Goal: Task Accomplishment & Management: Complete application form

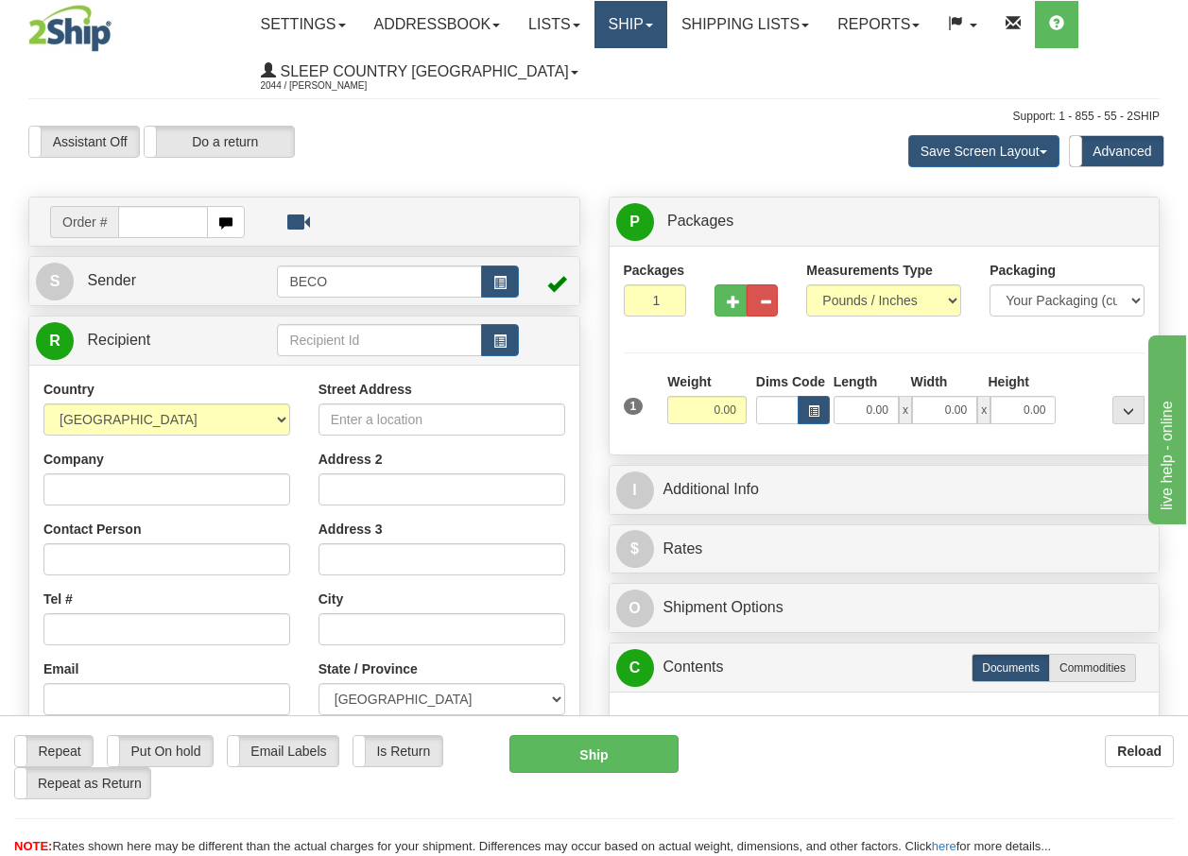
click at [645, 30] on link "Ship" at bounding box center [630, 24] width 73 height 47
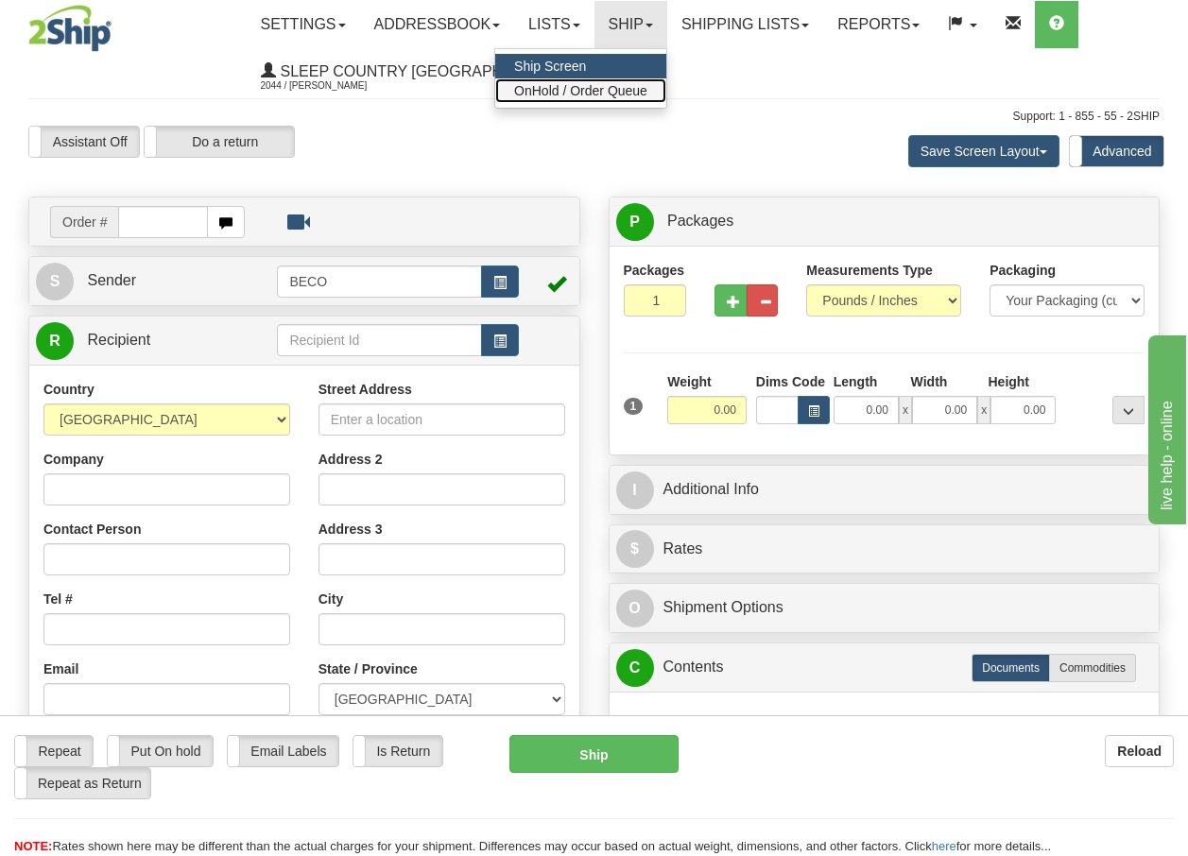
click at [627, 93] on span "OnHold / Order Queue" at bounding box center [580, 90] width 133 height 15
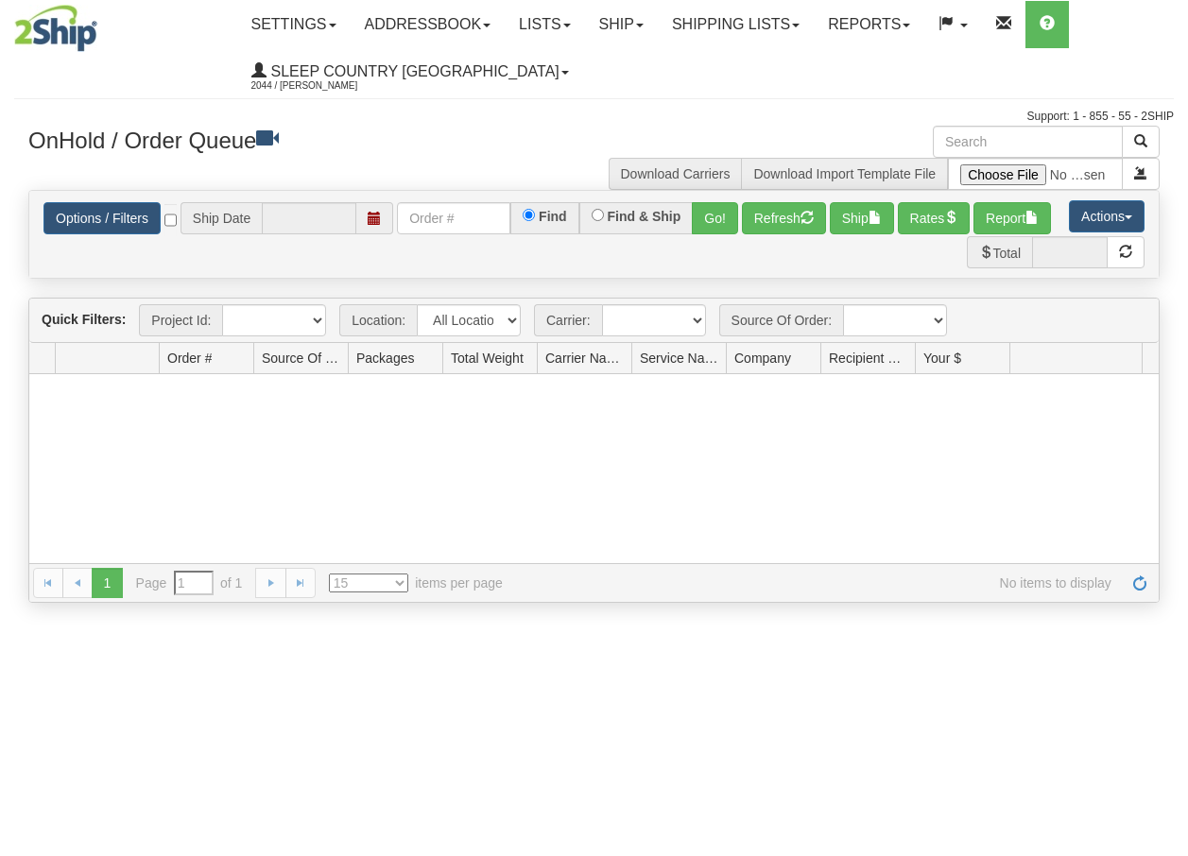
type input "[DATE]"
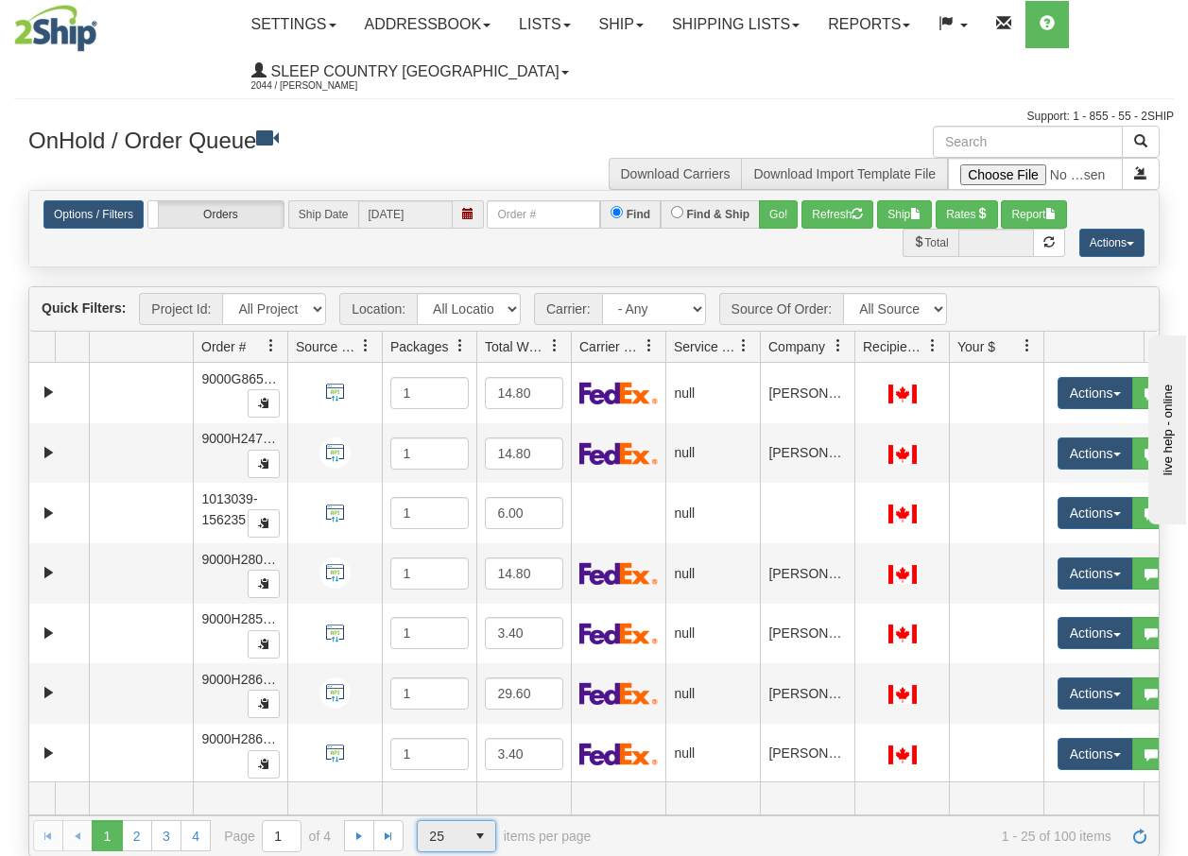
click at [482, 834] on span "select" at bounding box center [480, 836] width 30 height 30
click at [452, 798] on li "100" at bounding box center [456, 806] width 77 height 26
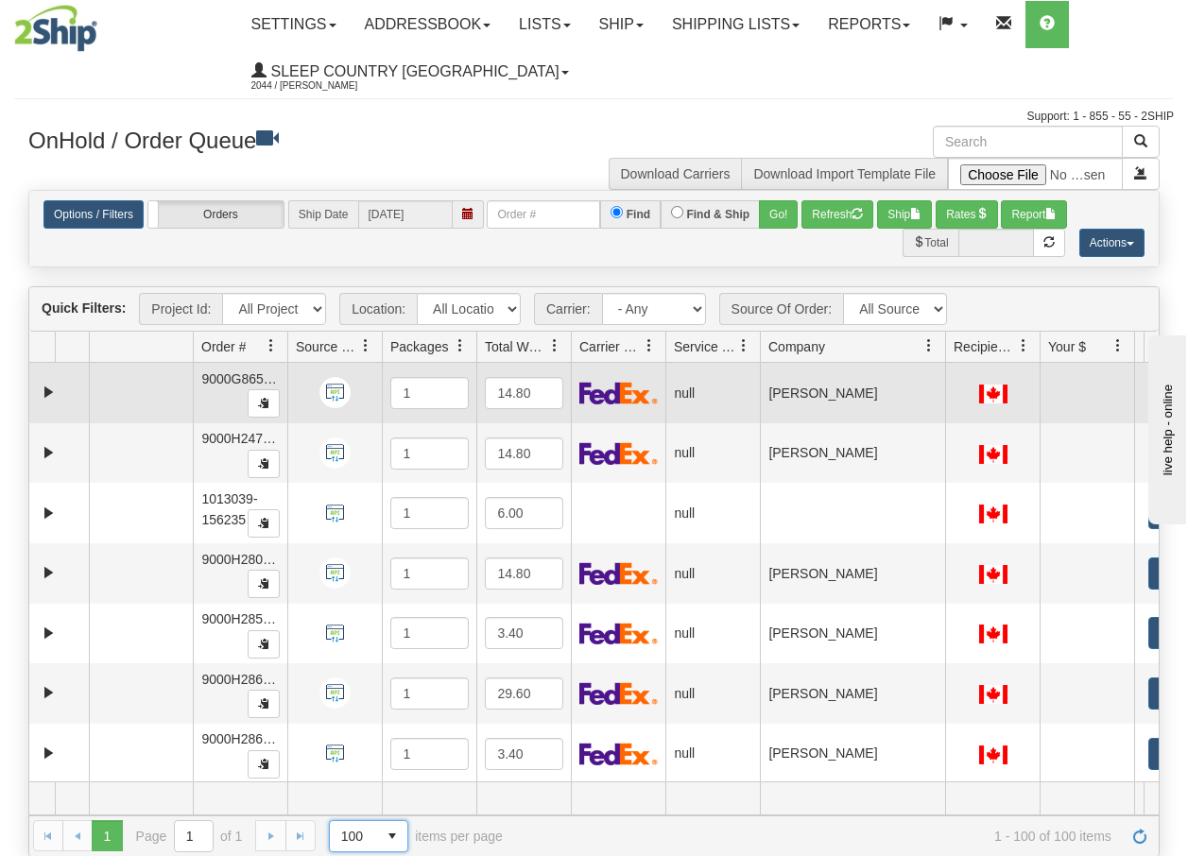
drag, startPoint x: 849, startPoint y: 354, endPoint x: 941, endPoint y: 368, distance: 92.6
click at [941, 368] on div "Quick Filters: Project Id: All Projects Location: All Locations BECO Carrier: -…" at bounding box center [593, 571] width 1131 height 570
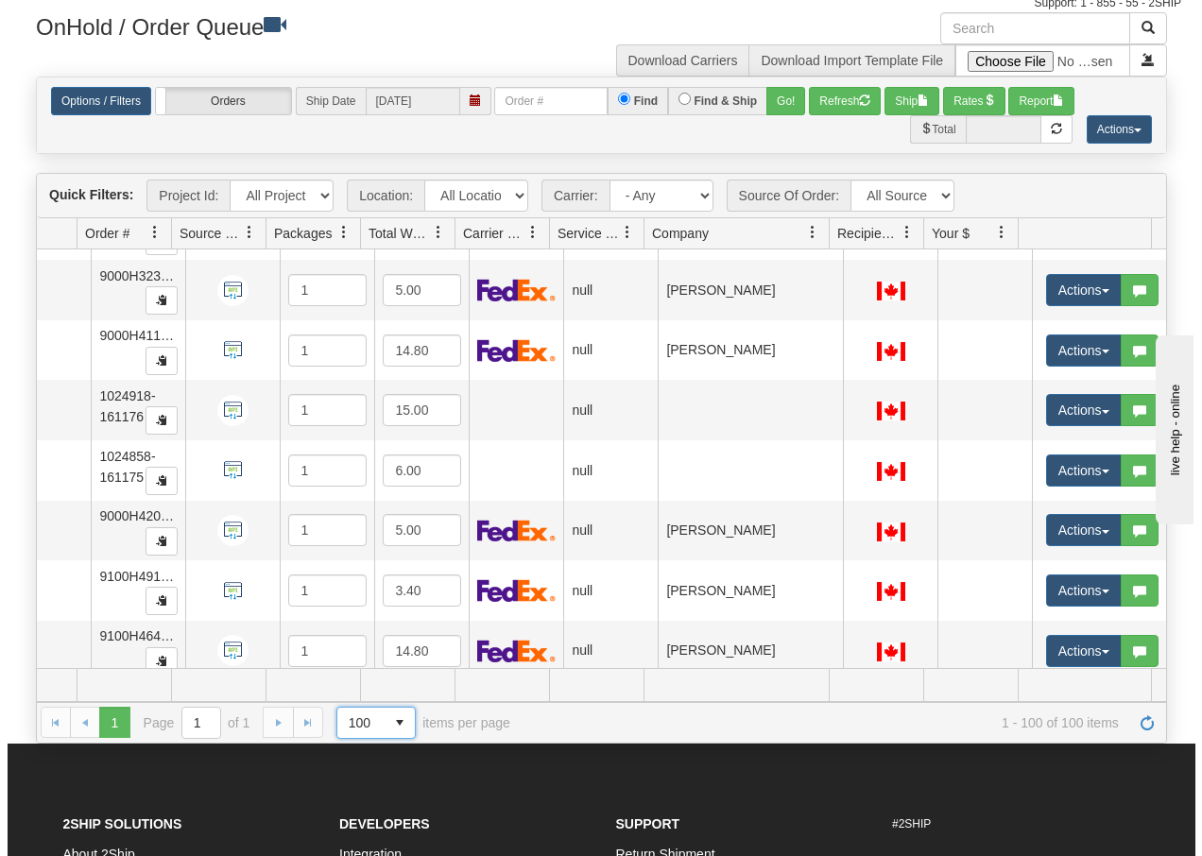
scroll to position [2971, 124]
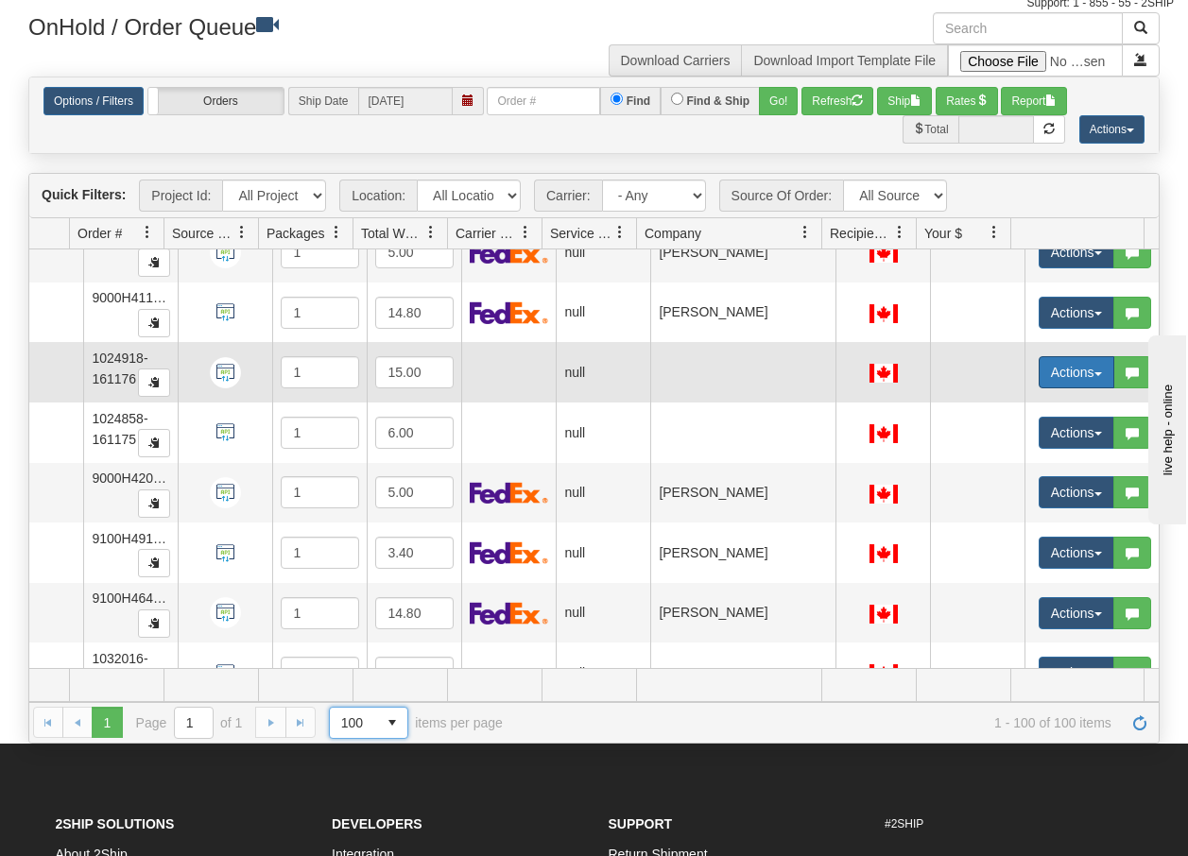
click at [1094, 372] on span "button" at bounding box center [1098, 374] width 8 height 4
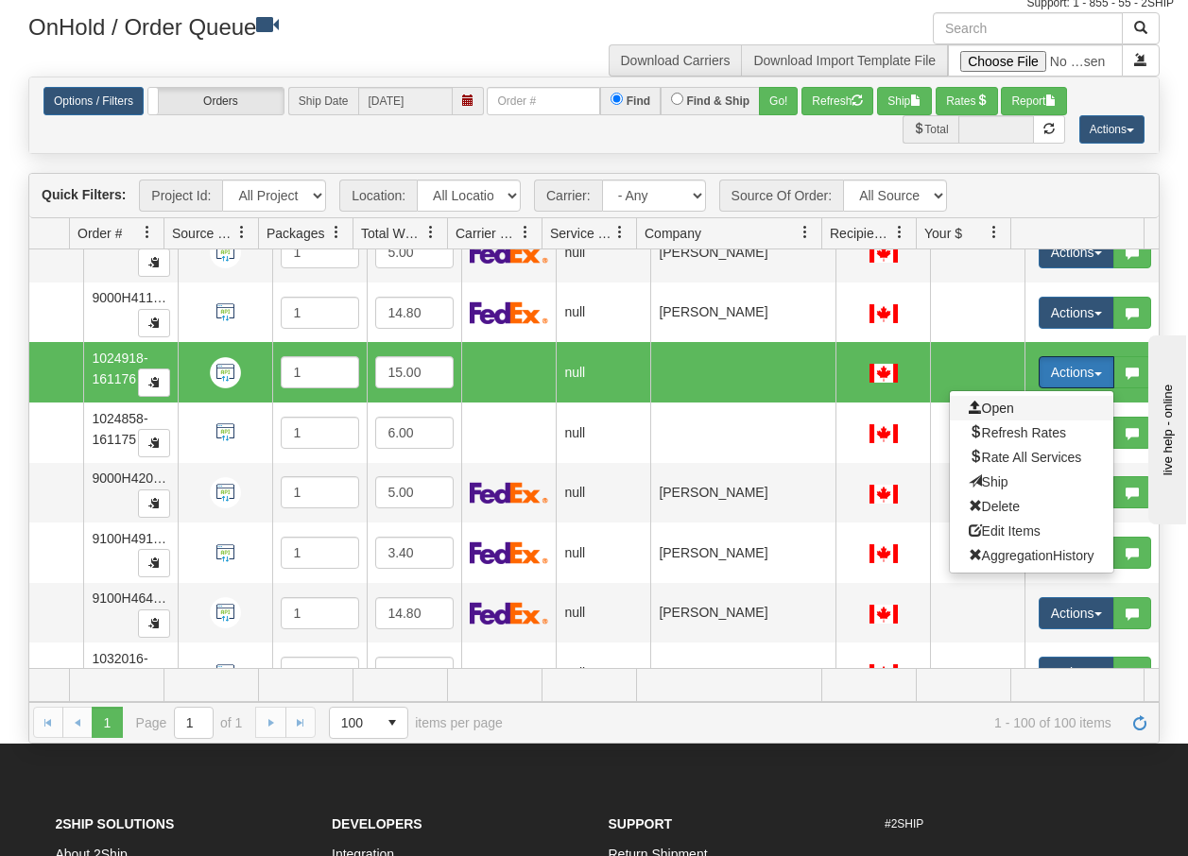
click at [975, 408] on span "Open" at bounding box center [990, 408] width 45 height 15
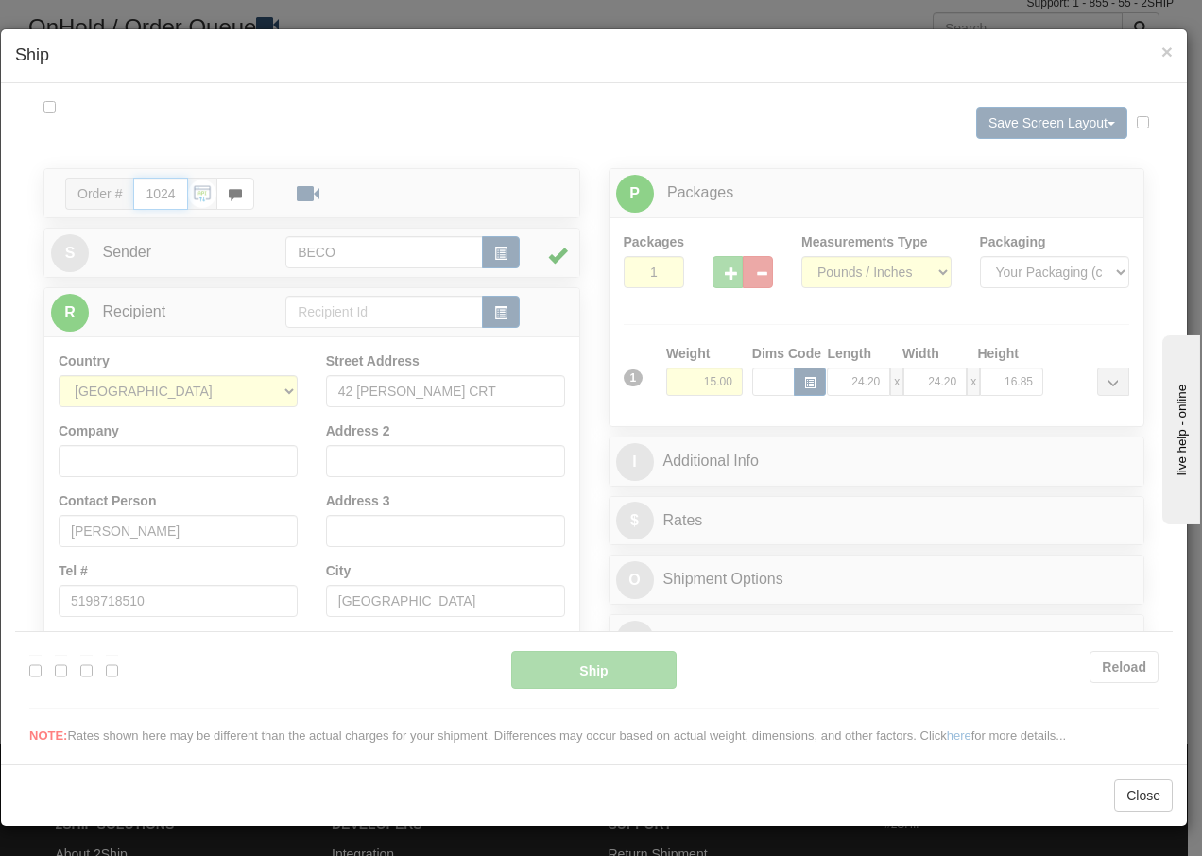
type input "09:00"
type input "16:00"
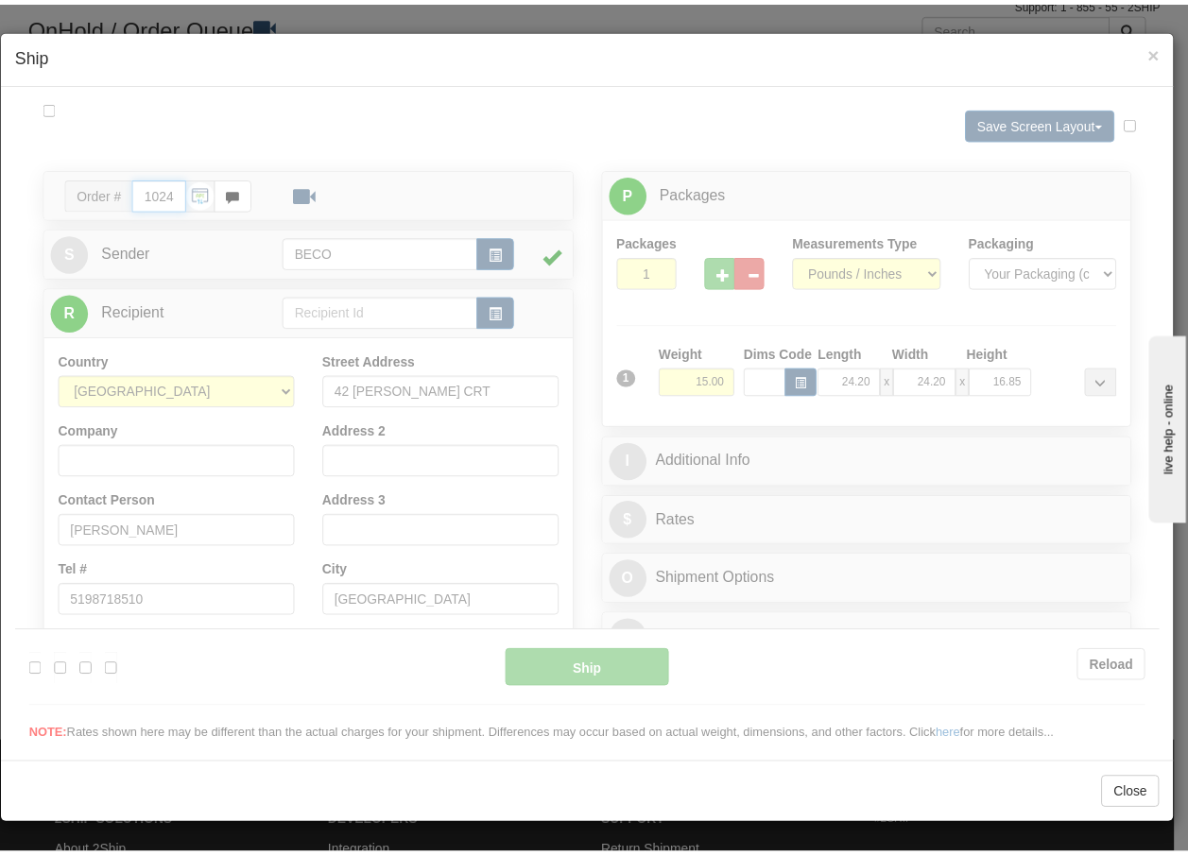
scroll to position [0, 0]
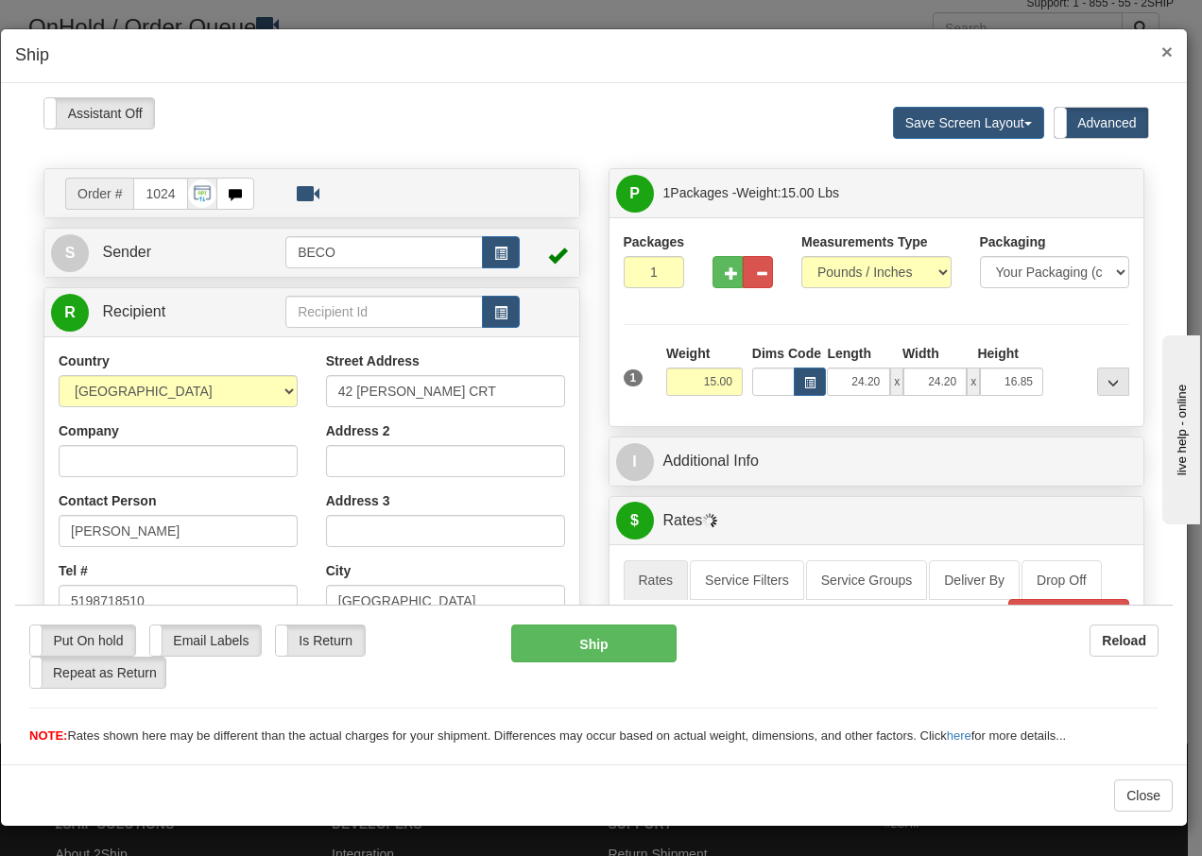
click at [1170, 49] on span "×" at bounding box center [1166, 52] width 11 height 22
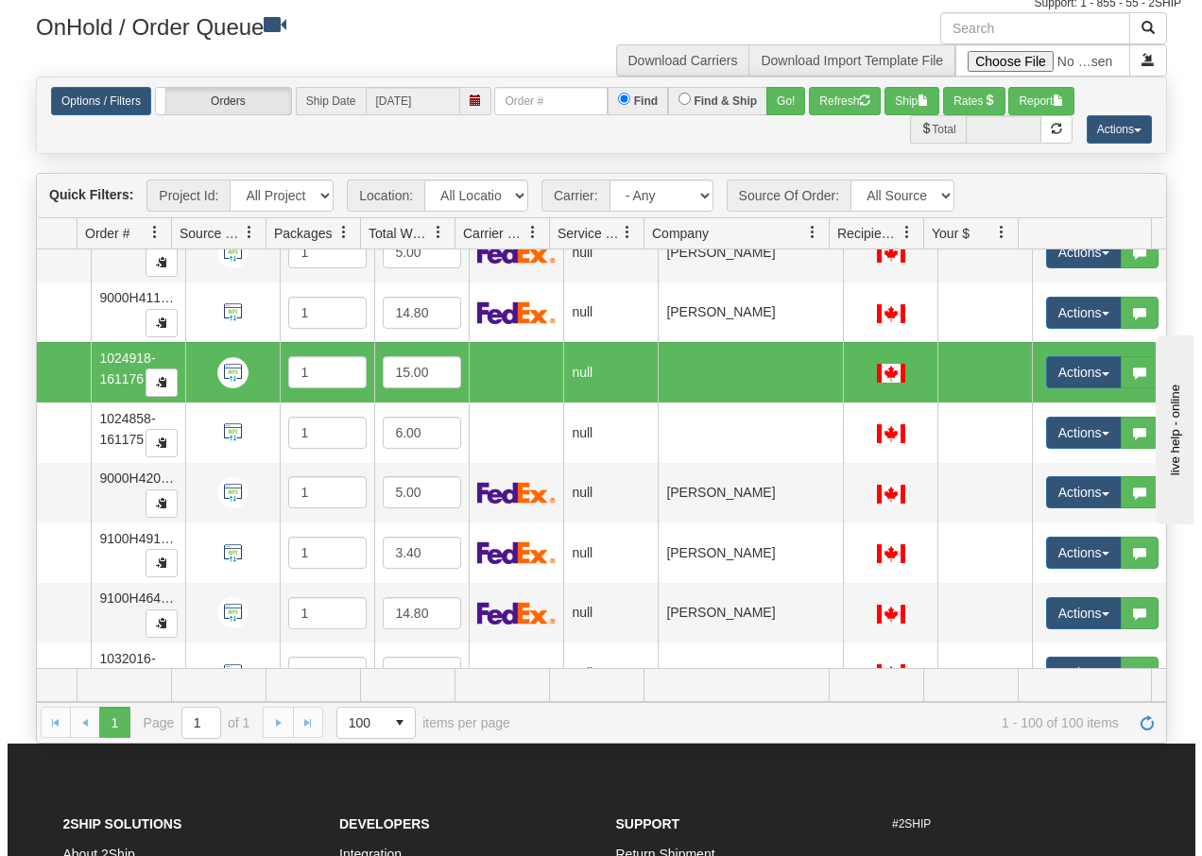
scroll to position [0, 111]
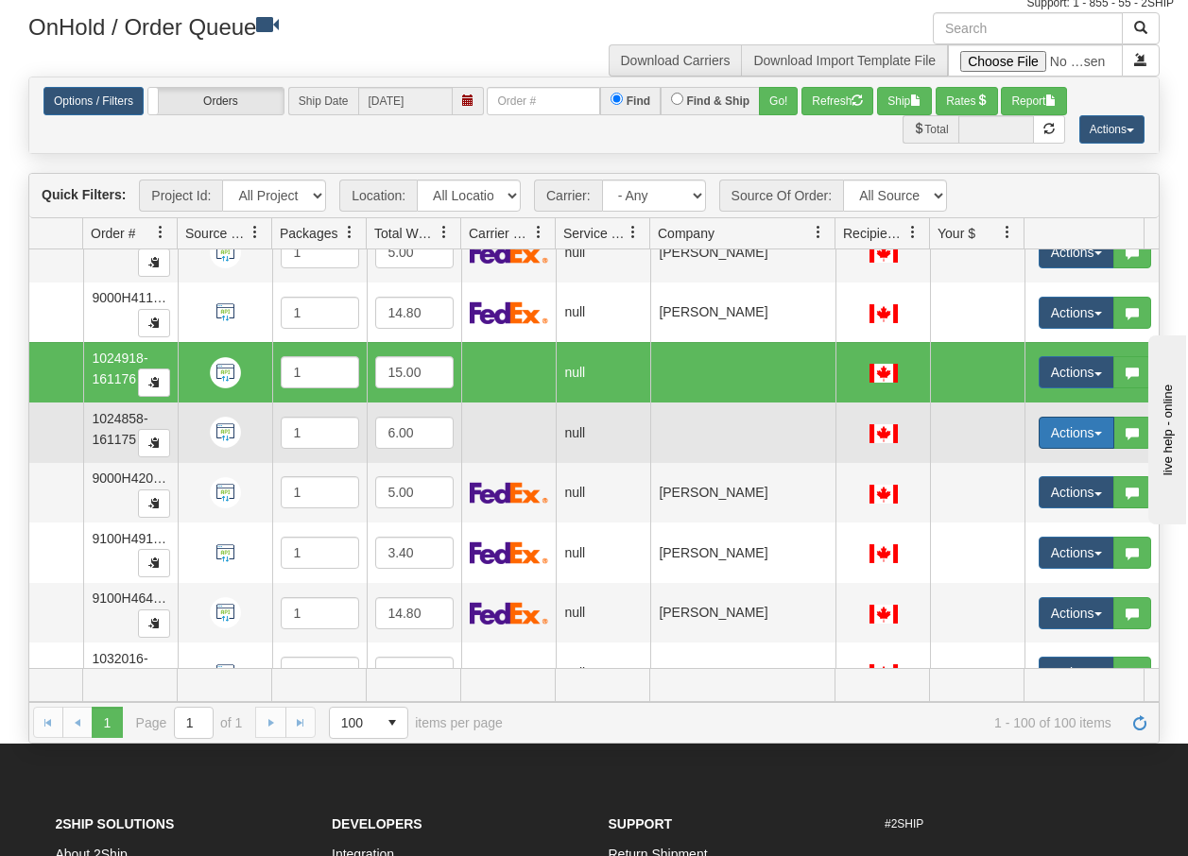
click at [1101, 437] on button "Actions" at bounding box center [1076, 433] width 76 height 32
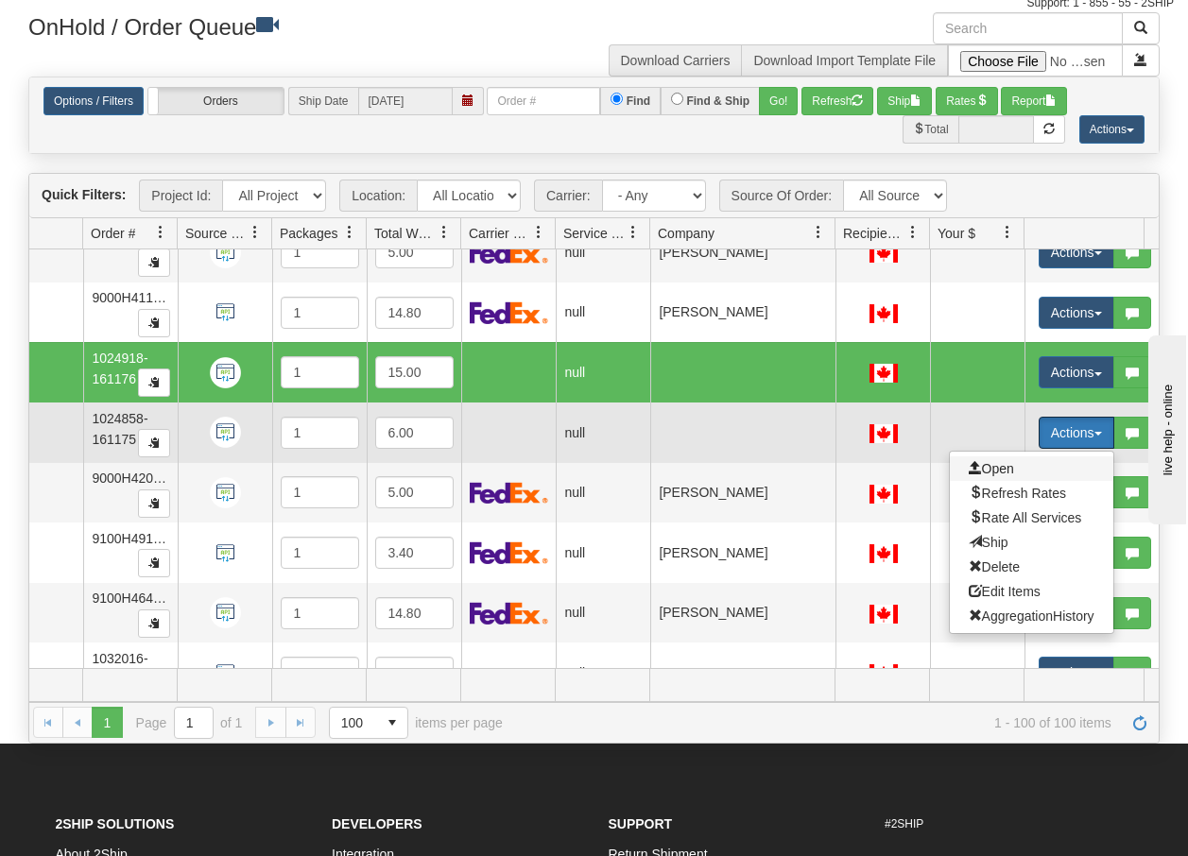
click at [993, 469] on span "Open" at bounding box center [990, 468] width 45 height 15
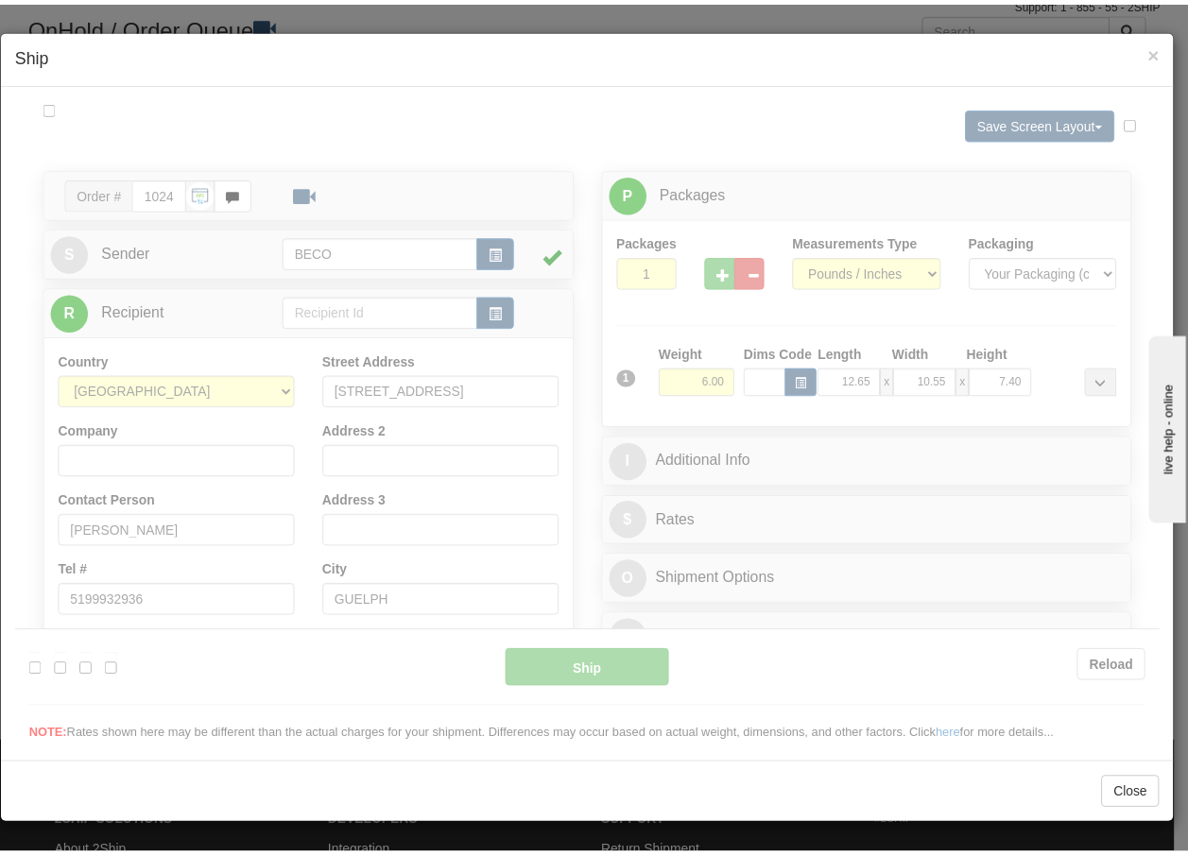
scroll to position [0, 0]
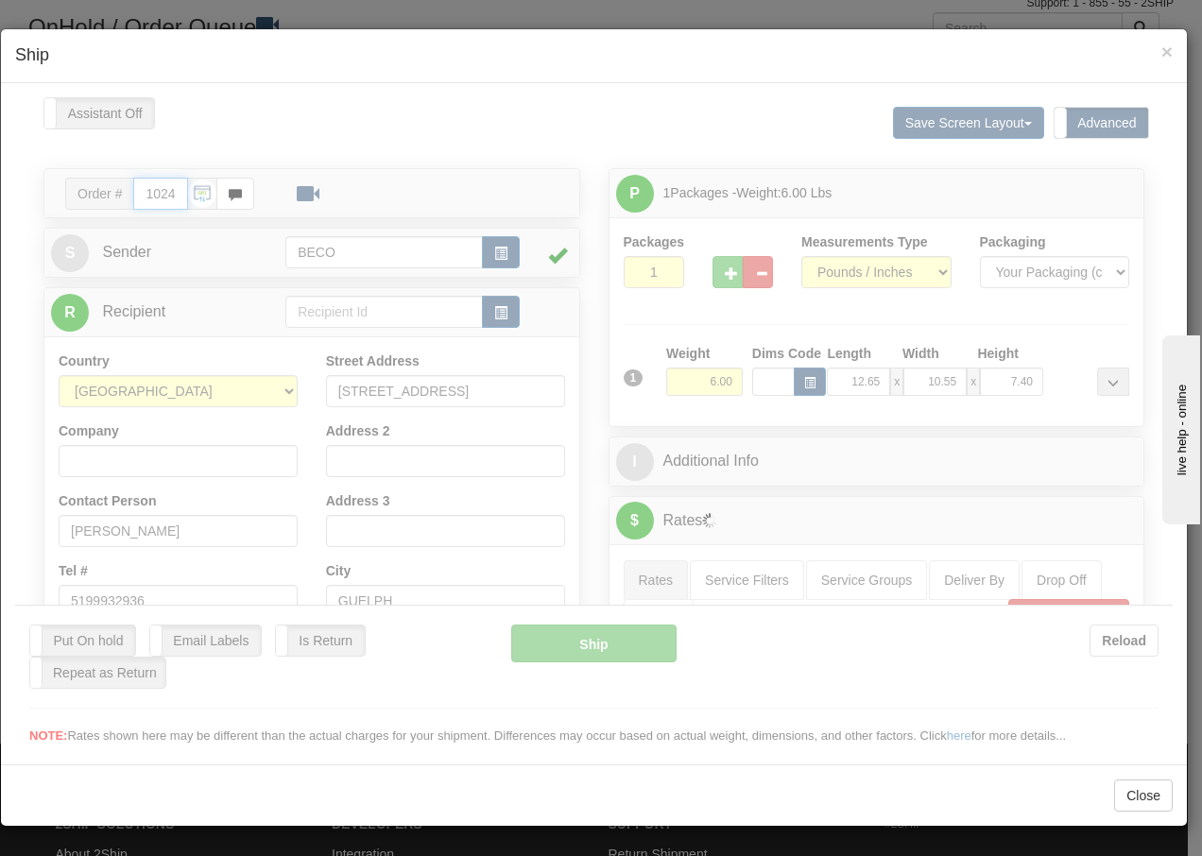
type input "09:00"
type input "16:00"
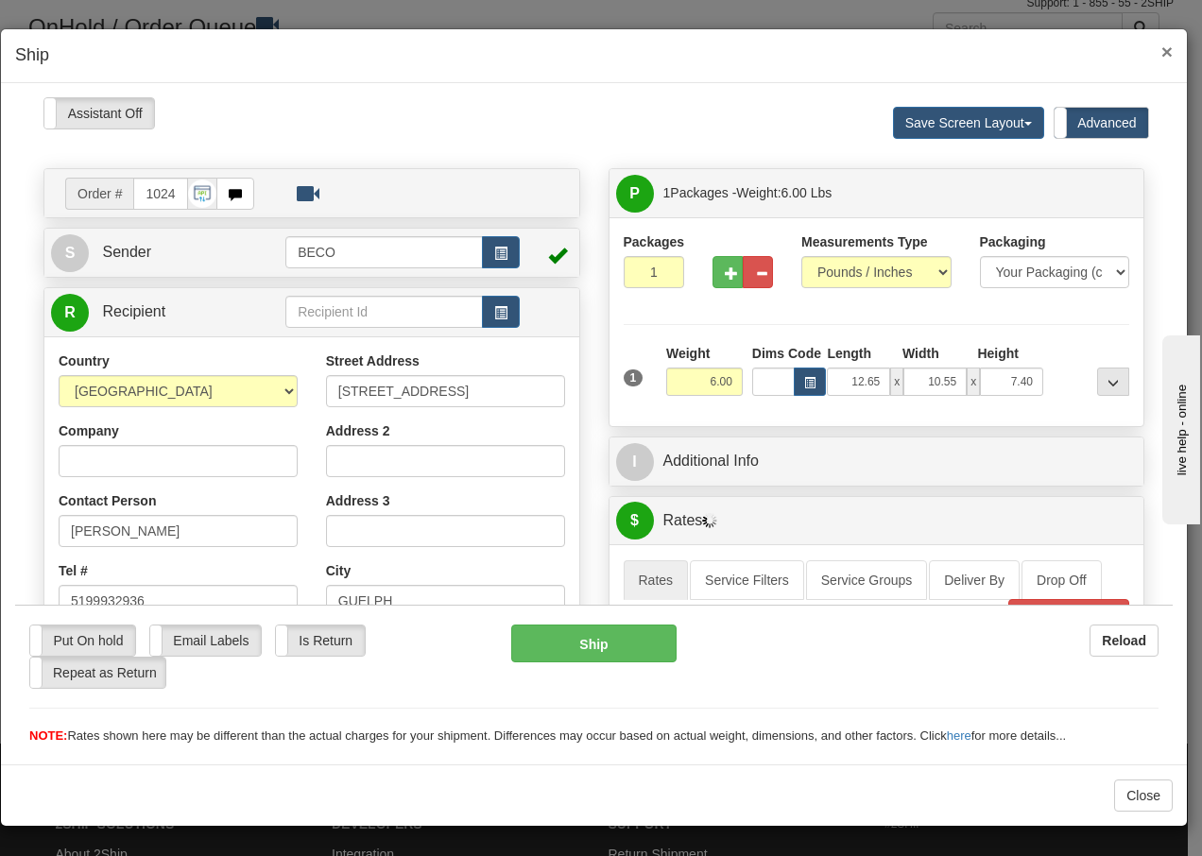
click at [1165, 55] on span "×" at bounding box center [1166, 52] width 11 height 22
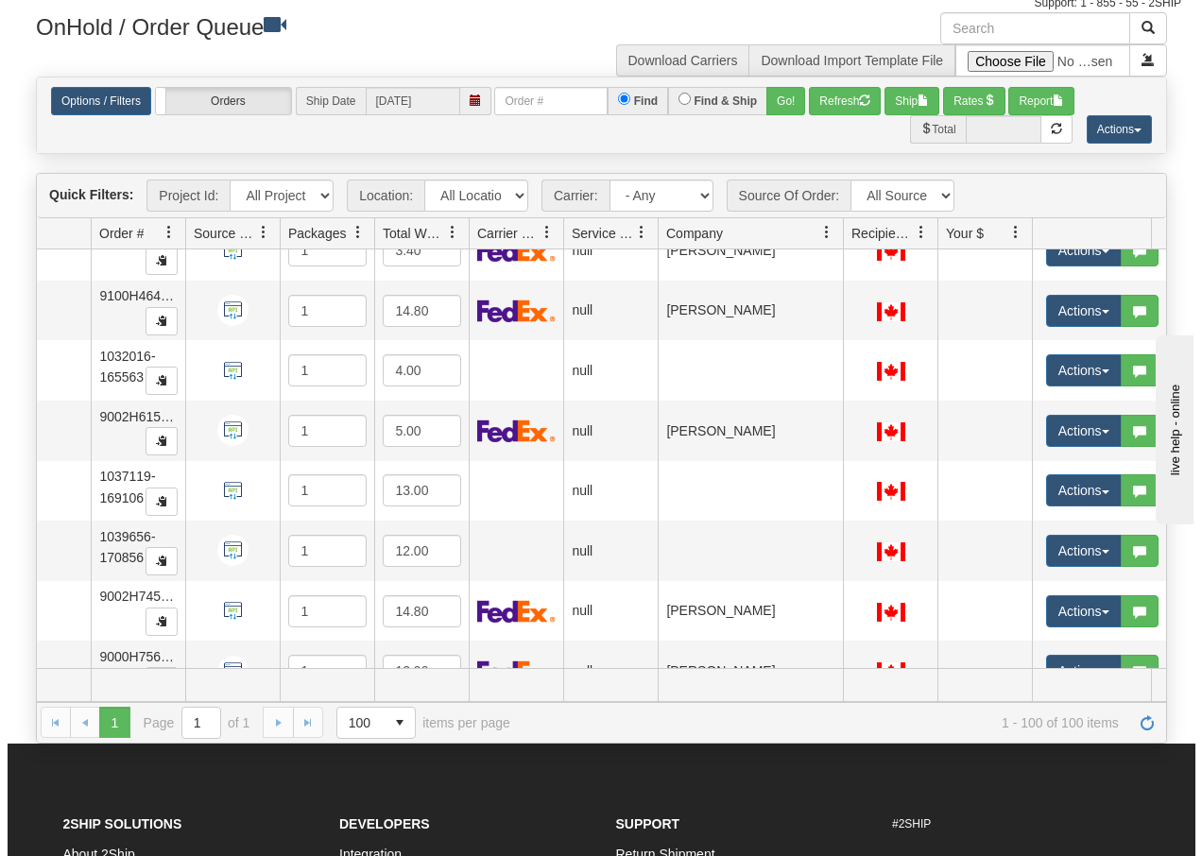
scroll to position [3312, 110]
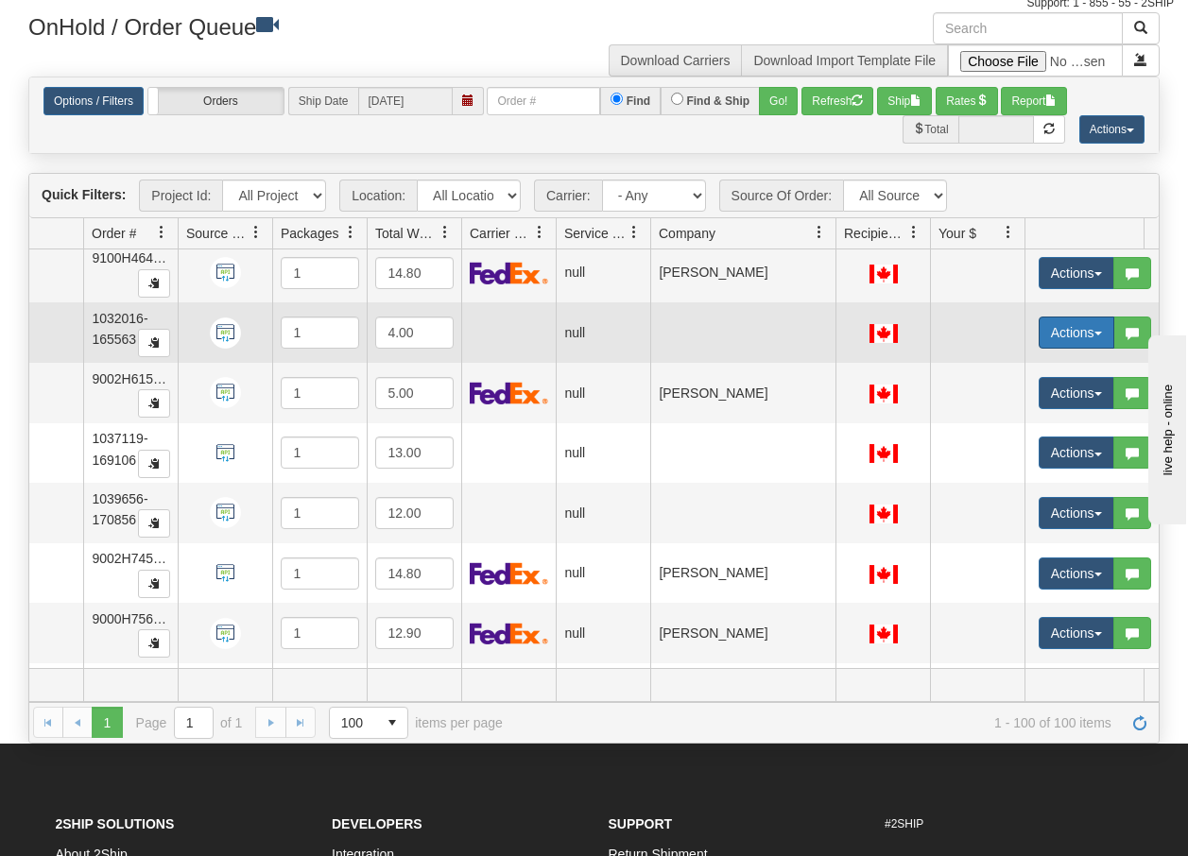
click at [1097, 330] on button "Actions" at bounding box center [1076, 333] width 76 height 32
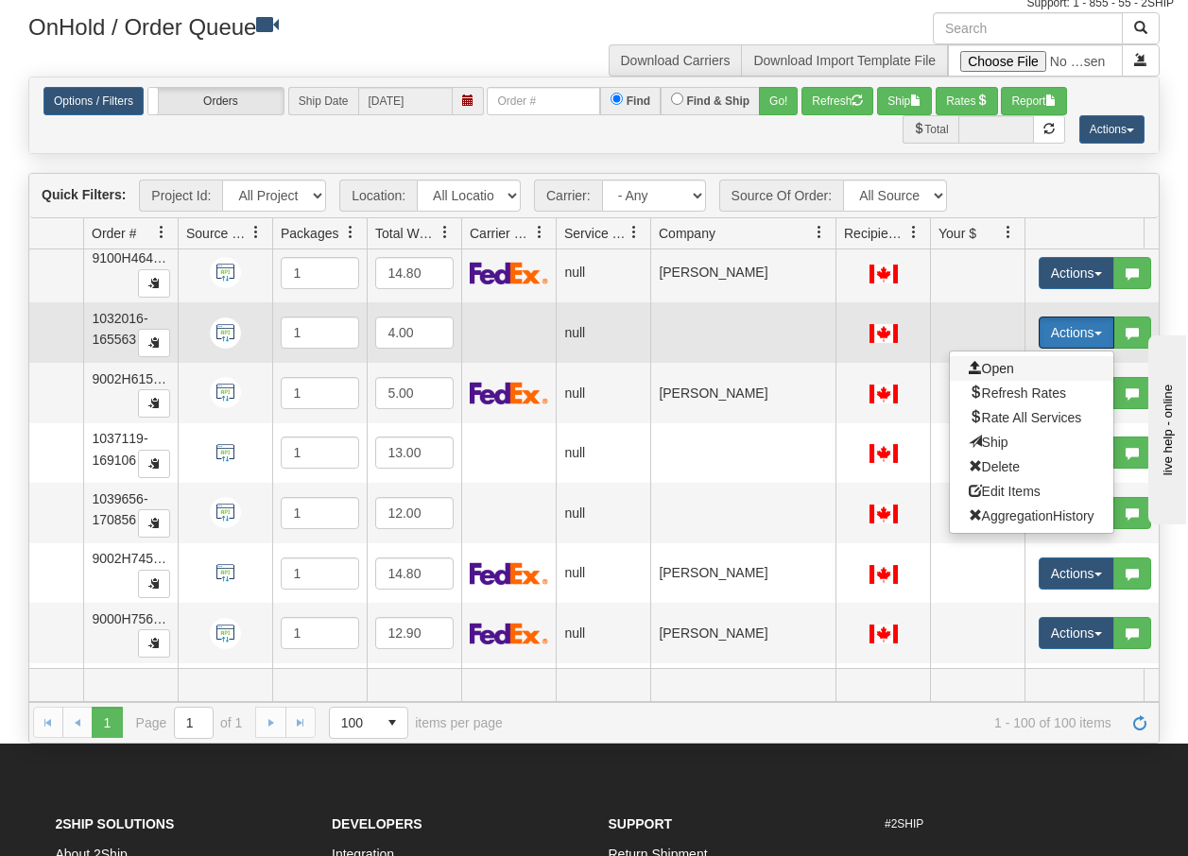
click at [1008, 368] on span "Open" at bounding box center [990, 368] width 45 height 15
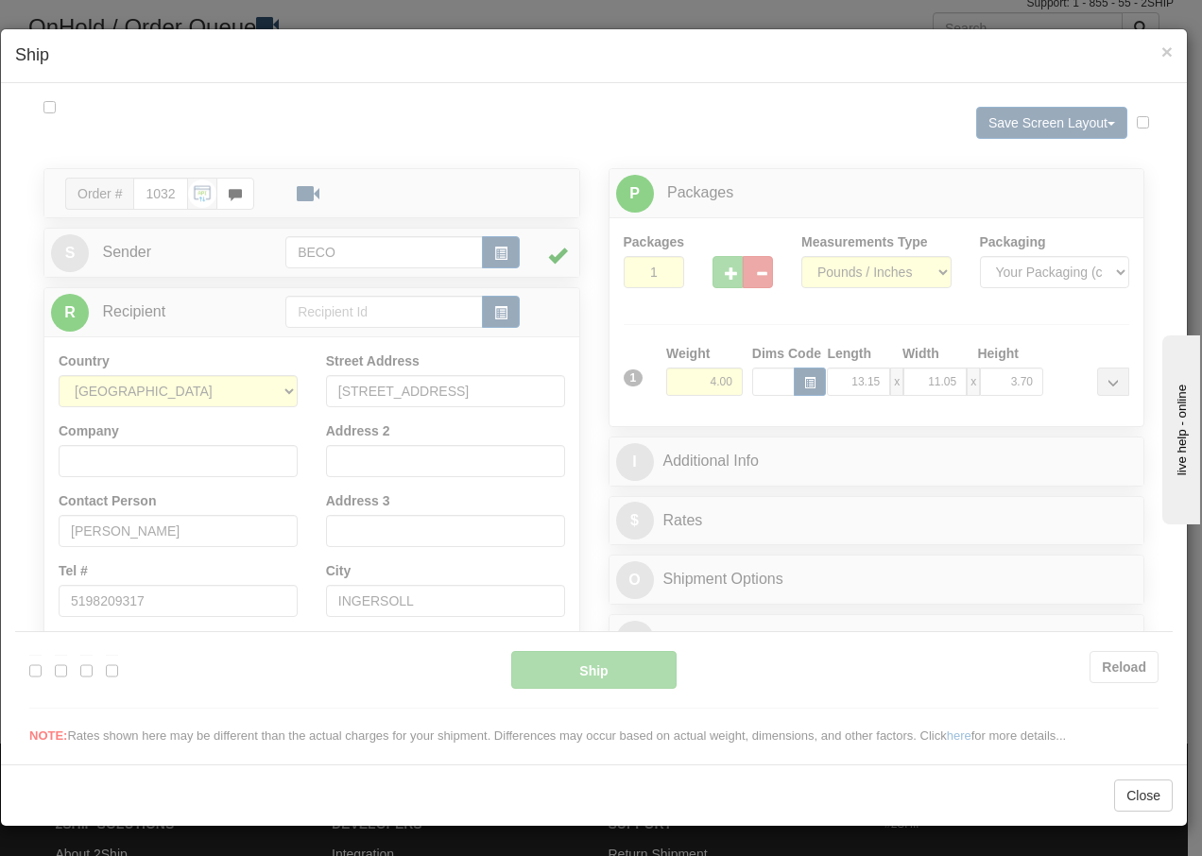
scroll to position [0, 0]
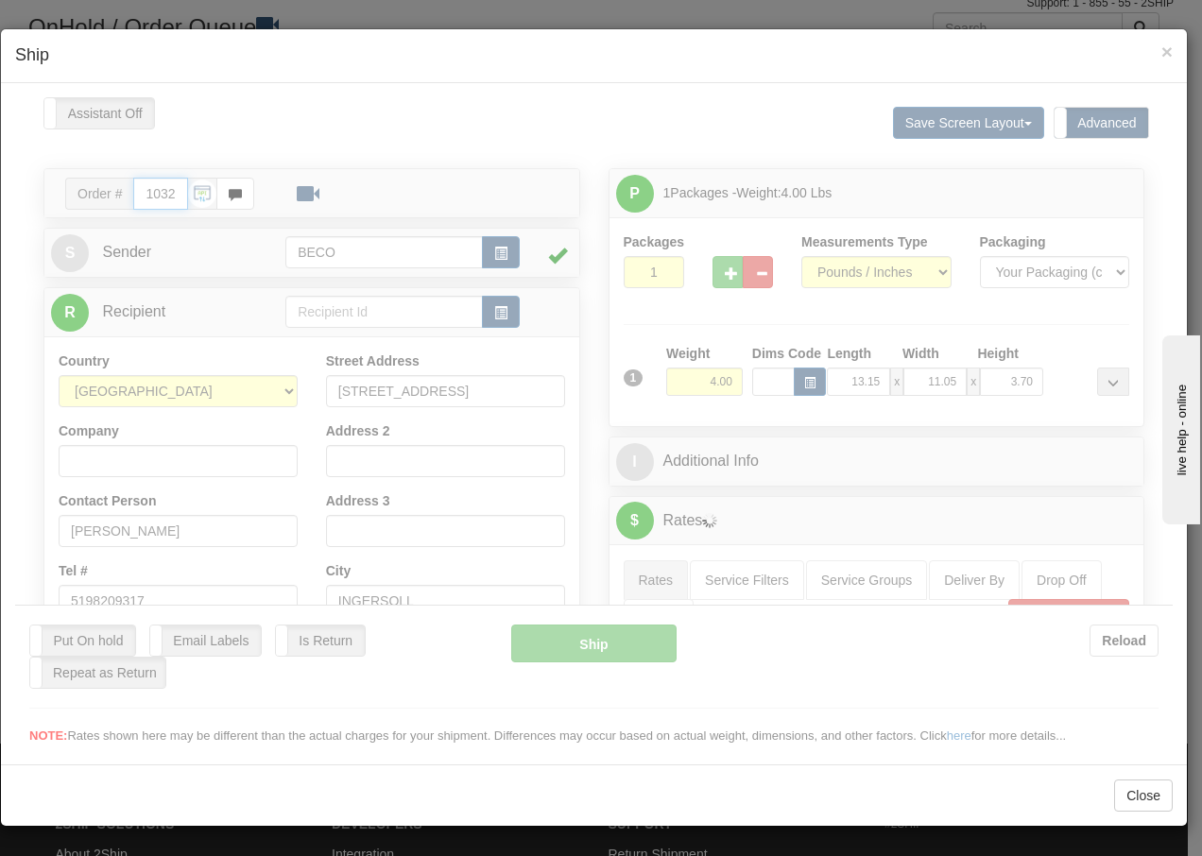
type input "09:00"
type input "16:00"
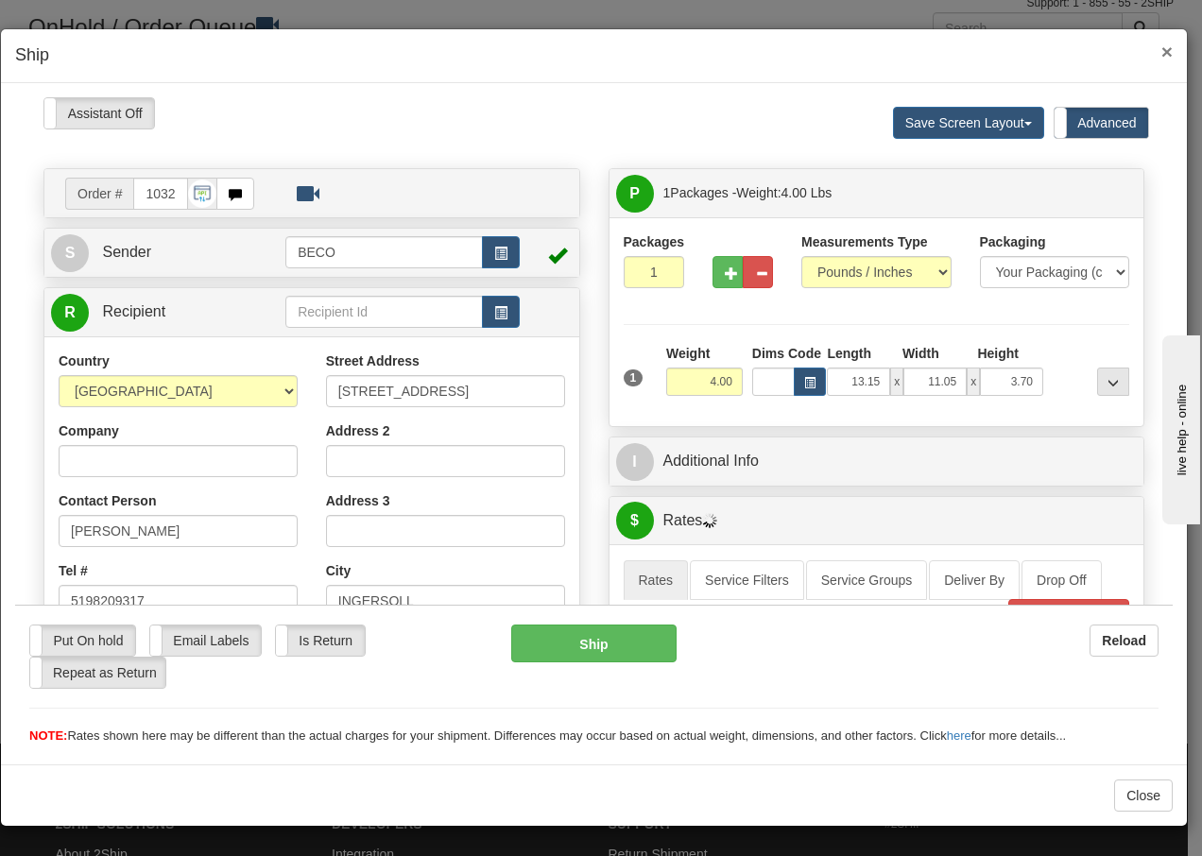
click at [1164, 55] on span "×" at bounding box center [1166, 52] width 11 height 22
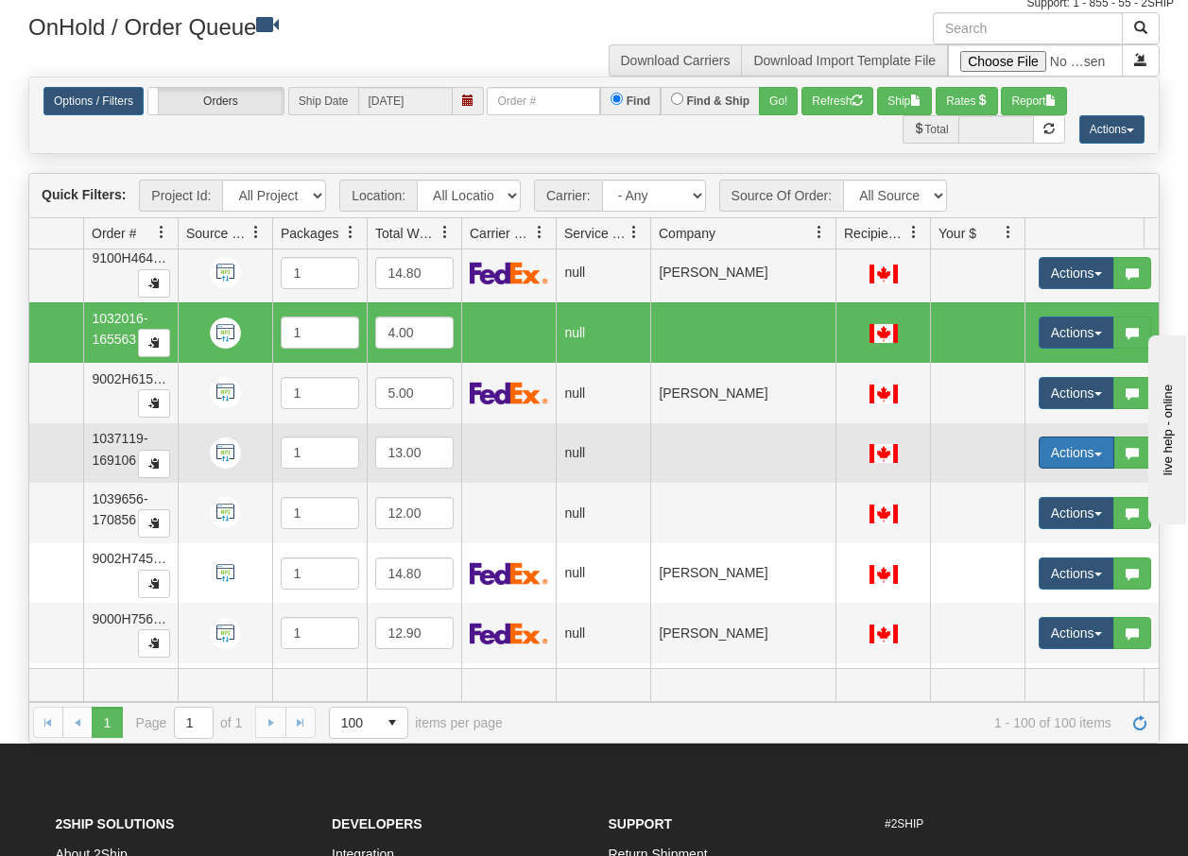
click at [1094, 457] on button "Actions" at bounding box center [1076, 453] width 76 height 32
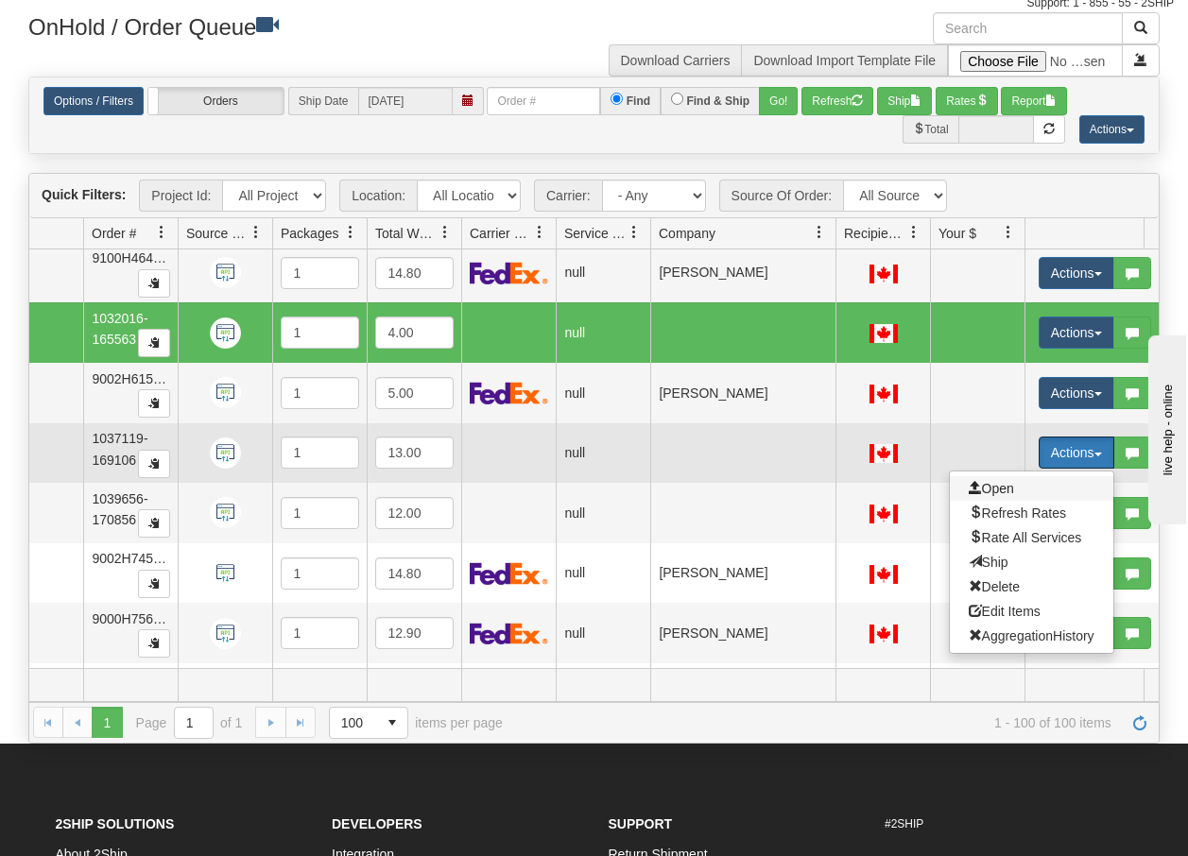
click at [1001, 488] on span "Open" at bounding box center [990, 488] width 45 height 15
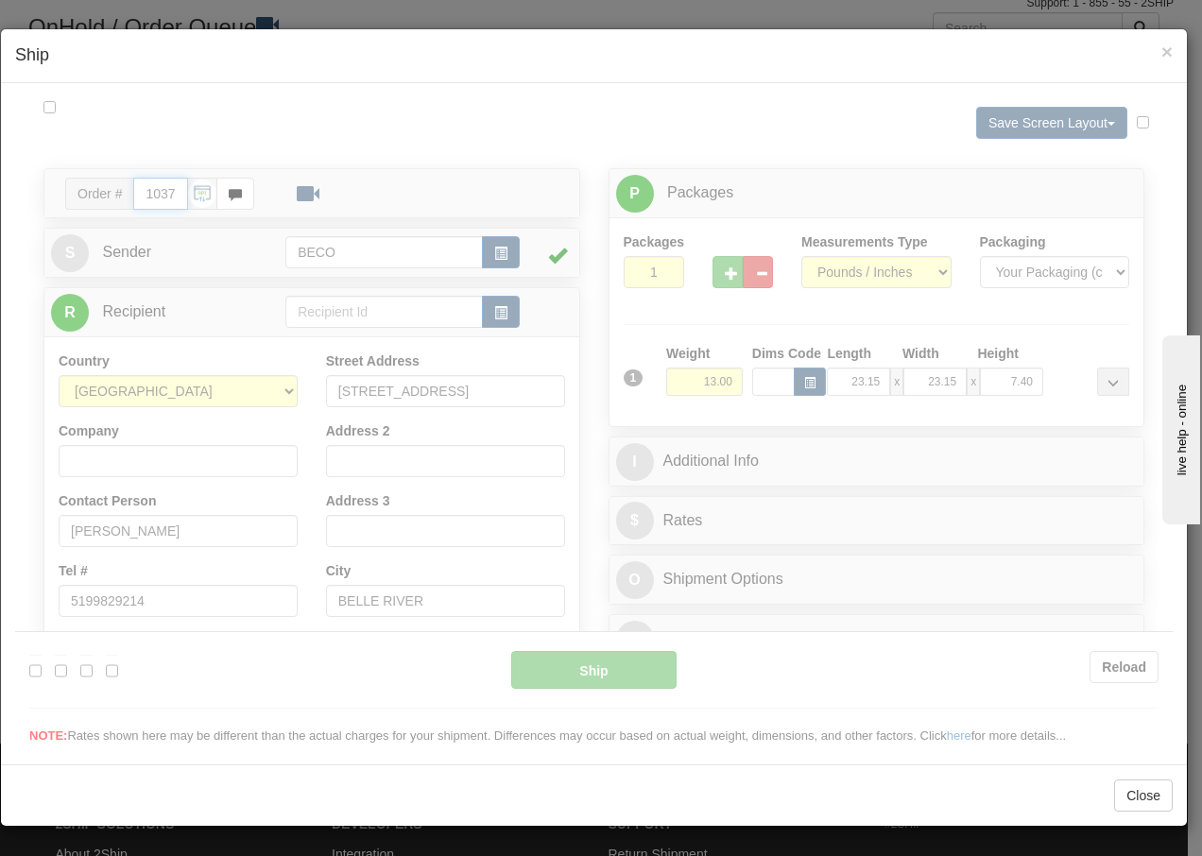
type input "09:00"
type input "16:00"
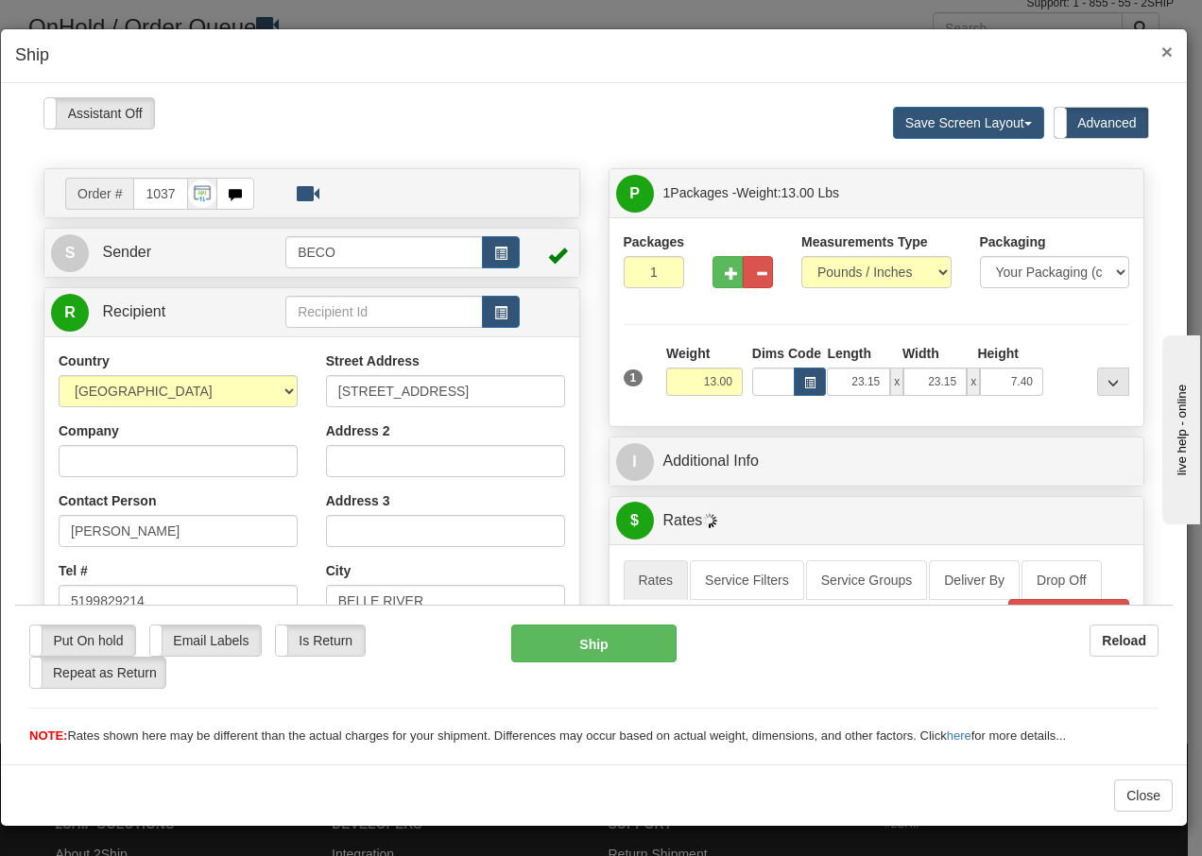
click at [1164, 54] on span "×" at bounding box center [1166, 52] width 11 height 22
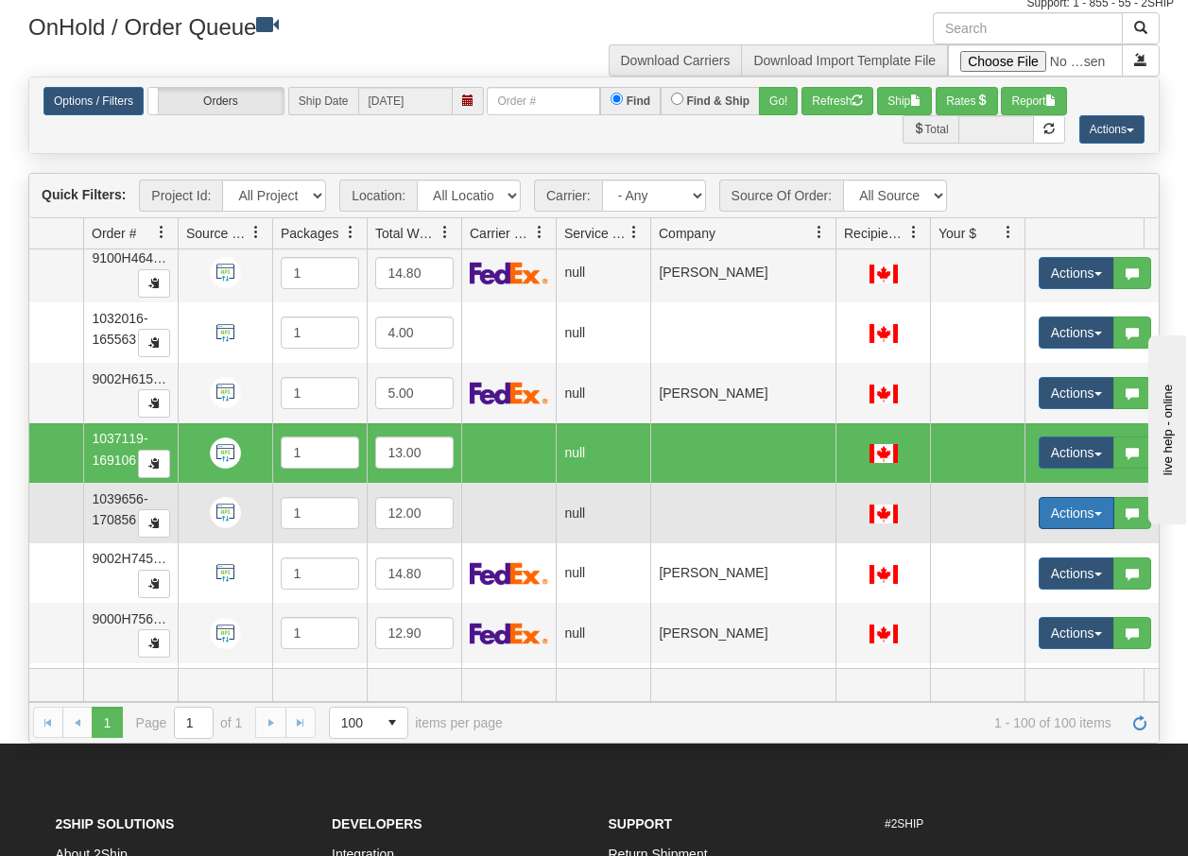
click at [1095, 518] on button "Actions" at bounding box center [1076, 513] width 76 height 32
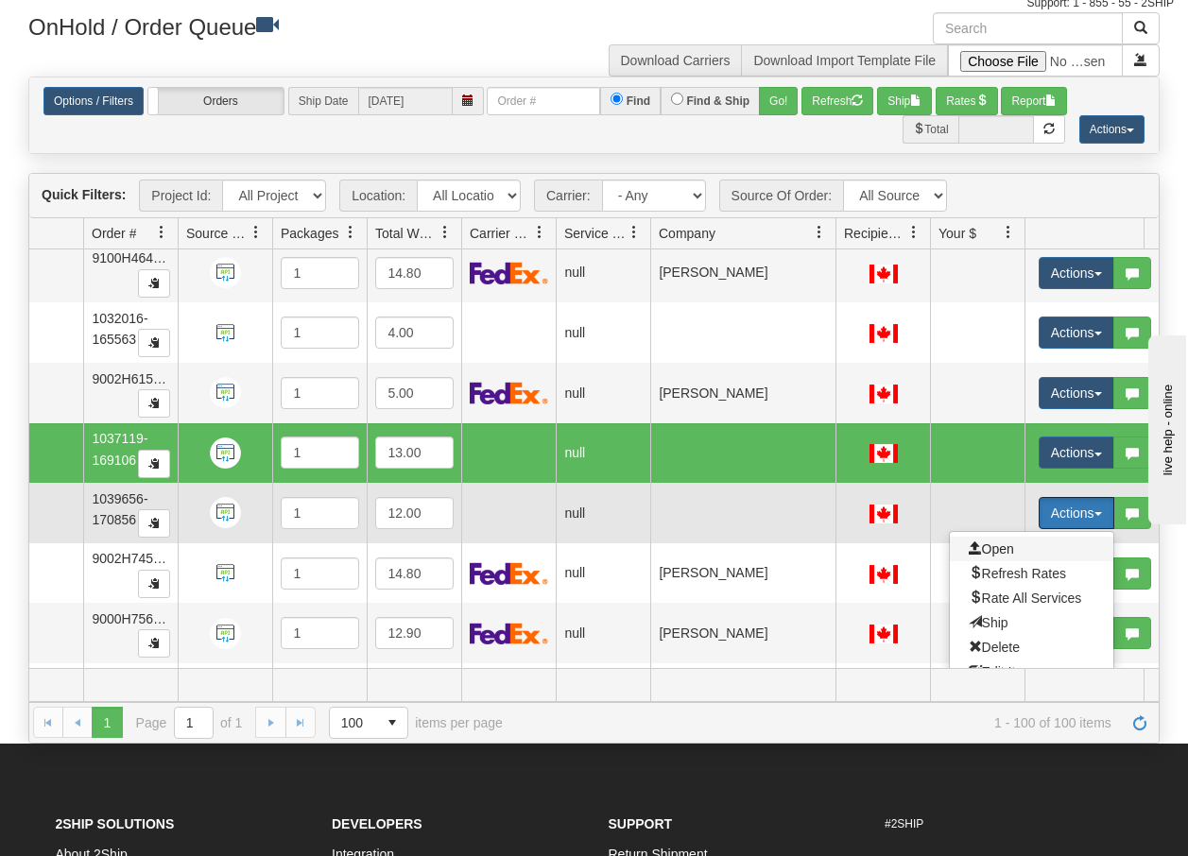
click at [996, 555] on span "Open" at bounding box center [990, 548] width 45 height 15
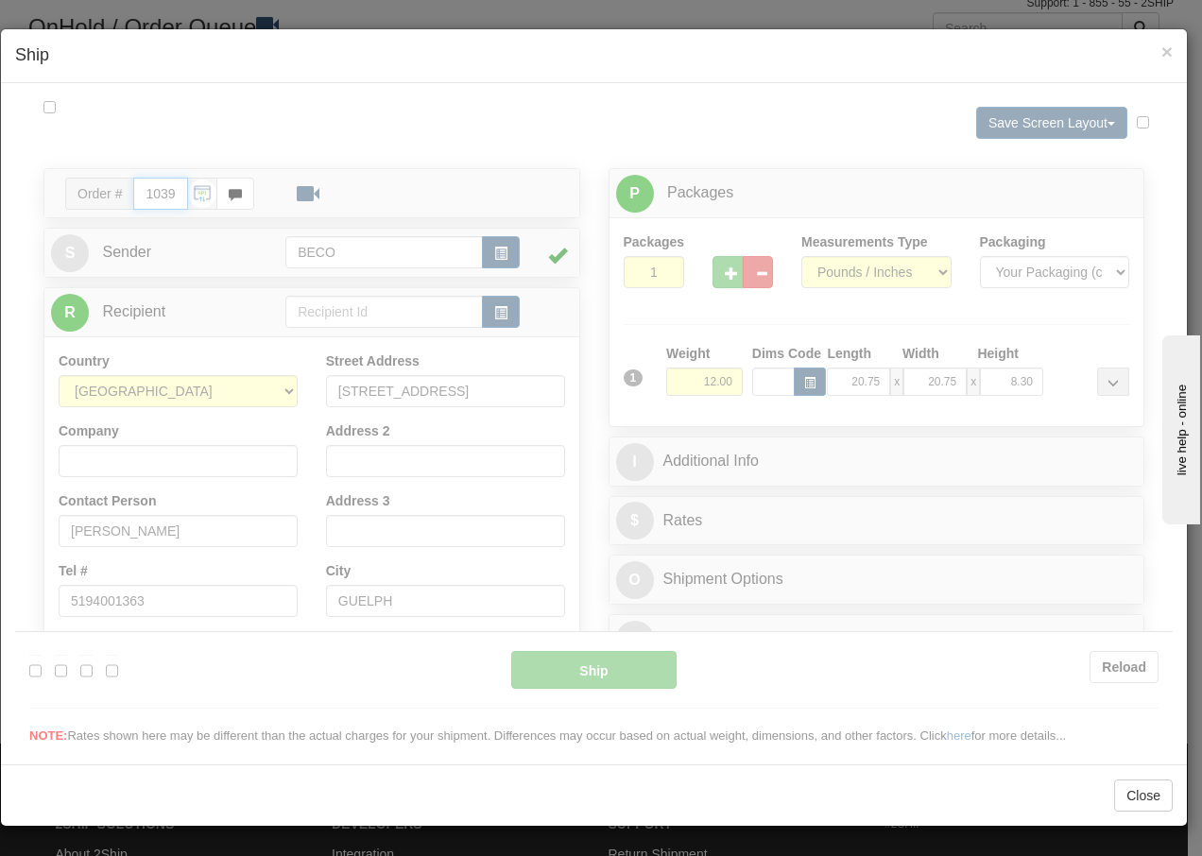
type input "09:00"
type input "16:00"
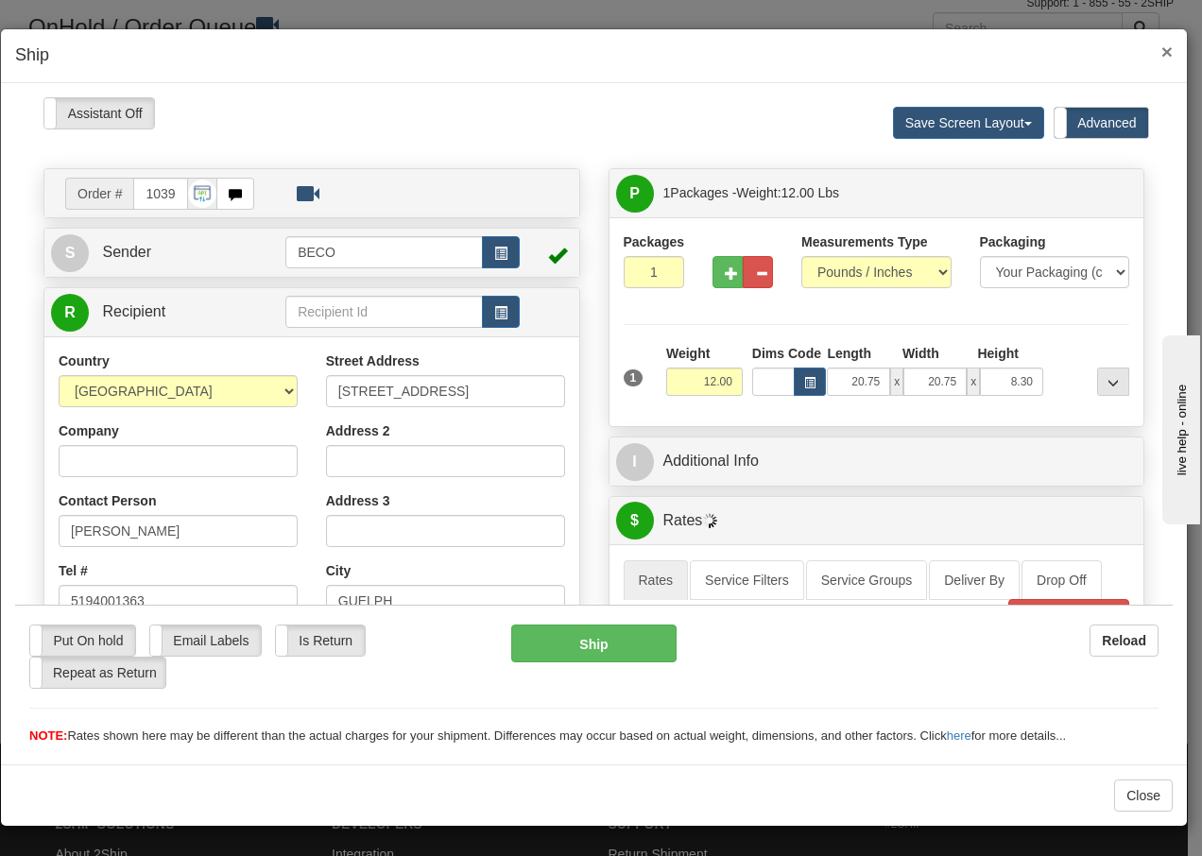
click at [1167, 51] on span "×" at bounding box center [1166, 52] width 11 height 22
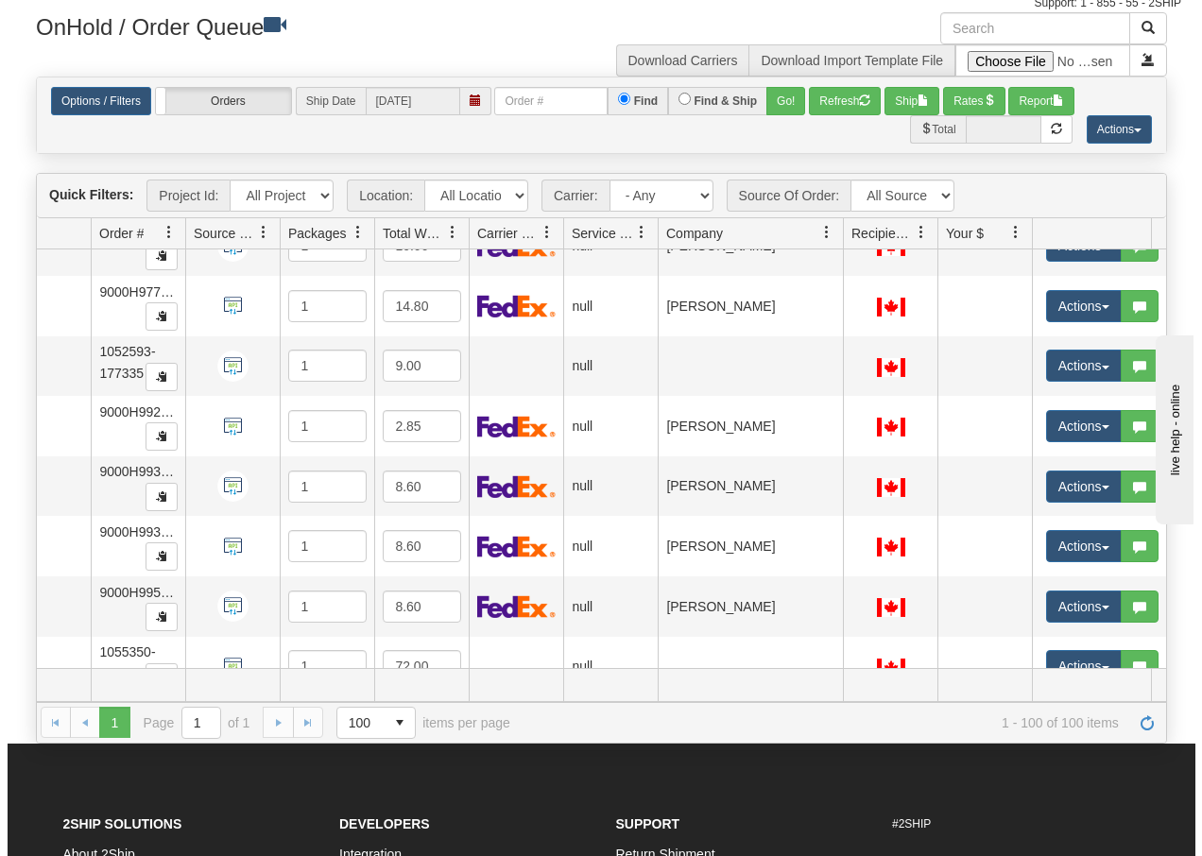
scroll to position [4458, 110]
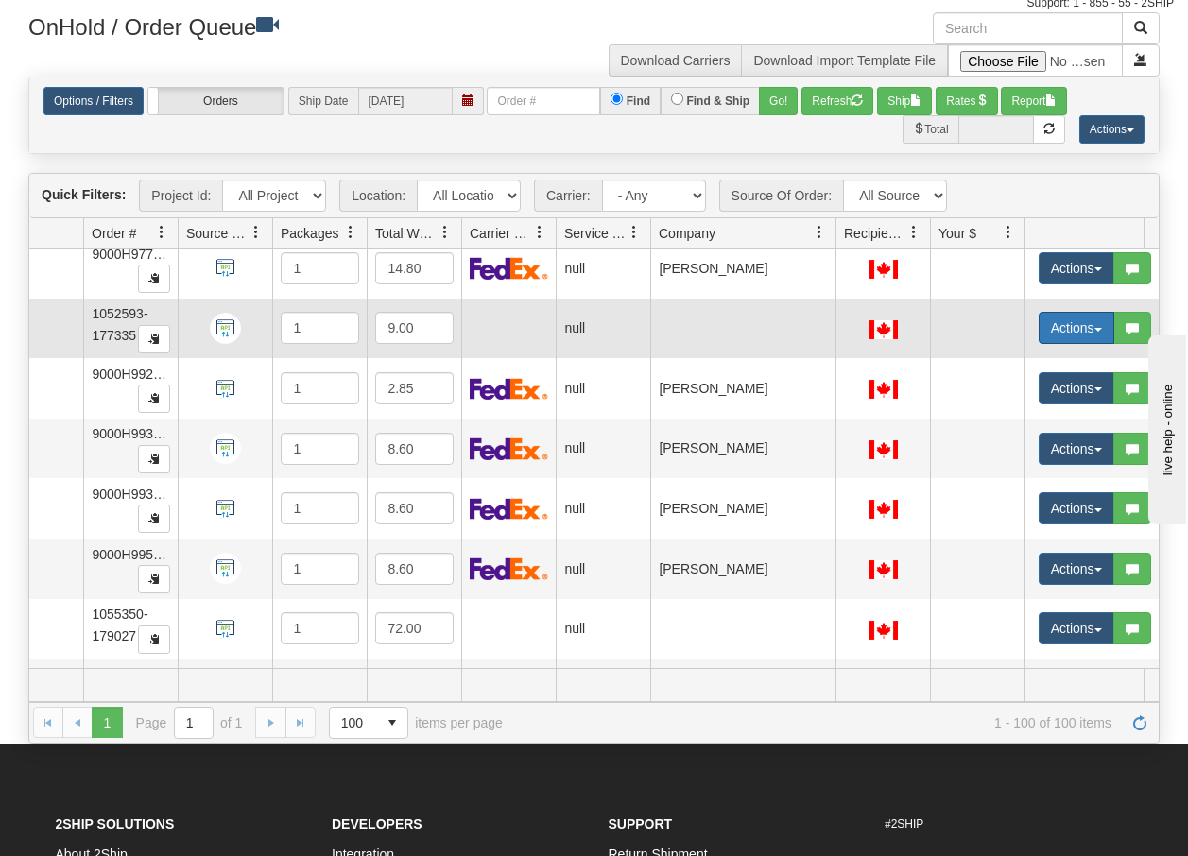
click at [1099, 335] on button "Actions" at bounding box center [1076, 328] width 76 height 32
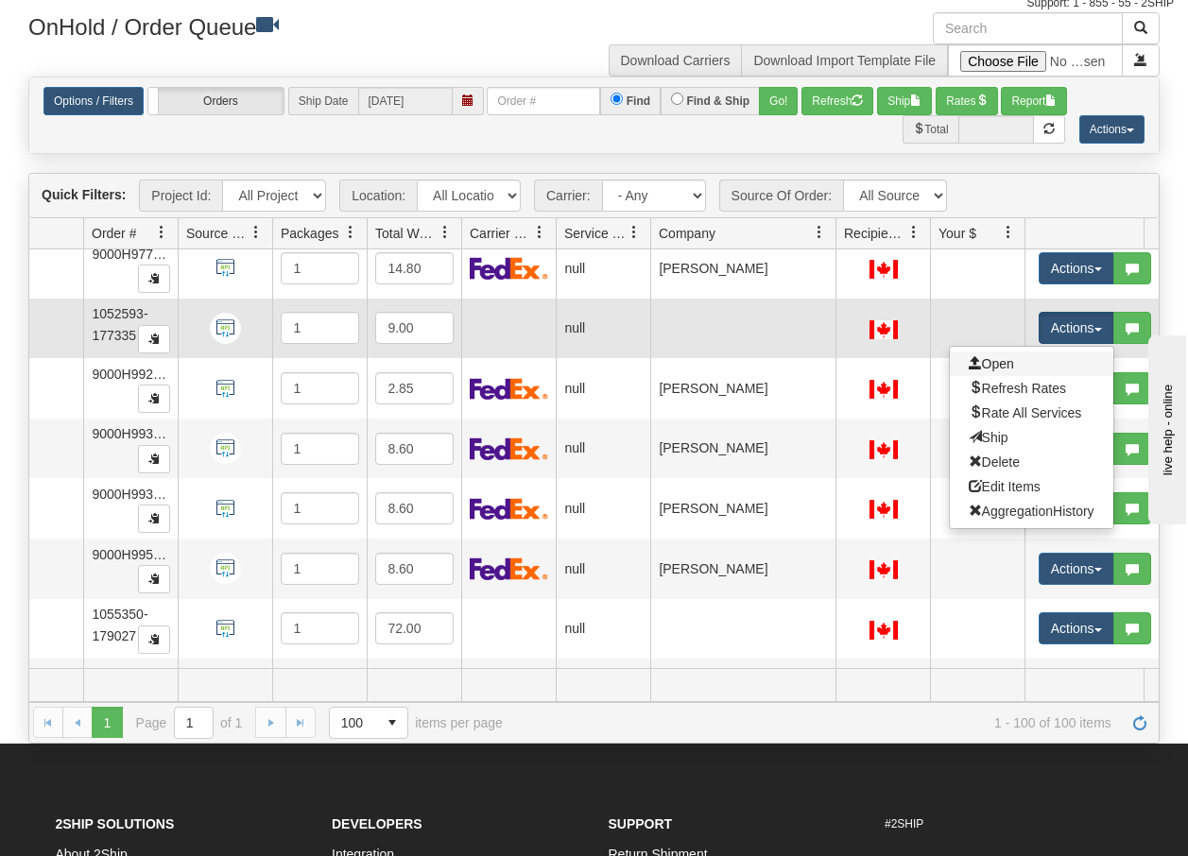
click at [1019, 362] on link "Open" at bounding box center [1031, 363] width 163 height 25
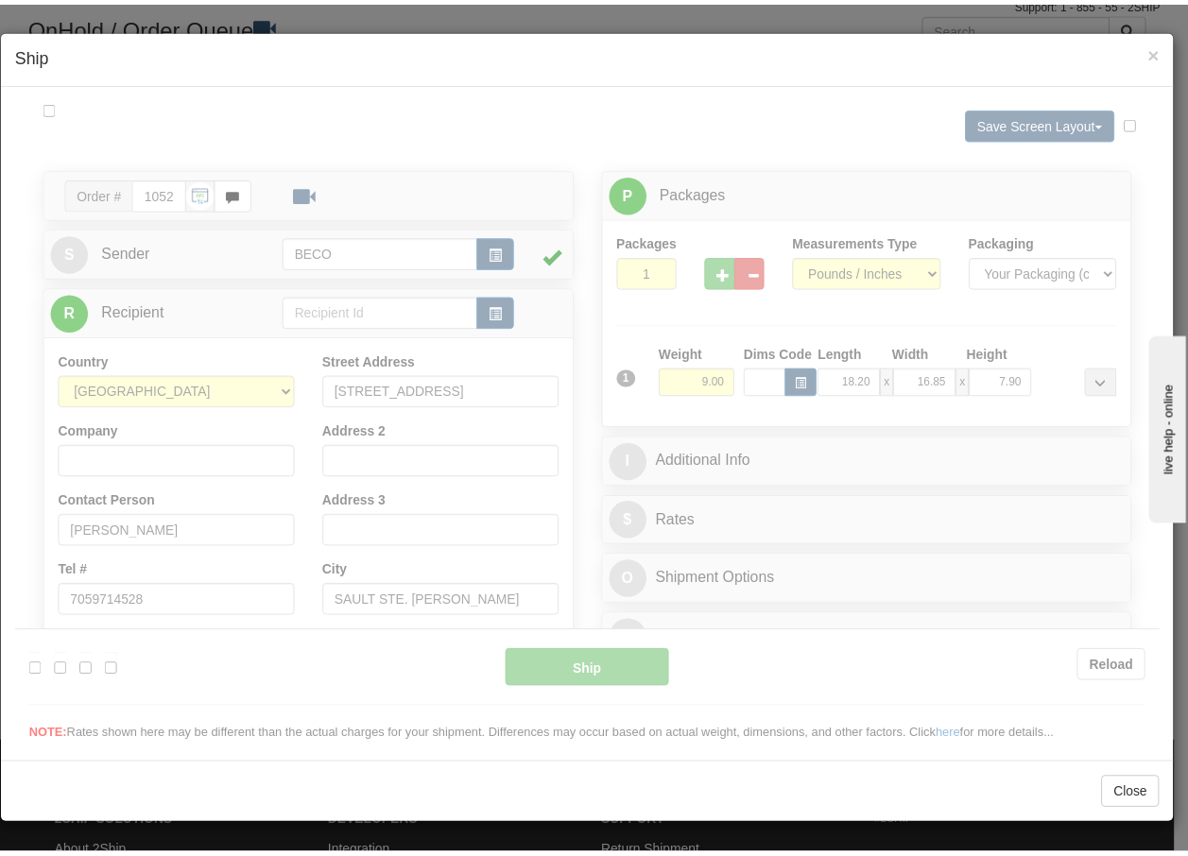
scroll to position [0, 0]
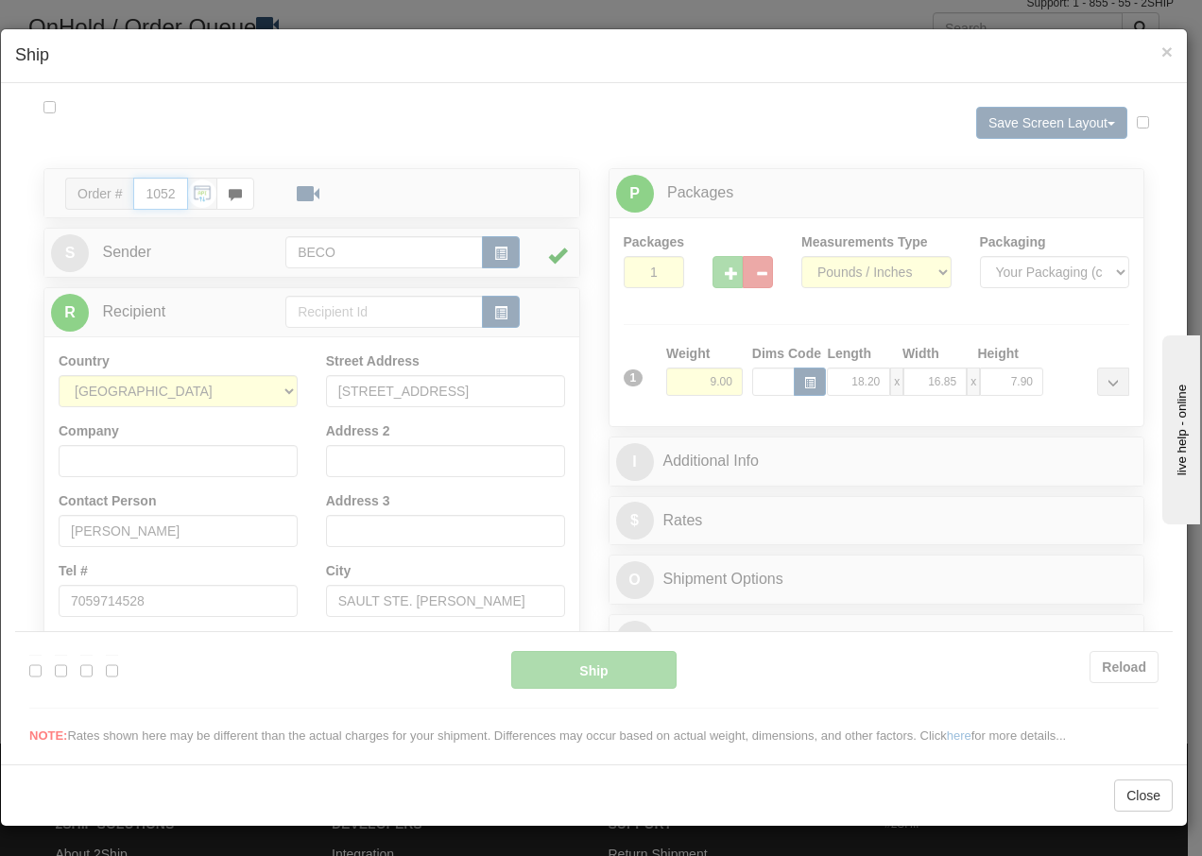
type input "09:00"
type input "16:00"
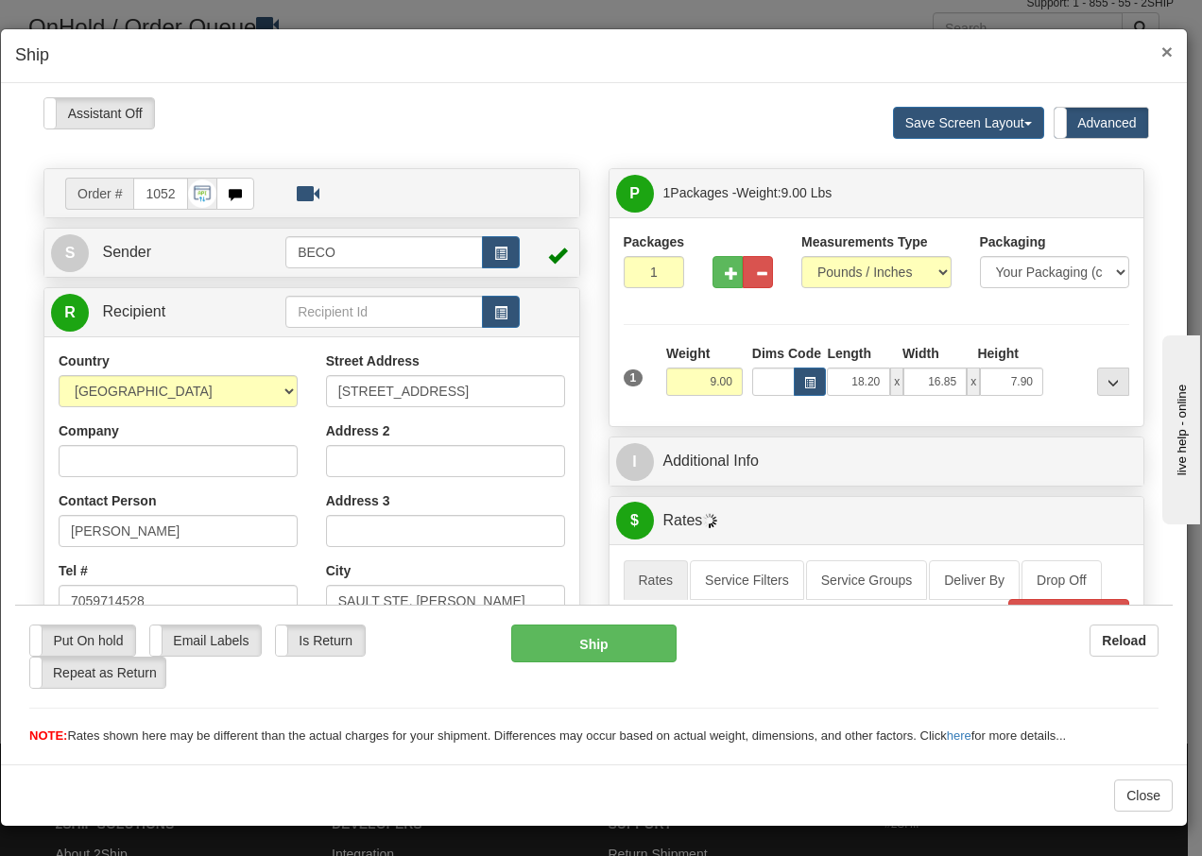
click at [1163, 55] on span "×" at bounding box center [1166, 52] width 11 height 22
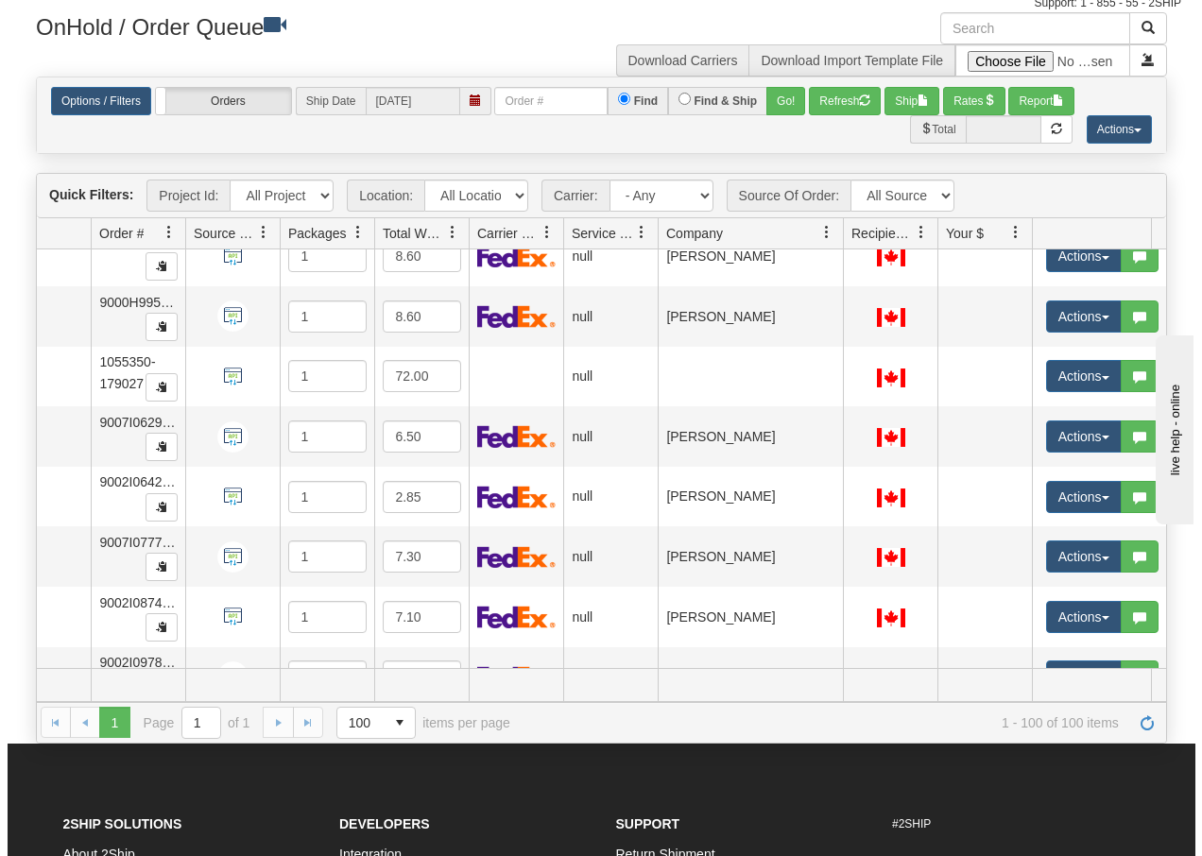
scroll to position [4760, 110]
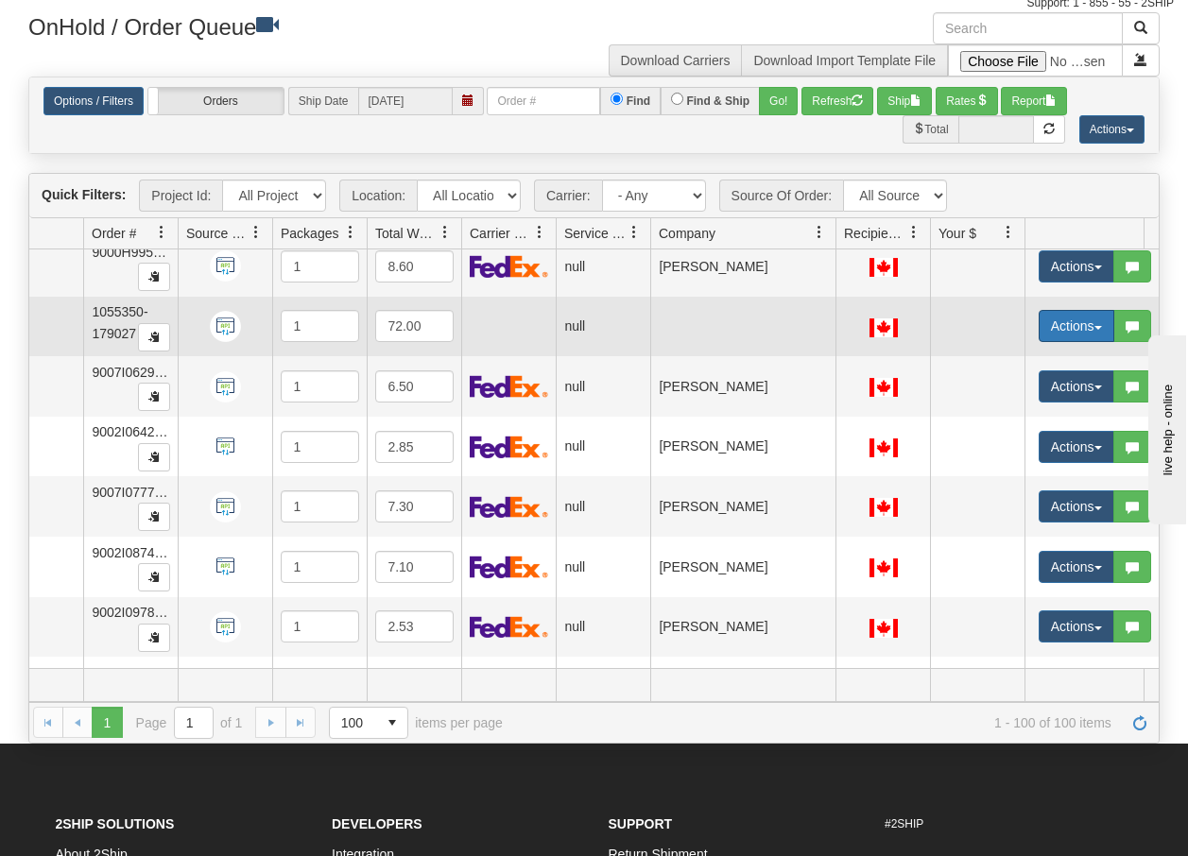
click at [1098, 327] on span "button" at bounding box center [1098, 328] width 8 height 4
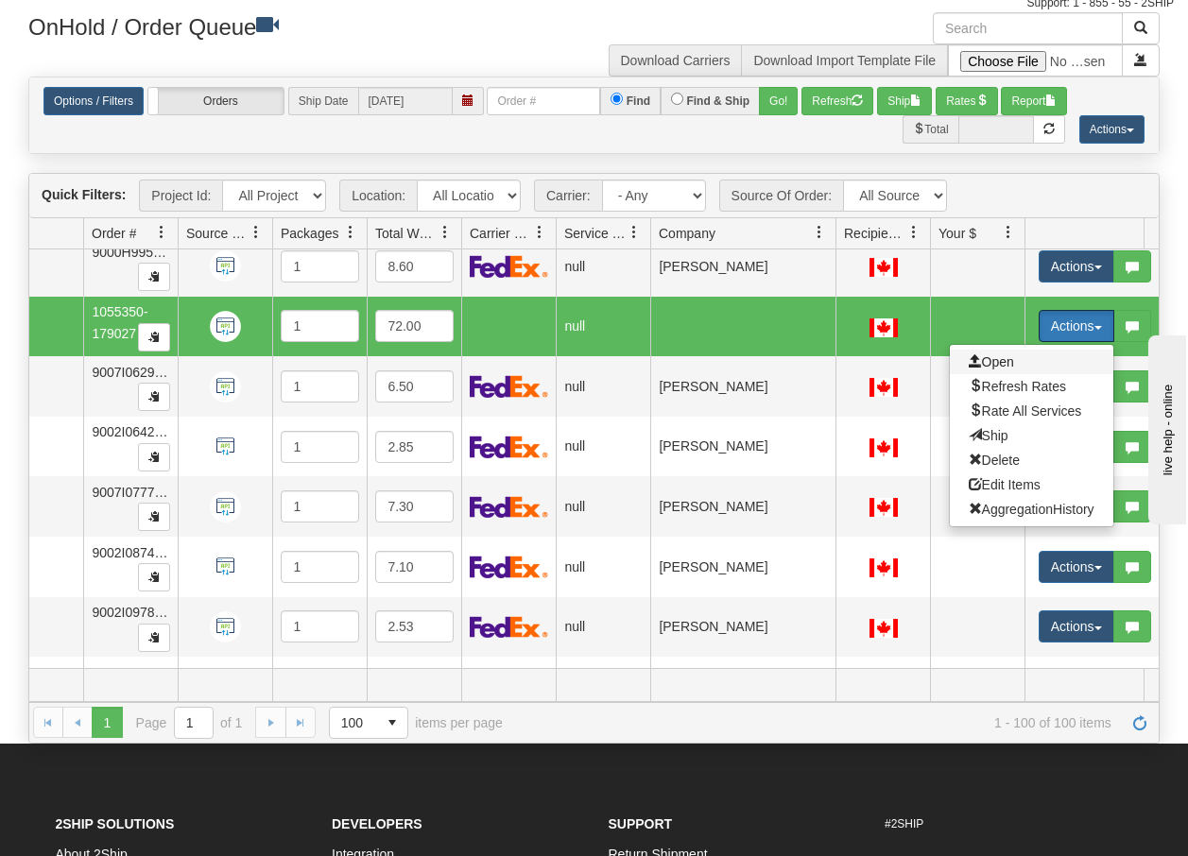
click at [992, 358] on span "Open" at bounding box center [990, 361] width 45 height 15
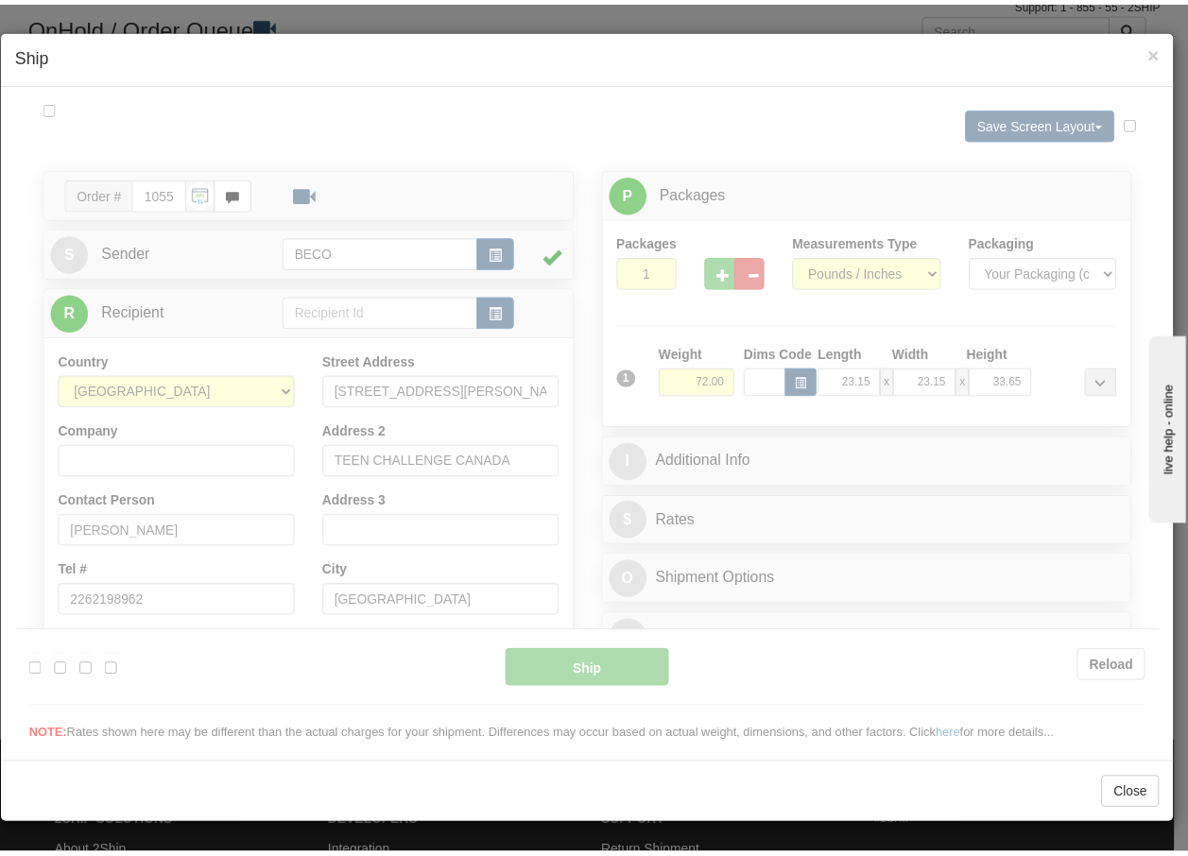
scroll to position [0, 0]
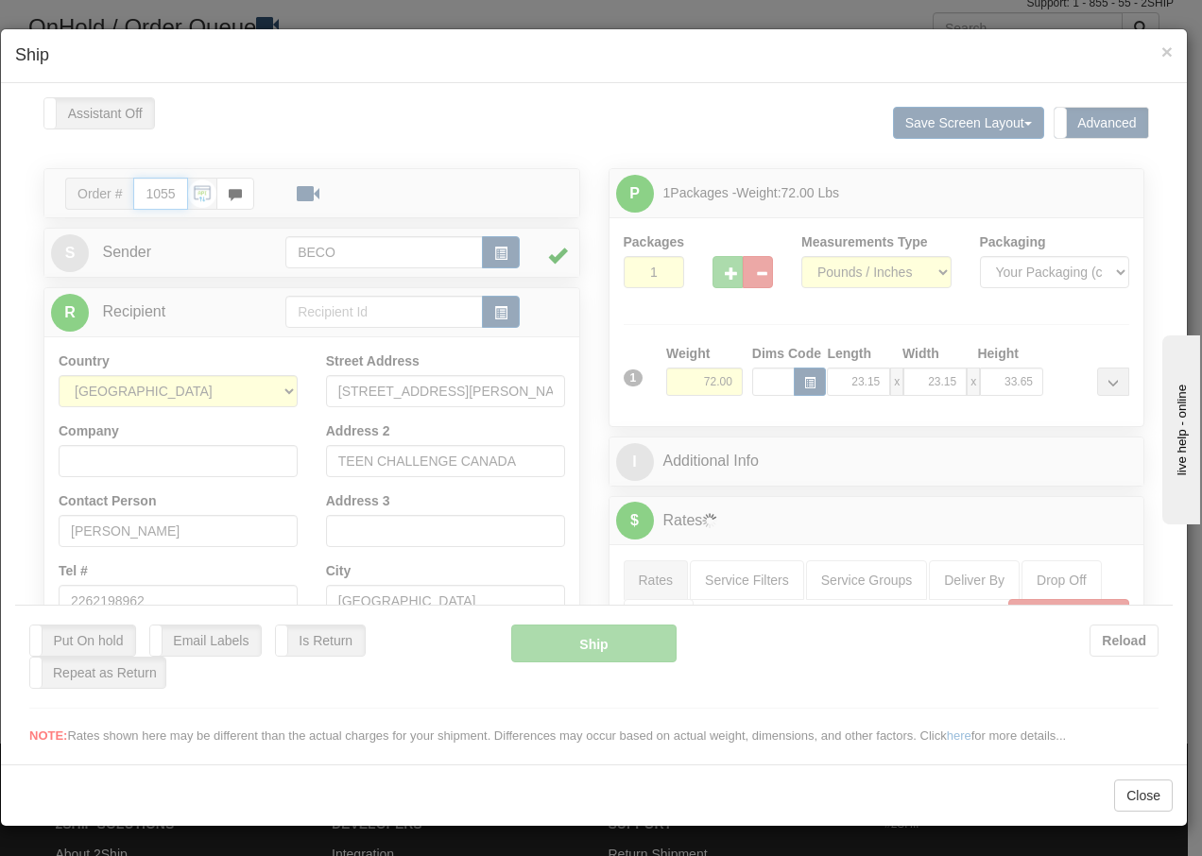
type input "09:01"
type input "16:00"
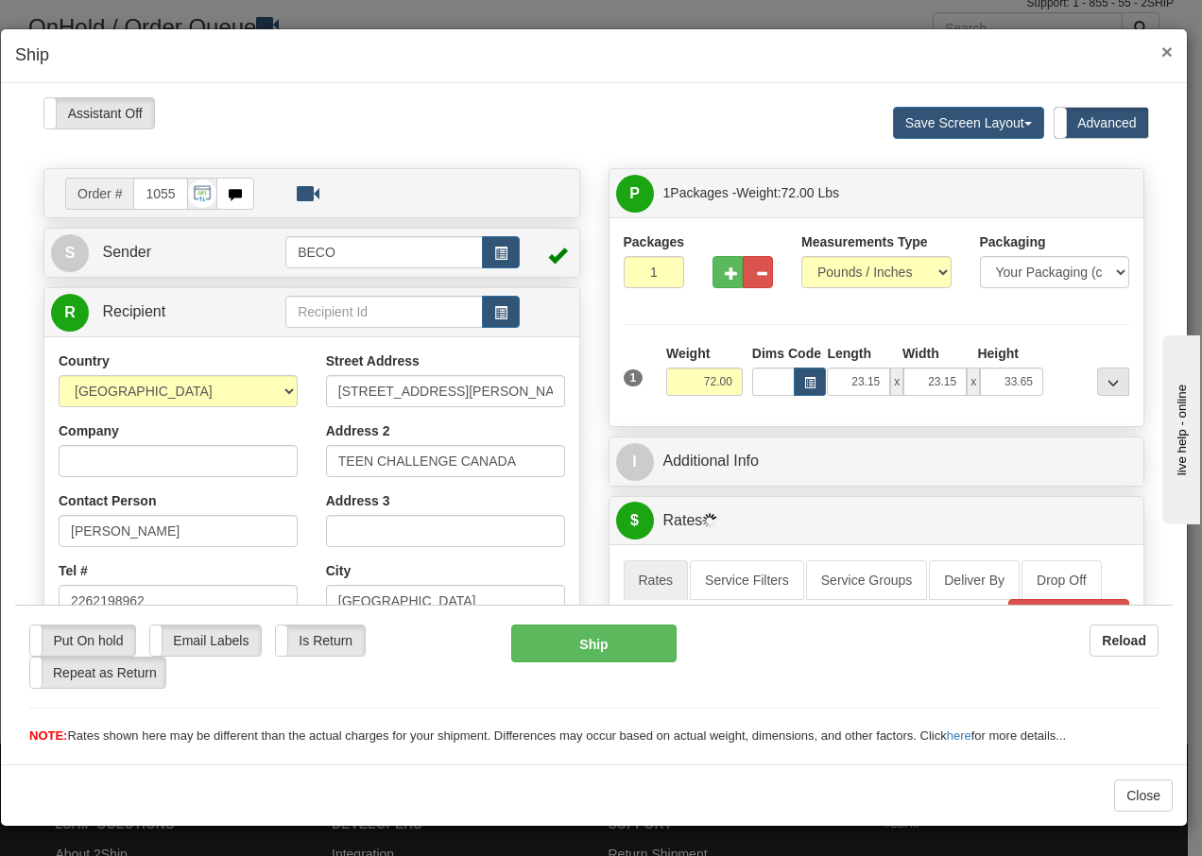
click at [1165, 50] on span "×" at bounding box center [1166, 52] width 11 height 22
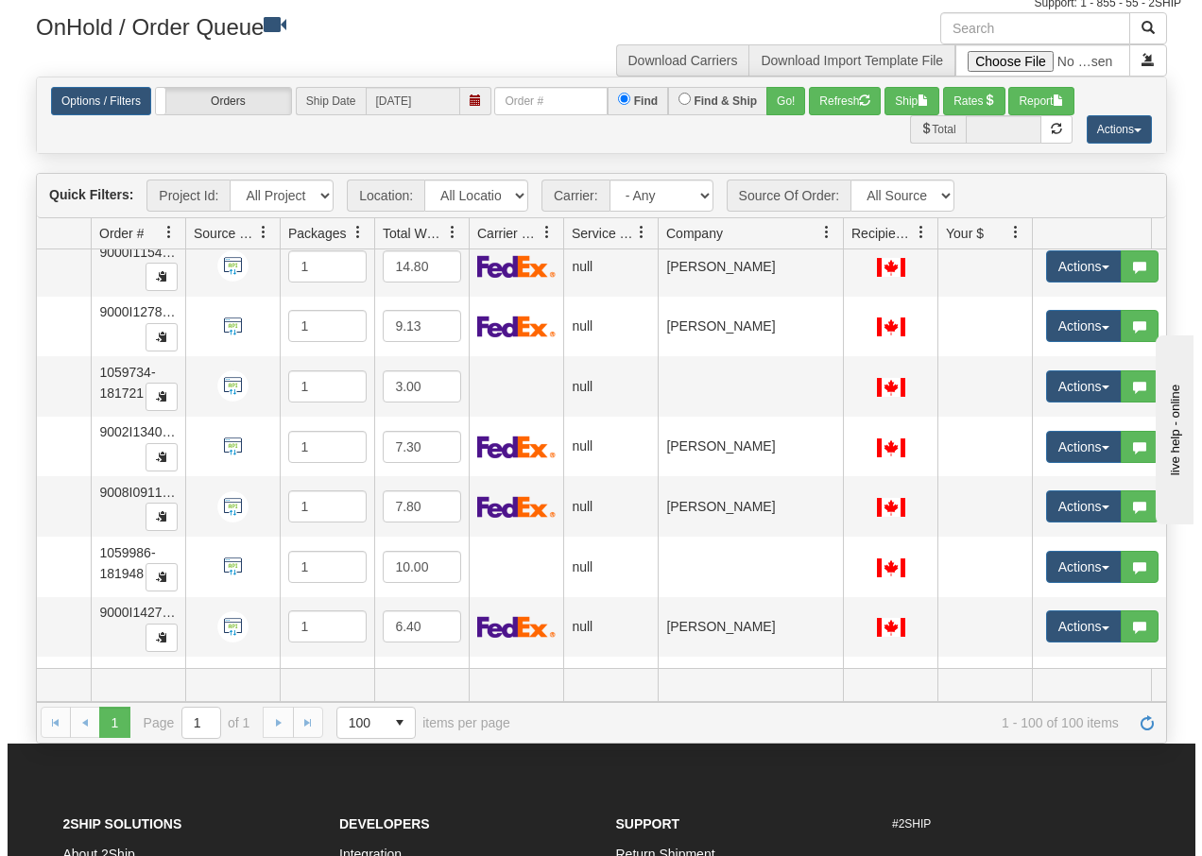
scroll to position [5377, 110]
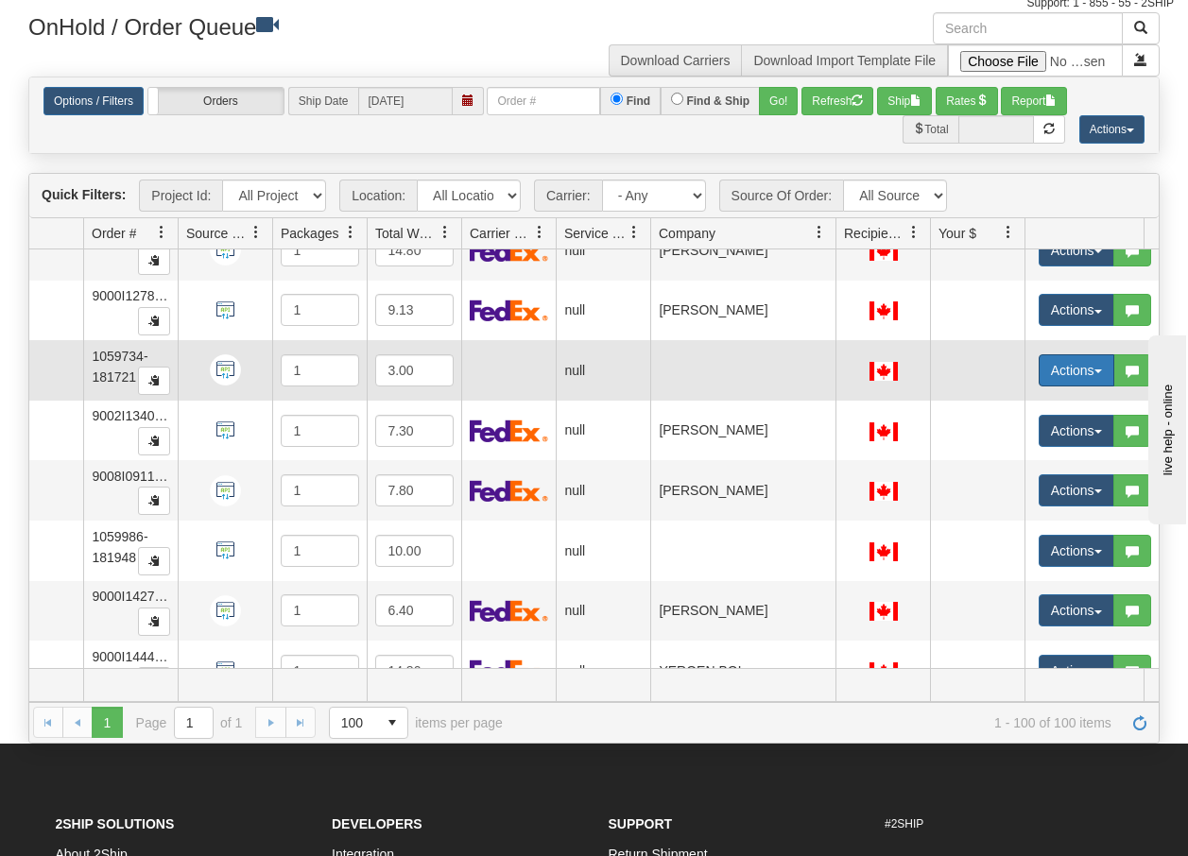
click at [1095, 371] on span "button" at bounding box center [1098, 371] width 8 height 4
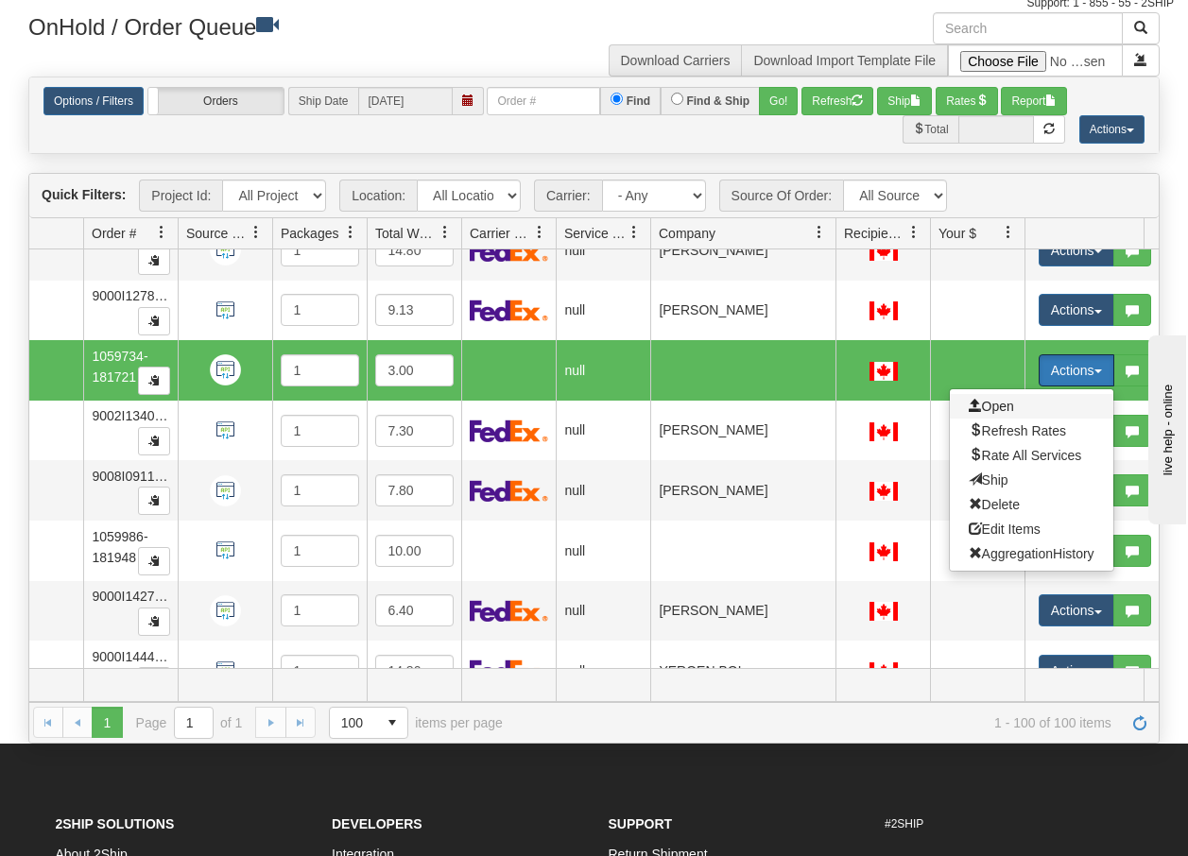
click at [1001, 408] on span "Open" at bounding box center [990, 406] width 45 height 15
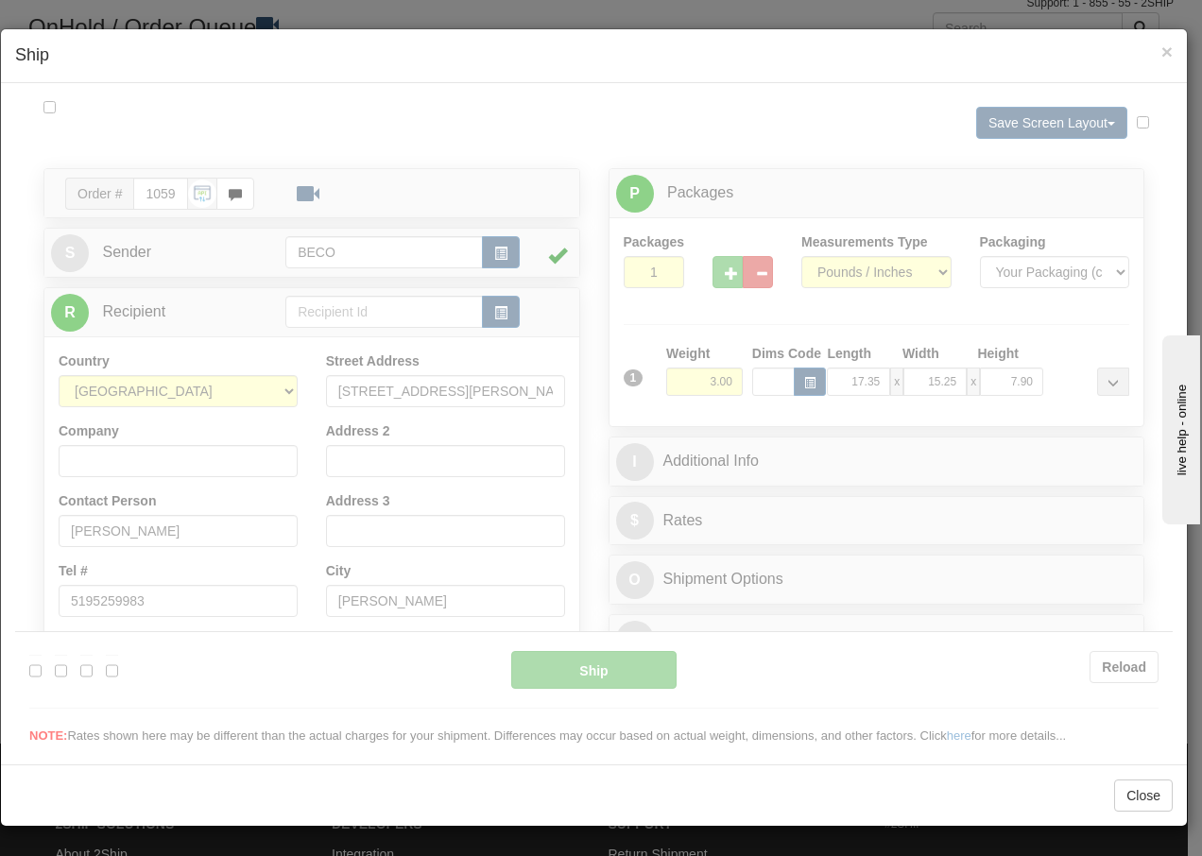
scroll to position [0, 0]
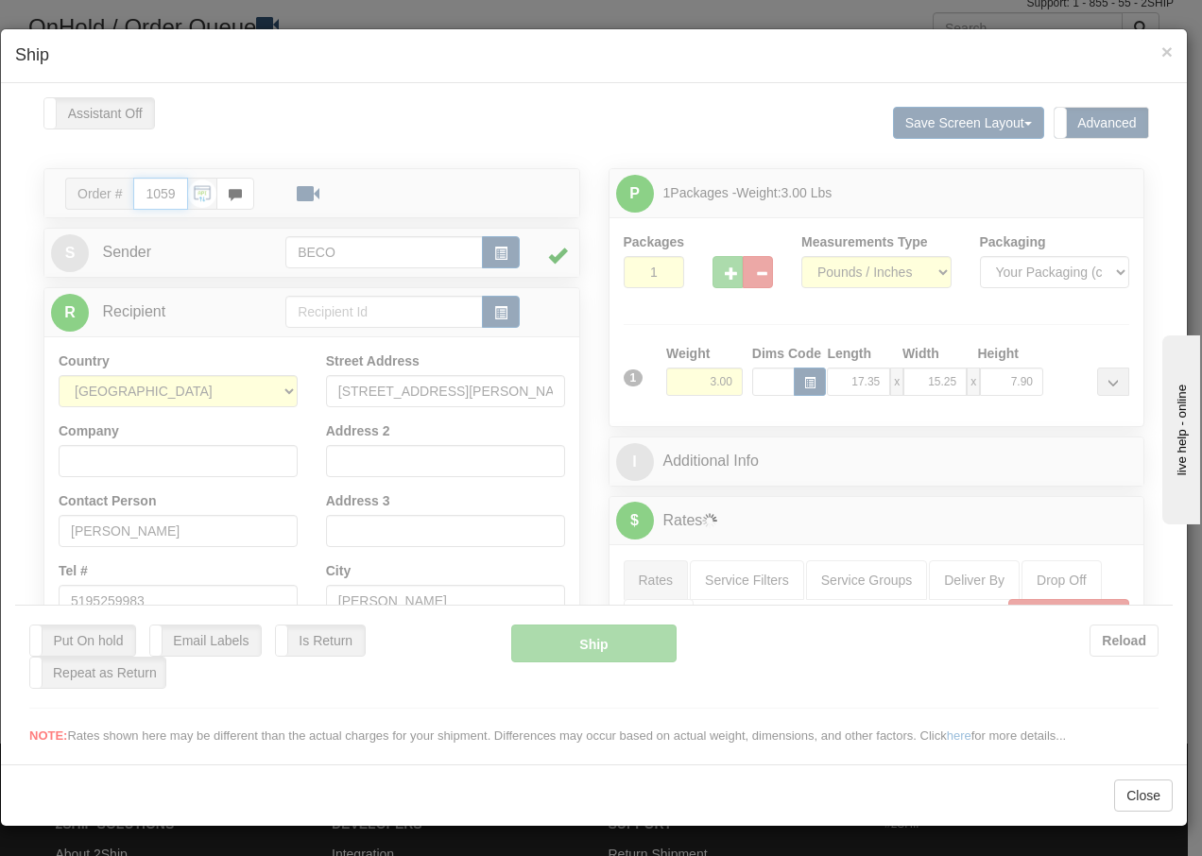
type input "09:01"
type input "16:00"
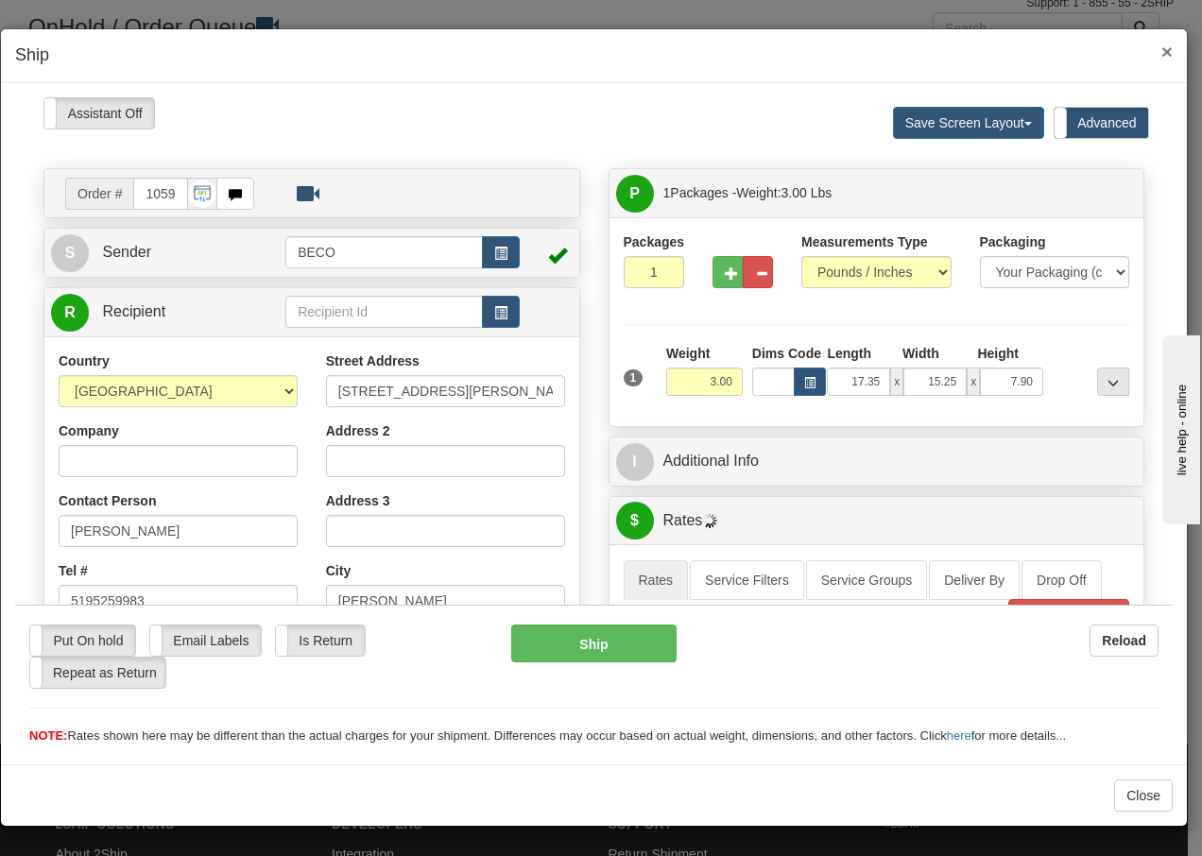
click at [1165, 54] on span "×" at bounding box center [1166, 52] width 11 height 22
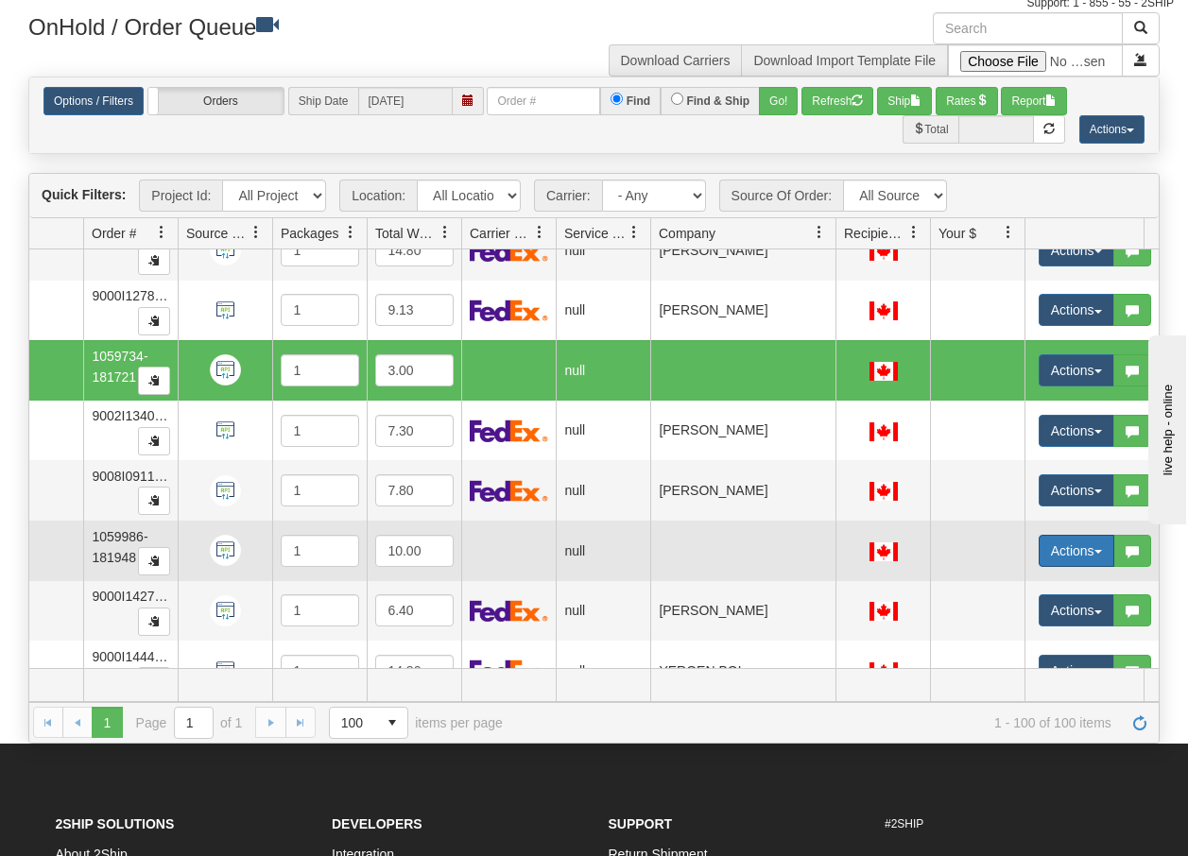
click at [1095, 555] on button "Actions" at bounding box center [1076, 551] width 76 height 32
click at [1001, 589] on span "Open" at bounding box center [990, 586] width 45 height 15
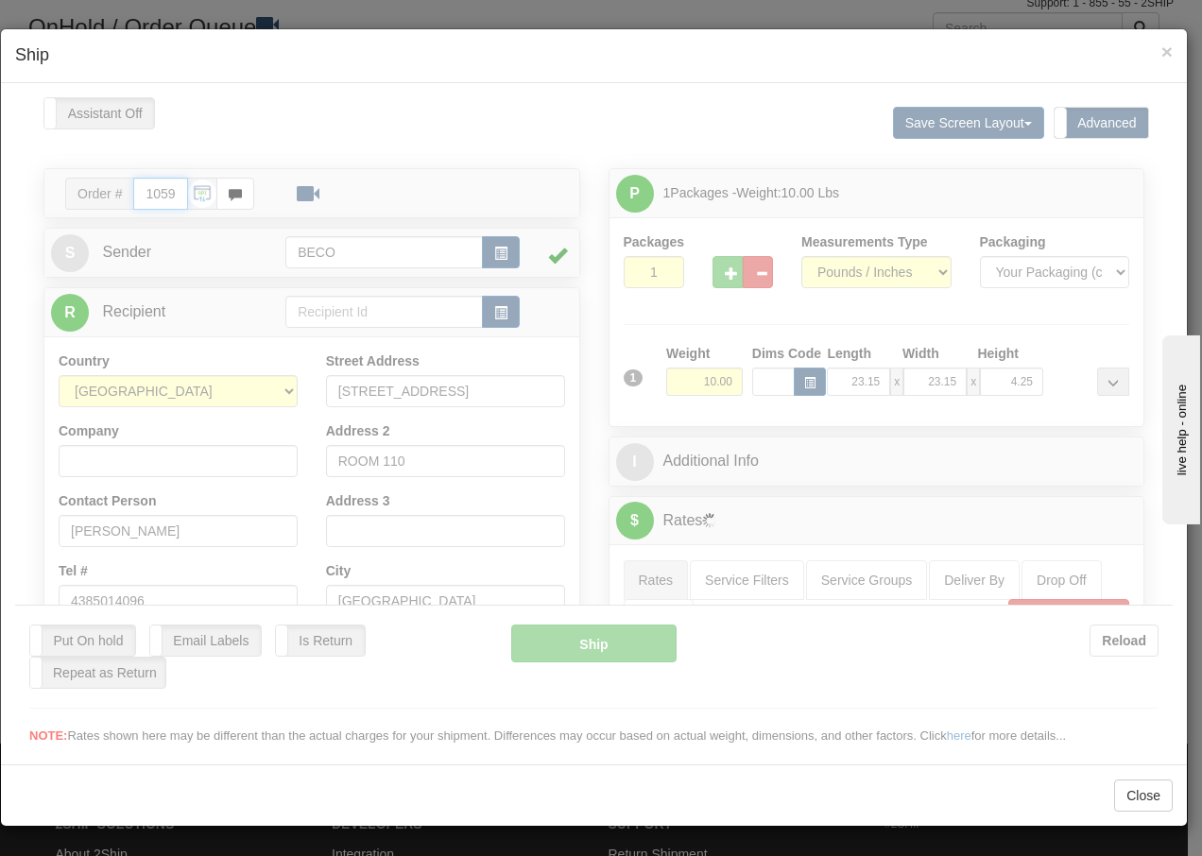
type input "09:01"
type input "16:00"
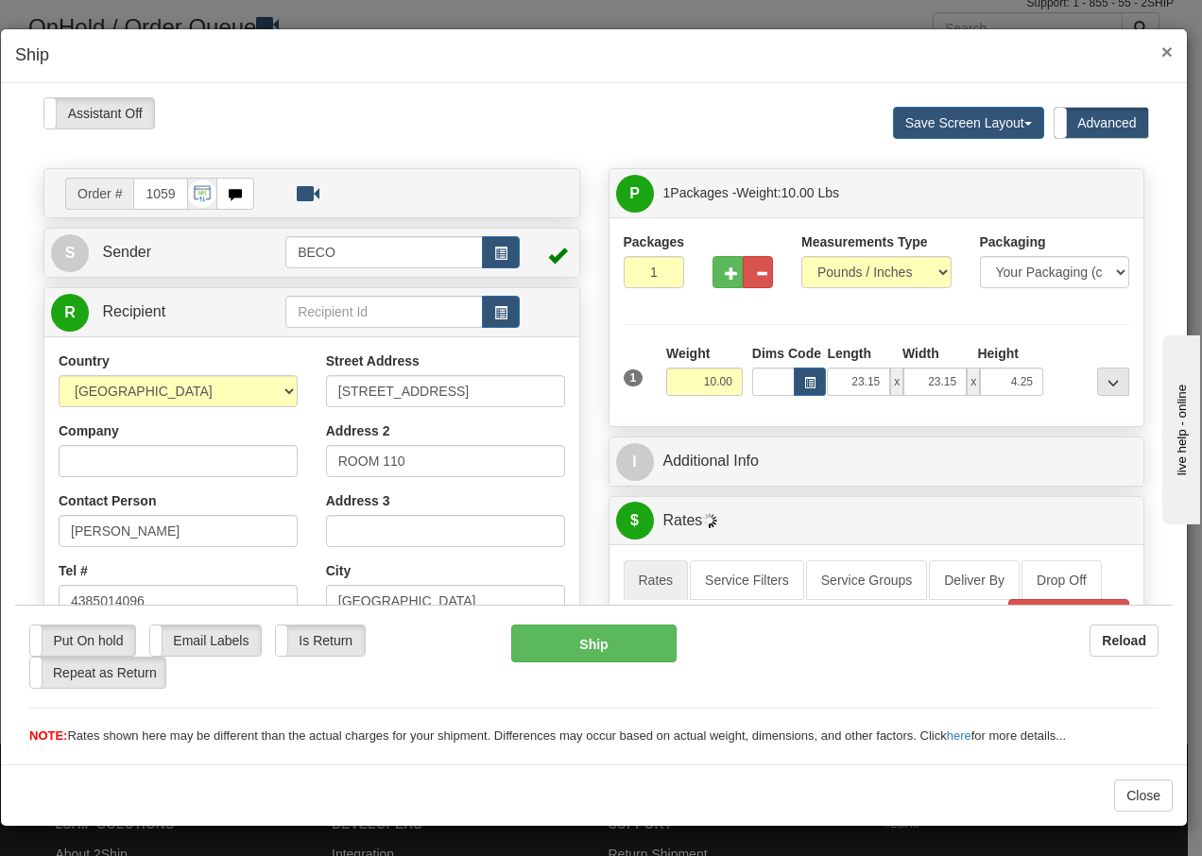
click at [1168, 50] on span "×" at bounding box center [1166, 52] width 11 height 22
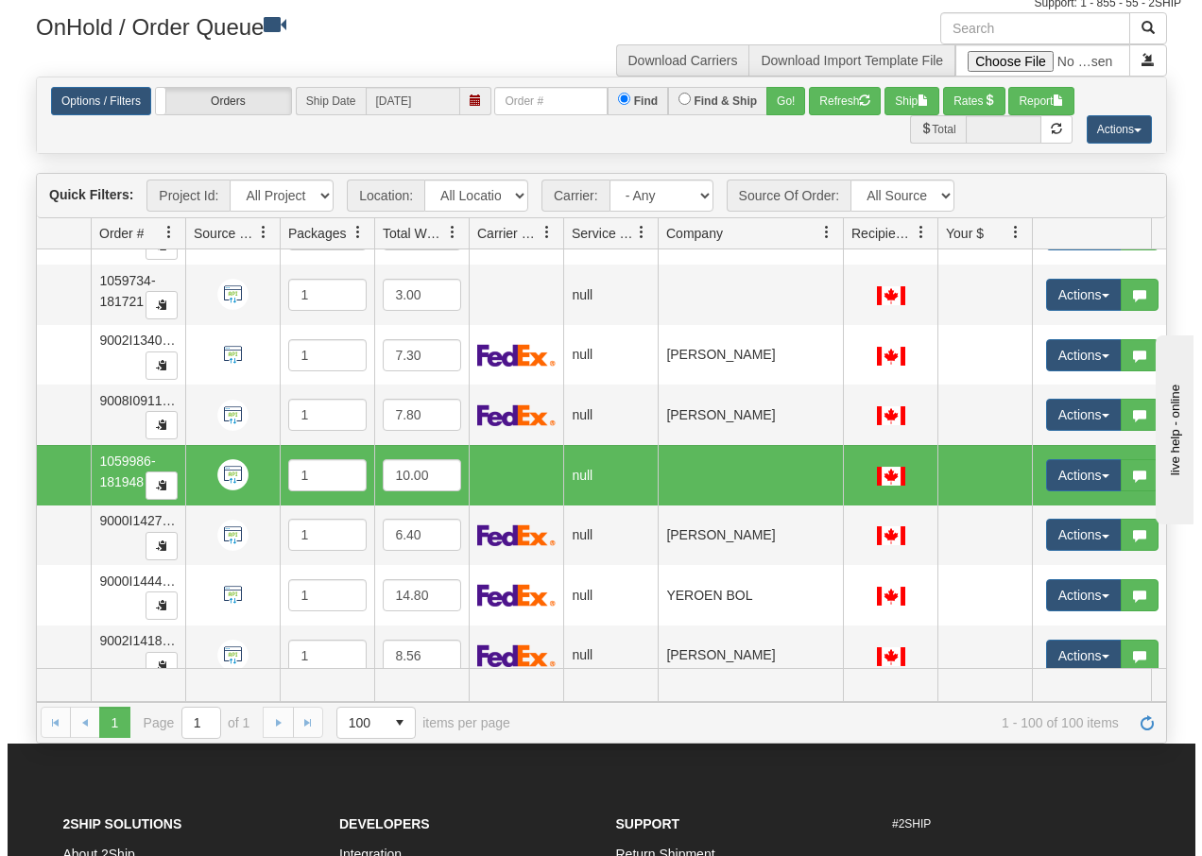
scroll to position [5415, 110]
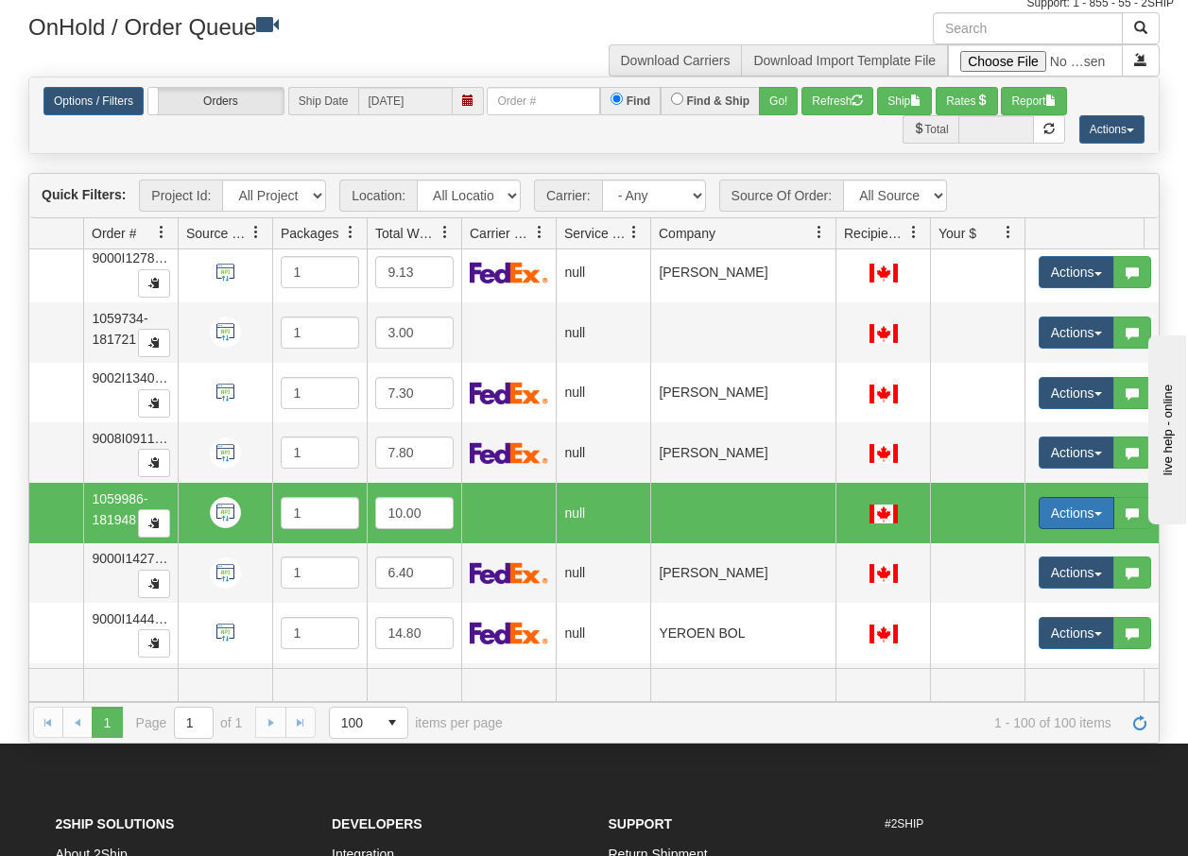
click at [1101, 515] on span "button" at bounding box center [1098, 514] width 8 height 4
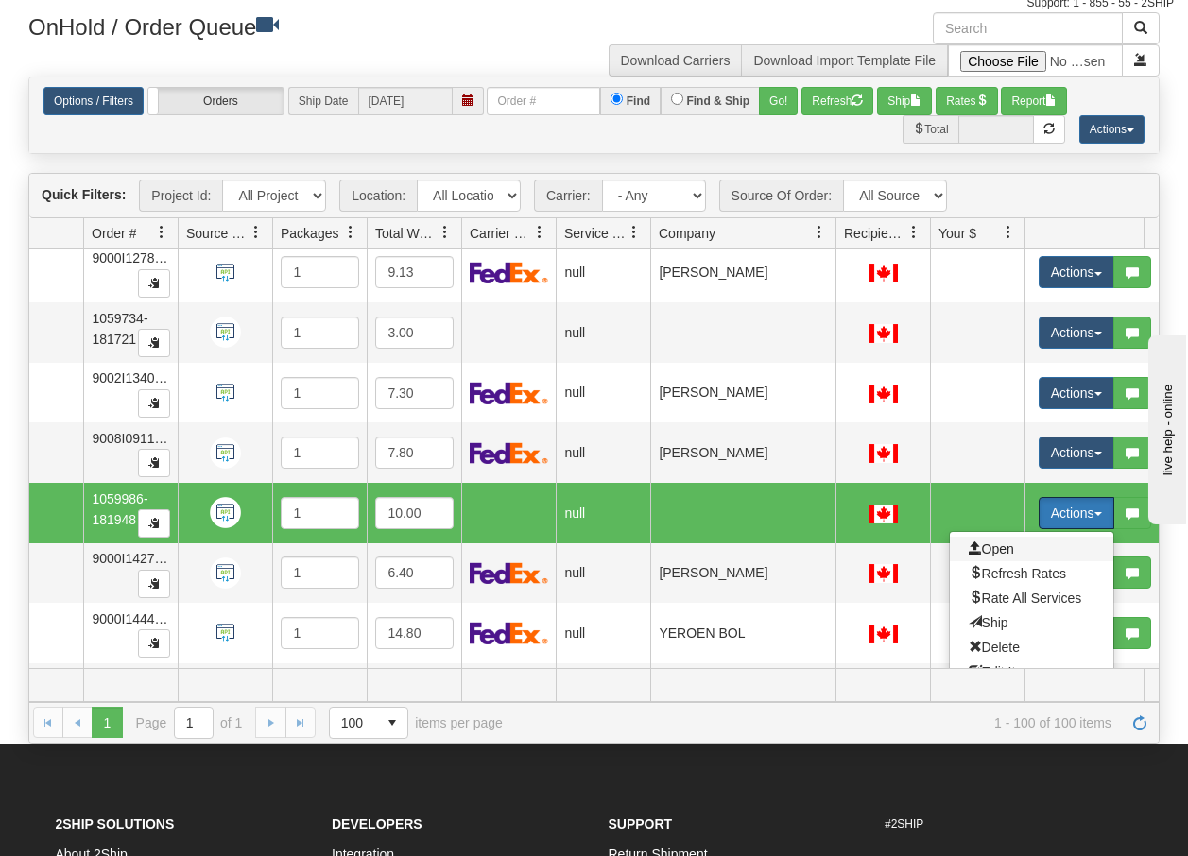
click at [989, 549] on span "Open" at bounding box center [990, 548] width 45 height 15
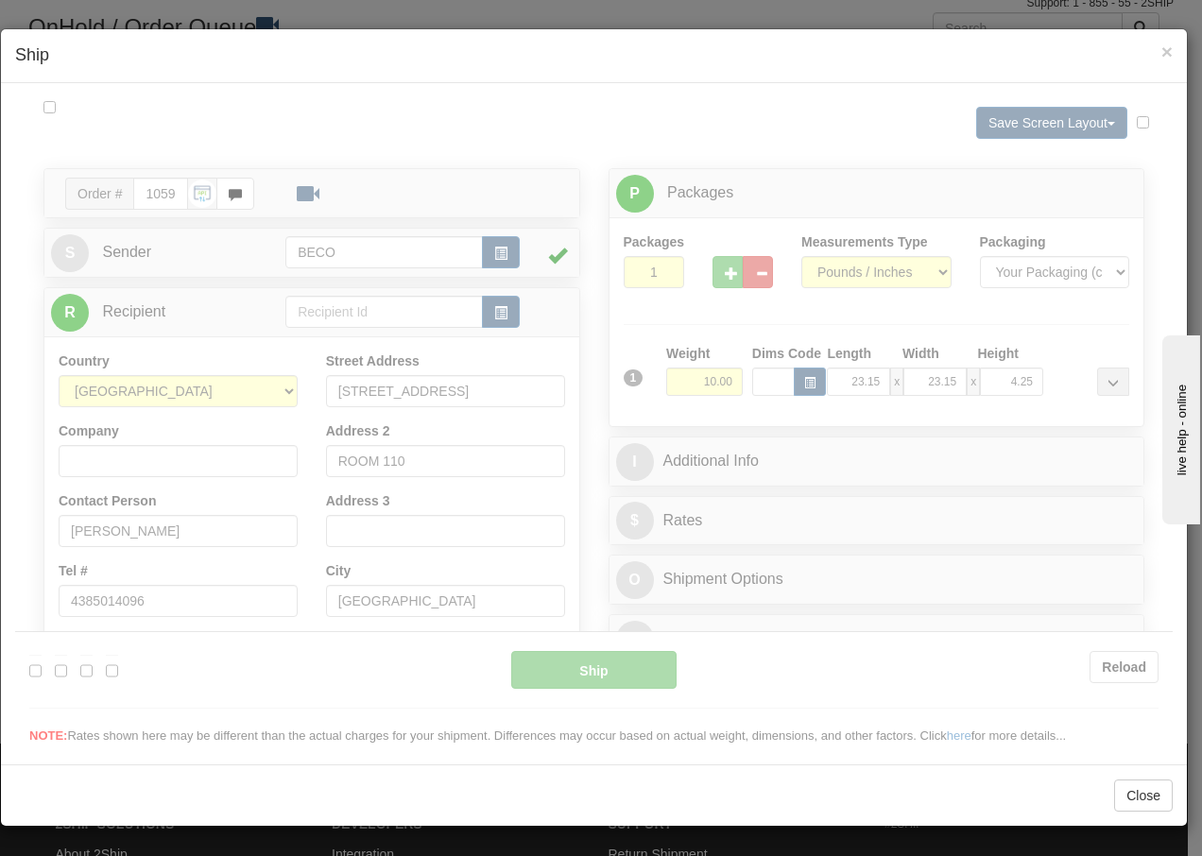
scroll to position [0, 0]
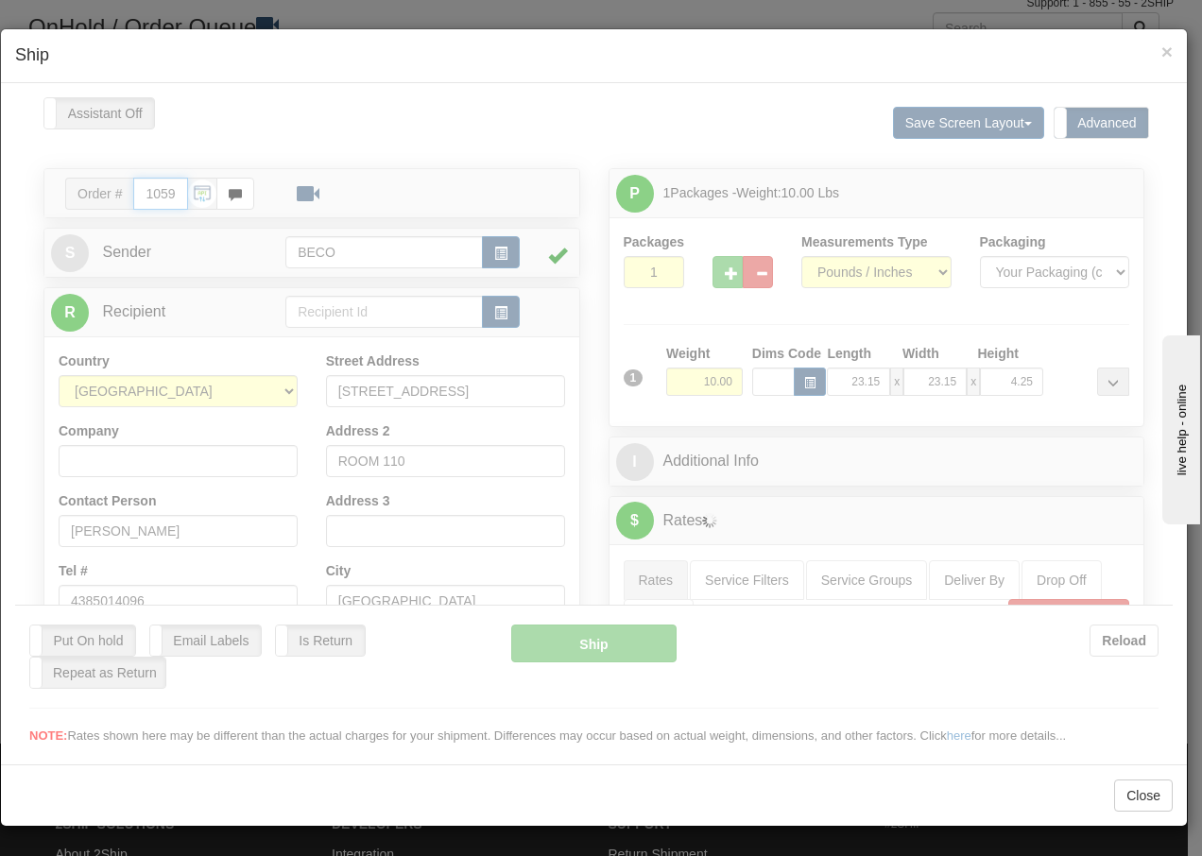
type input "09:02"
type input "16:00"
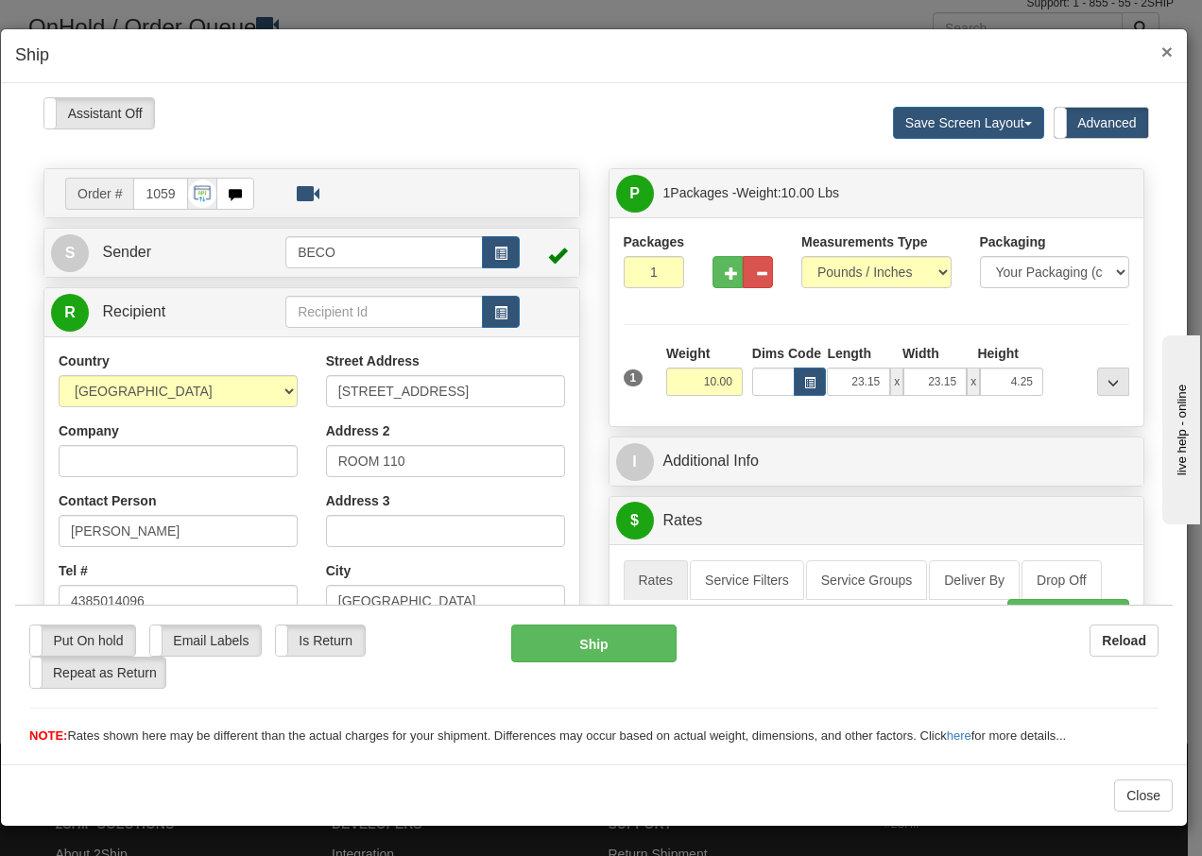
click at [1167, 53] on span "×" at bounding box center [1166, 52] width 11 height 22
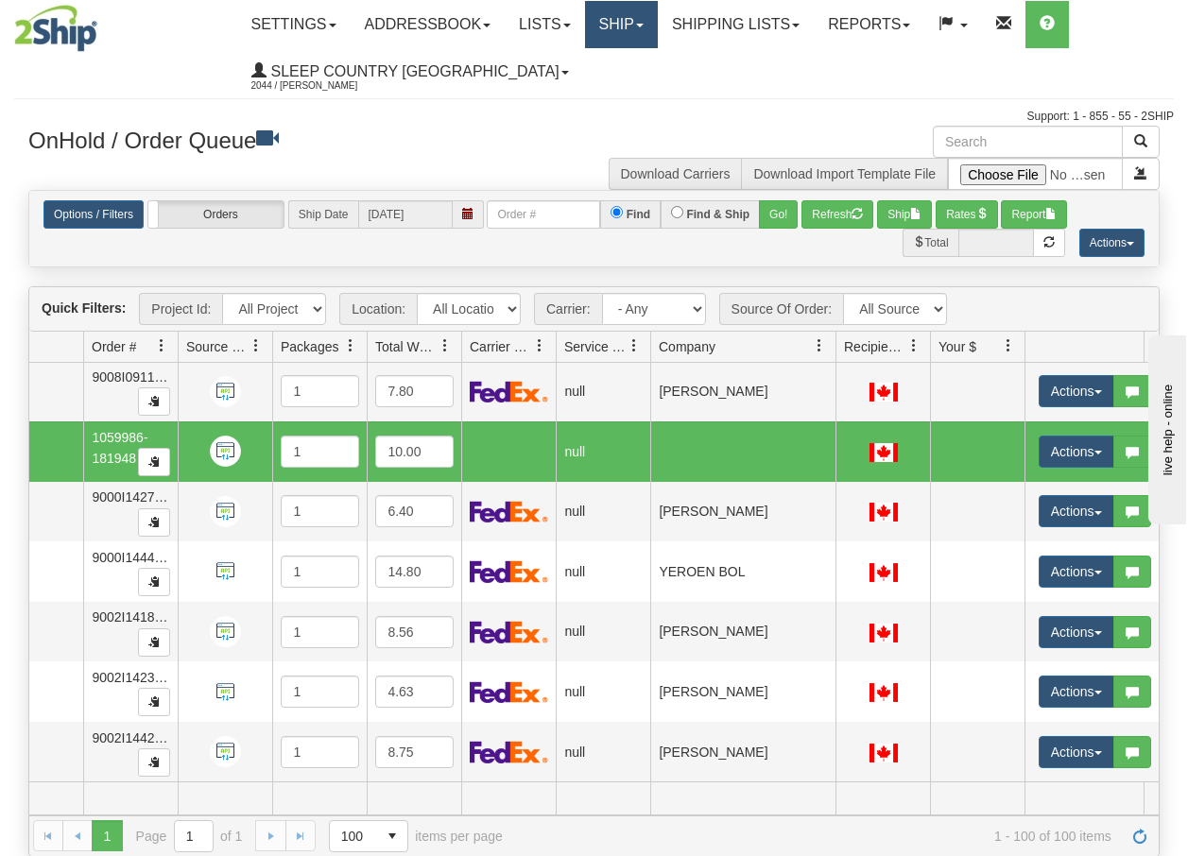
click at [636, 17] on link "Ship" at bounding box center [621, 24] width 73 height 47
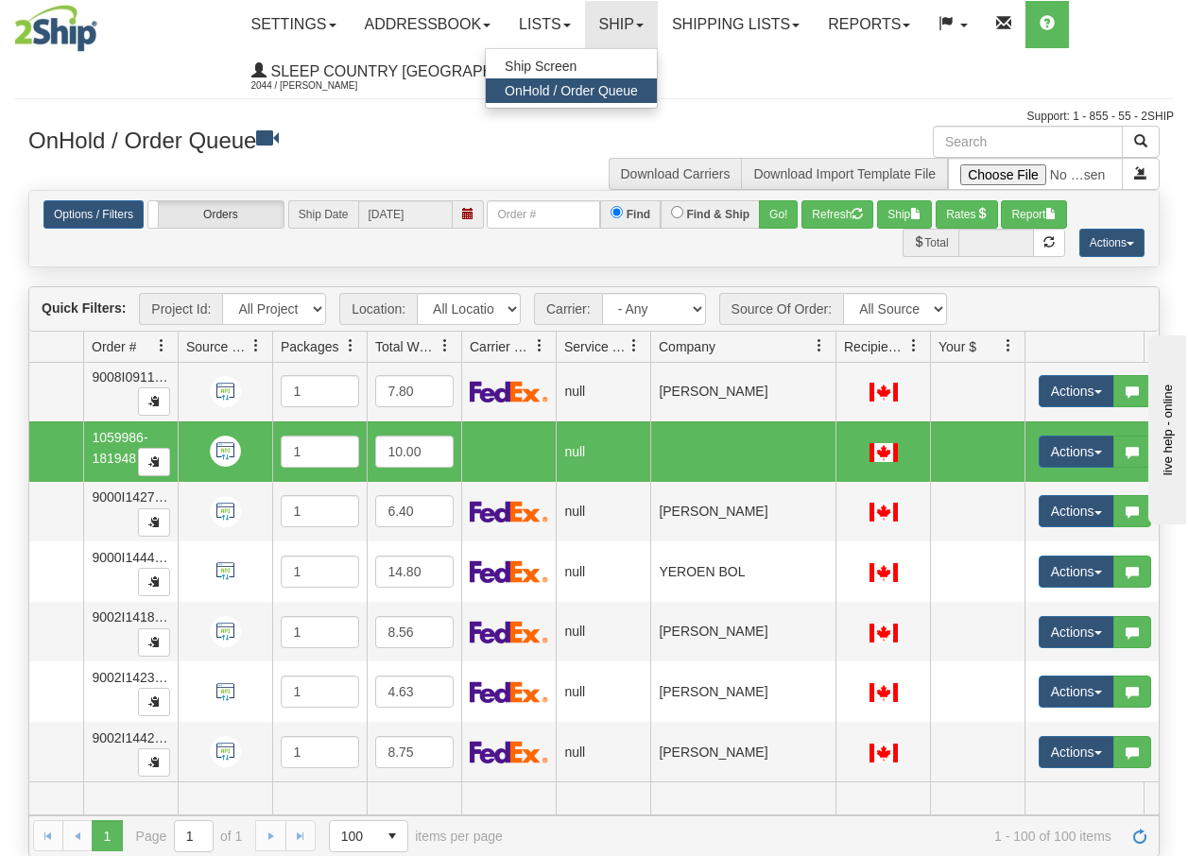
click at [618, 86] on span "OnHold / Order Queue" at bounding box center [571, 90] width 133 height 15
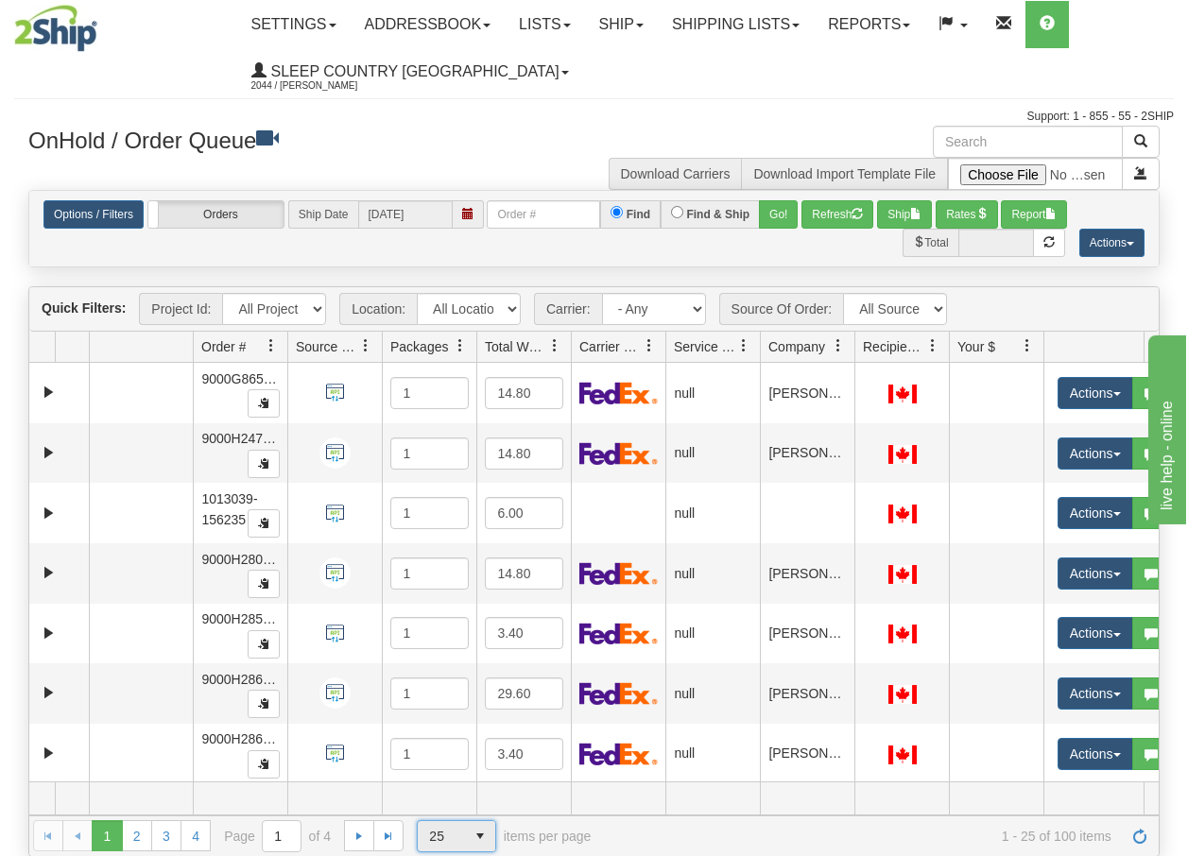
click at [479, 840] on span "select" at bounding box center [480, 836] width 30 height 30
click at [457, 809] on li "100" at bounding box center [456, 806] width 77 height 26
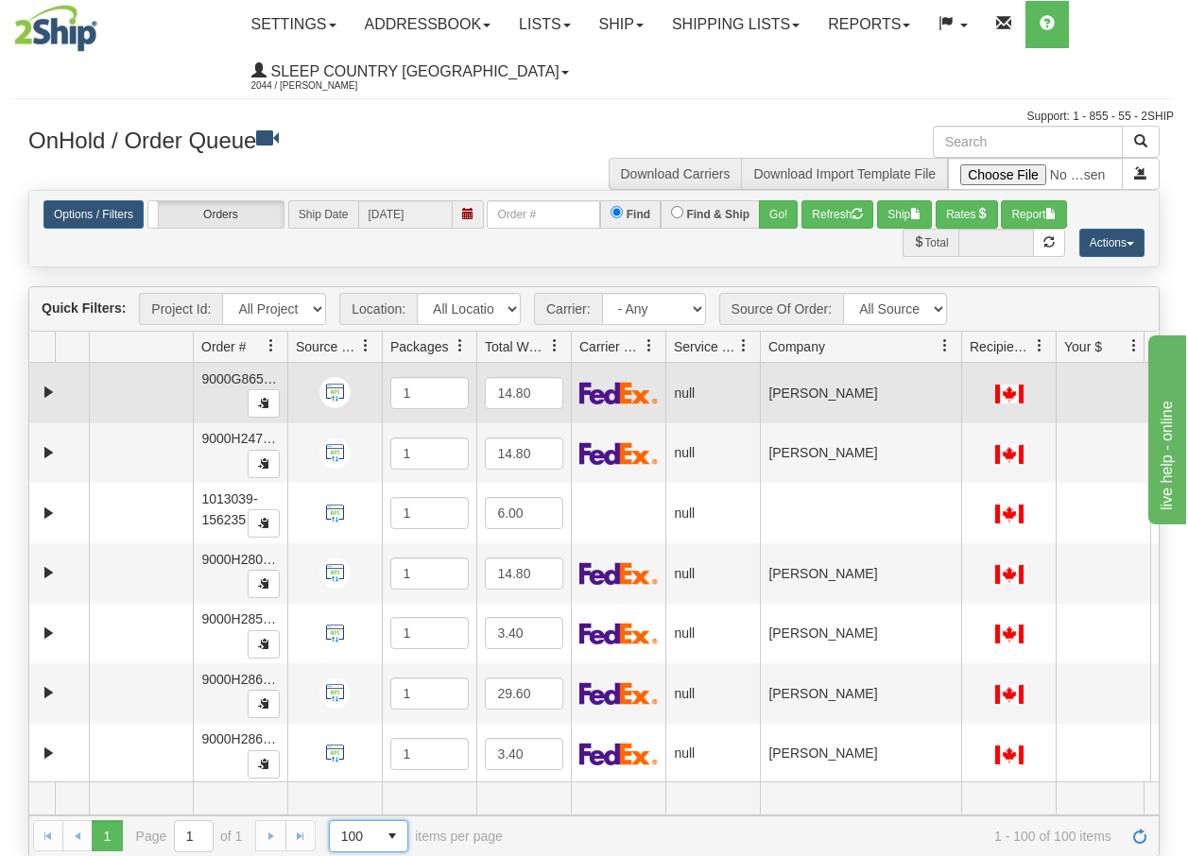
drag, startPoint x: 853, startPoint y: 353, endPoint x: 967, endPoint y: 369, distance: 114.5
click at [967, 369] on div "Quick Filters: Project Id: All Projects Location: All Locations BECO Carrier: -…" at bounding box center [593, 571] width 1131 height 570
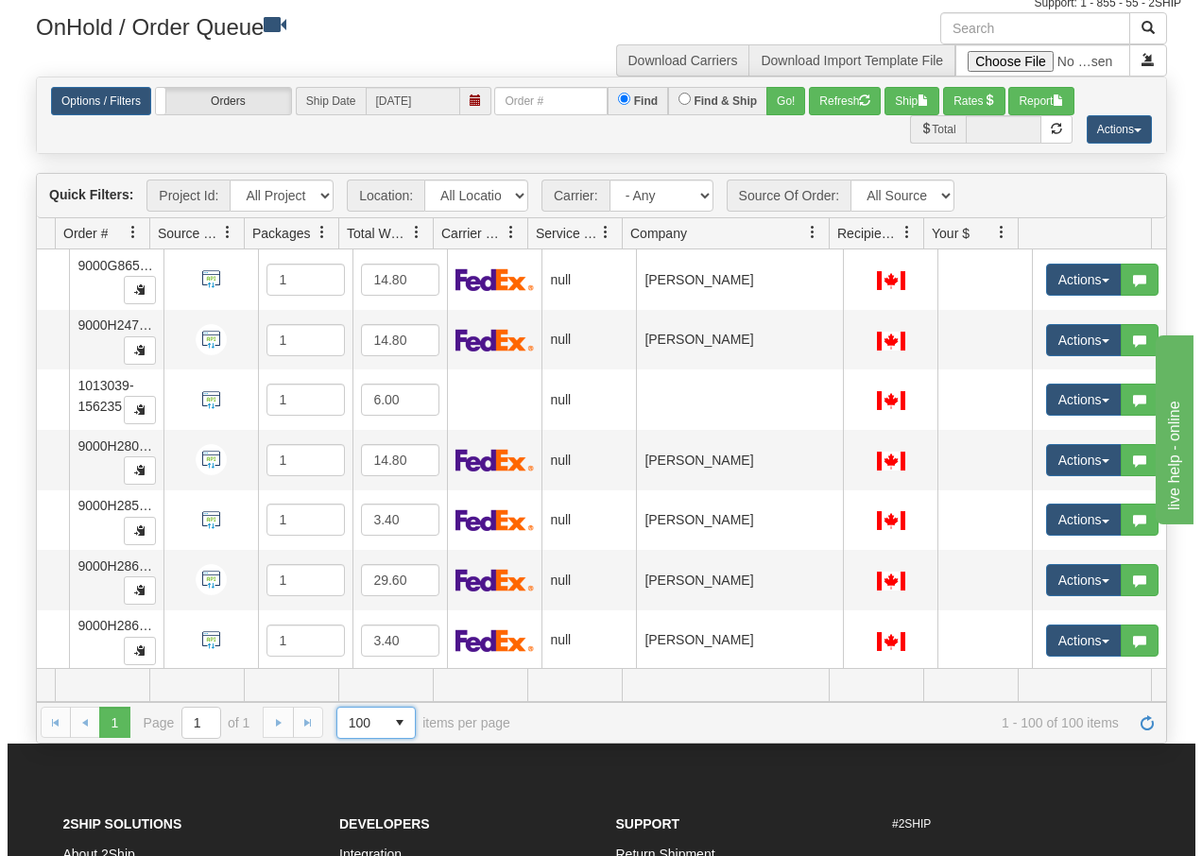
scroll to position [151, 0]
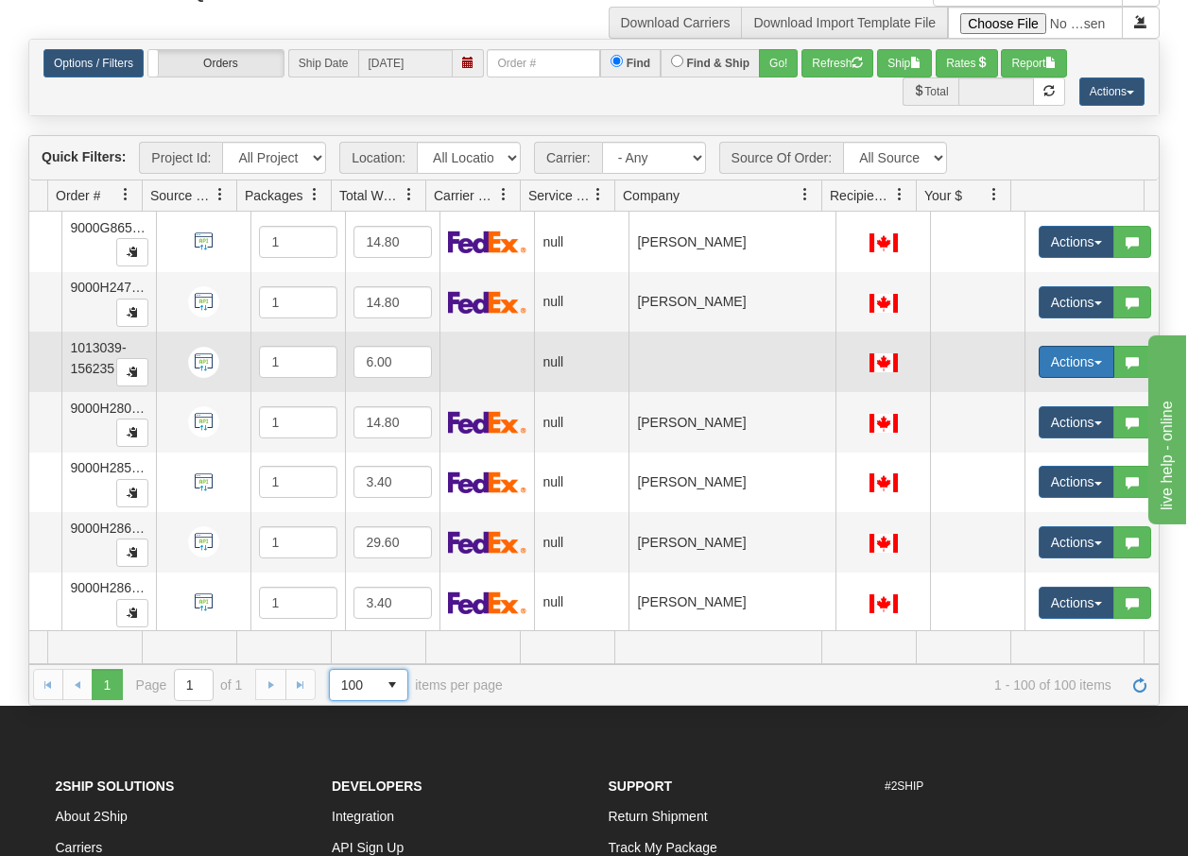
click at [1087, 365] on button "Actions" at bounding box center [1076, 362] width 76 height 32
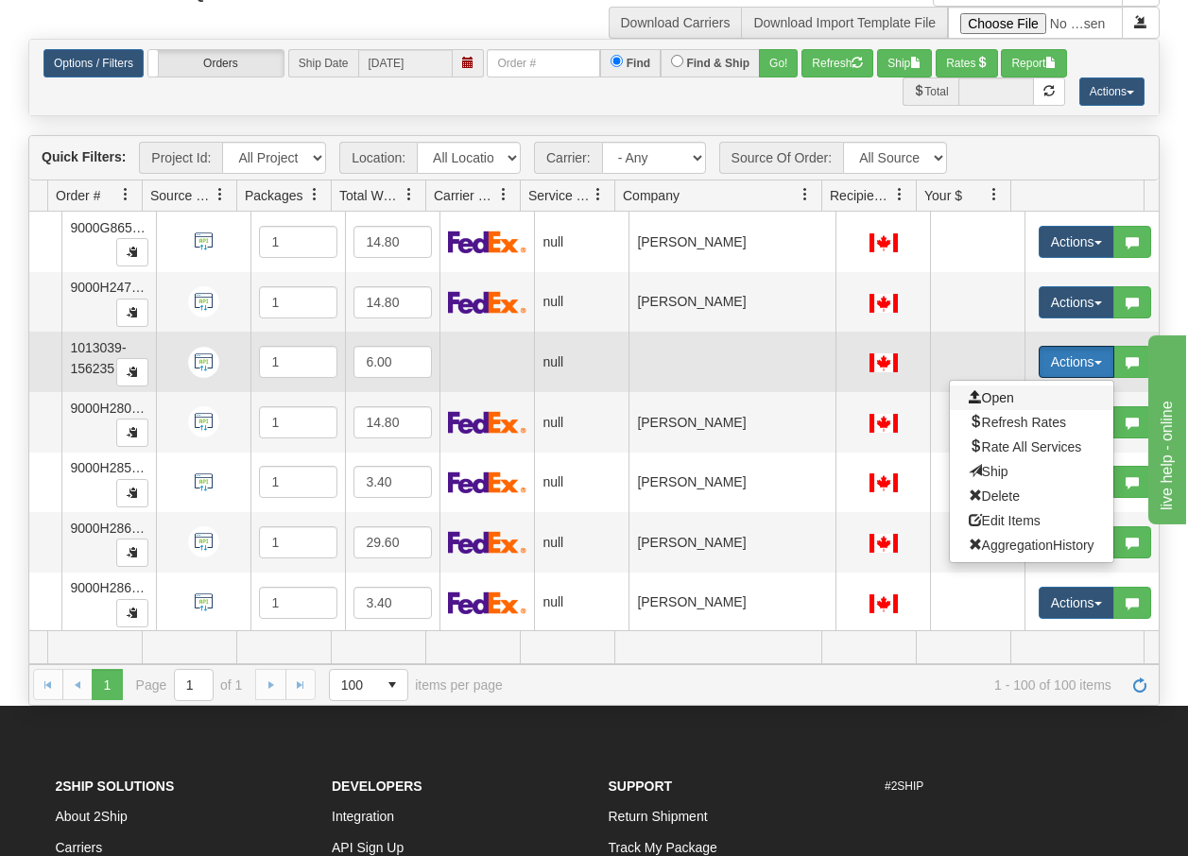
click at [982, 398] on span "Open" at bounding box center [990, 397] width 45 height 15
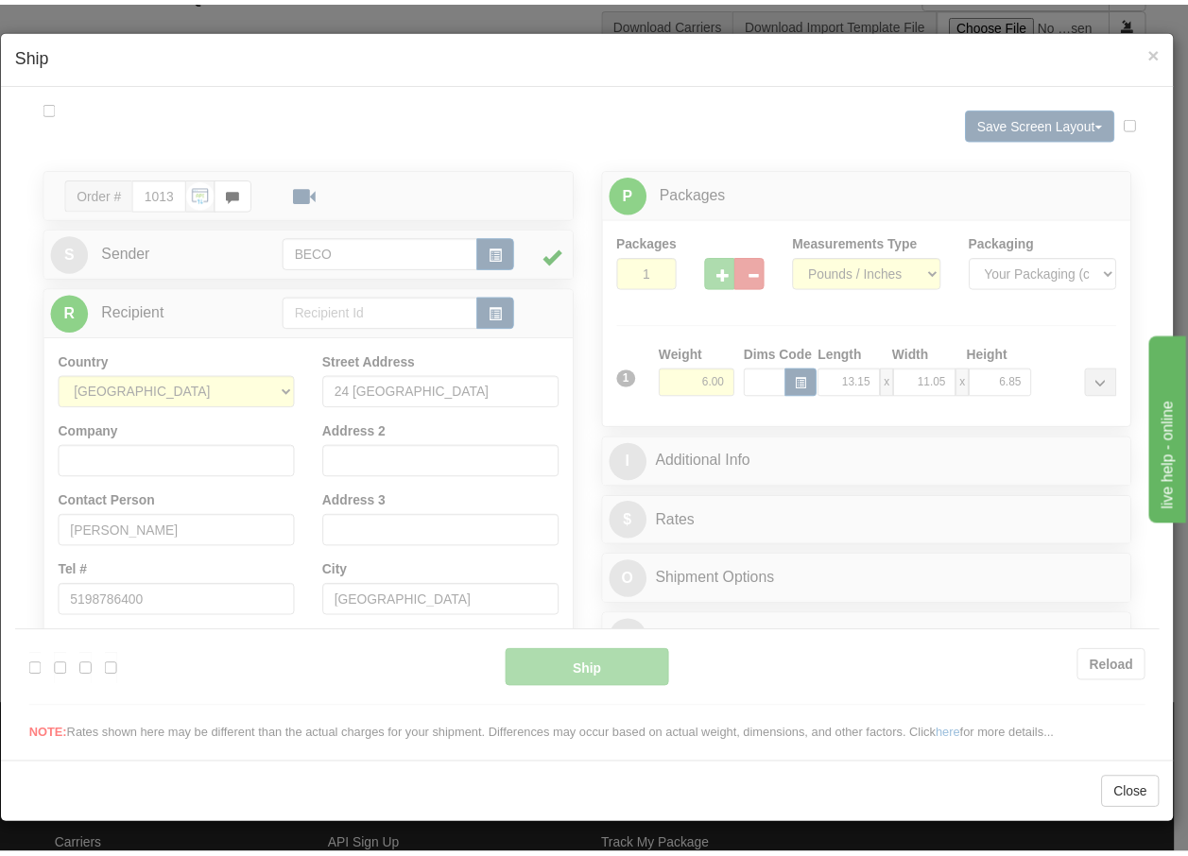
scroll to position [0, 0]
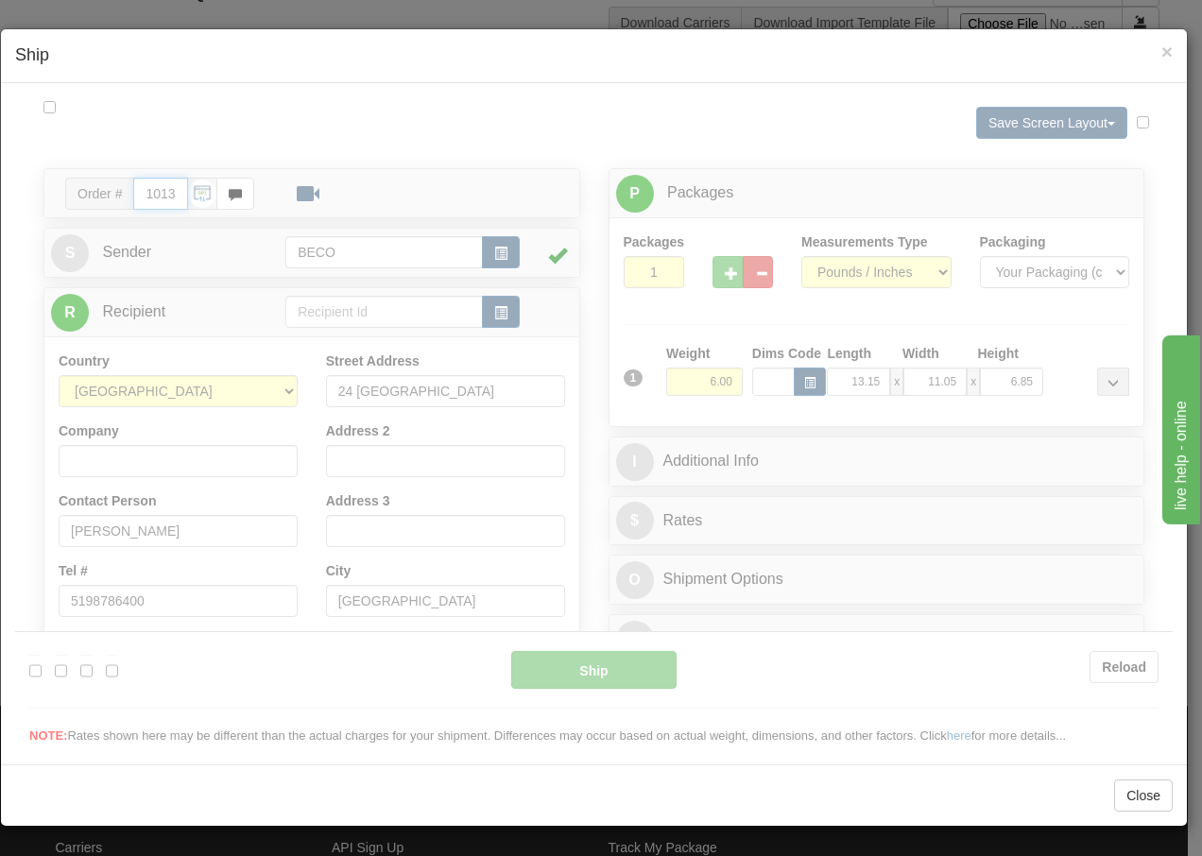
type input "09:17"
type input "16:00"
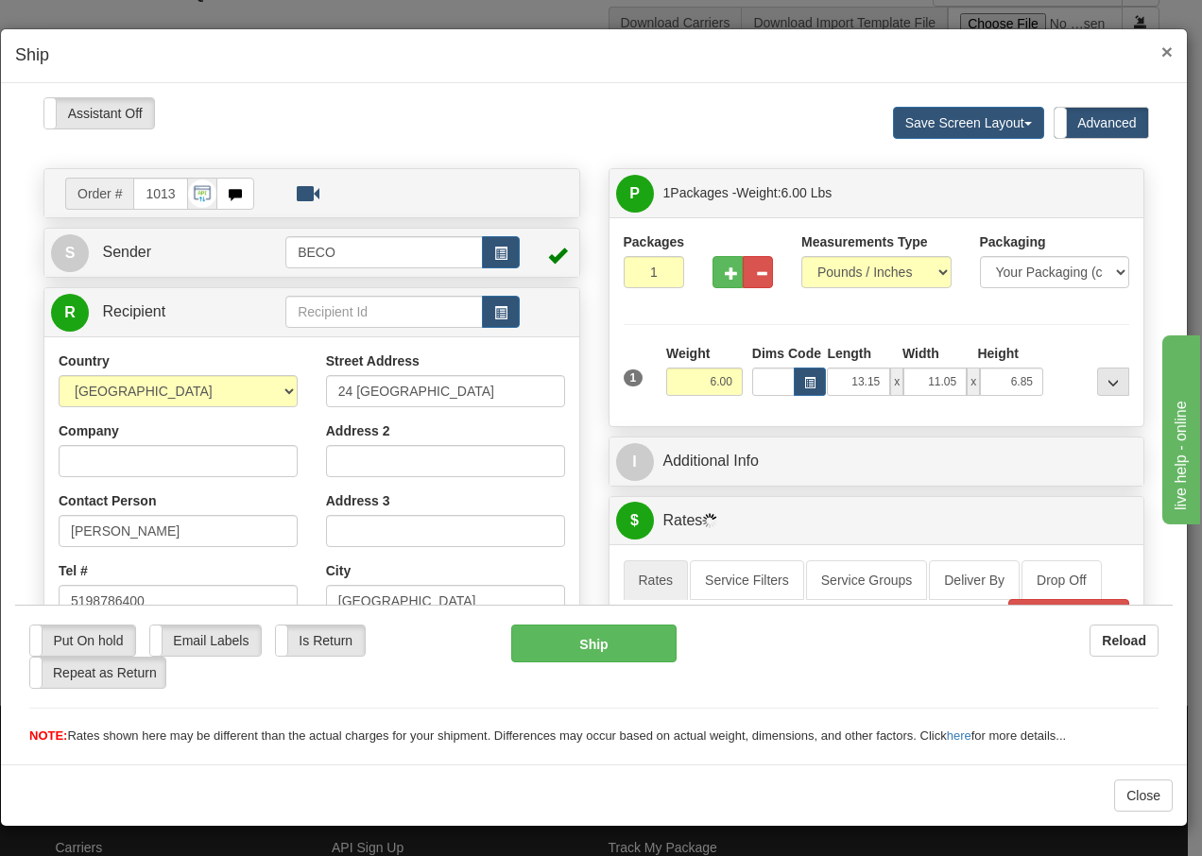
click at [1168, 52] on span "×" at bounding box center [1166, 52] width 11 height 22
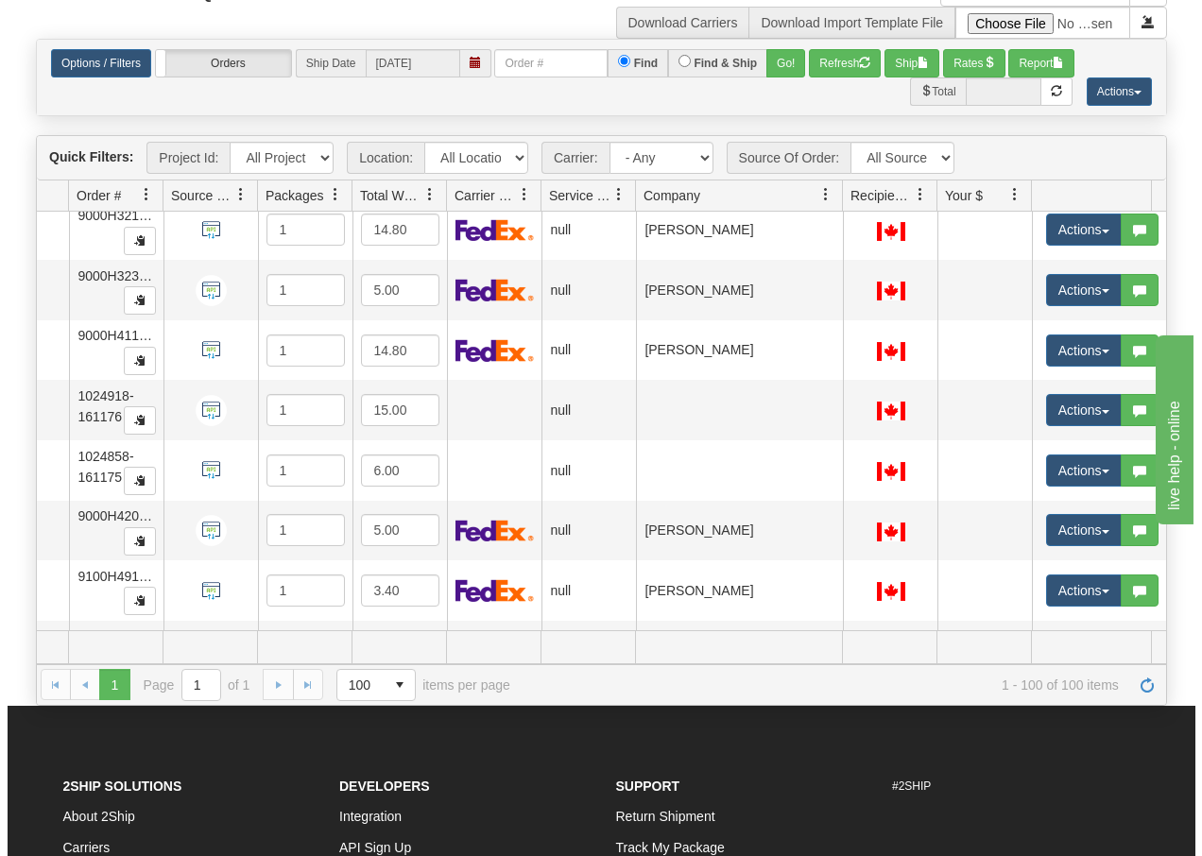
scroll to position [2959, 132]
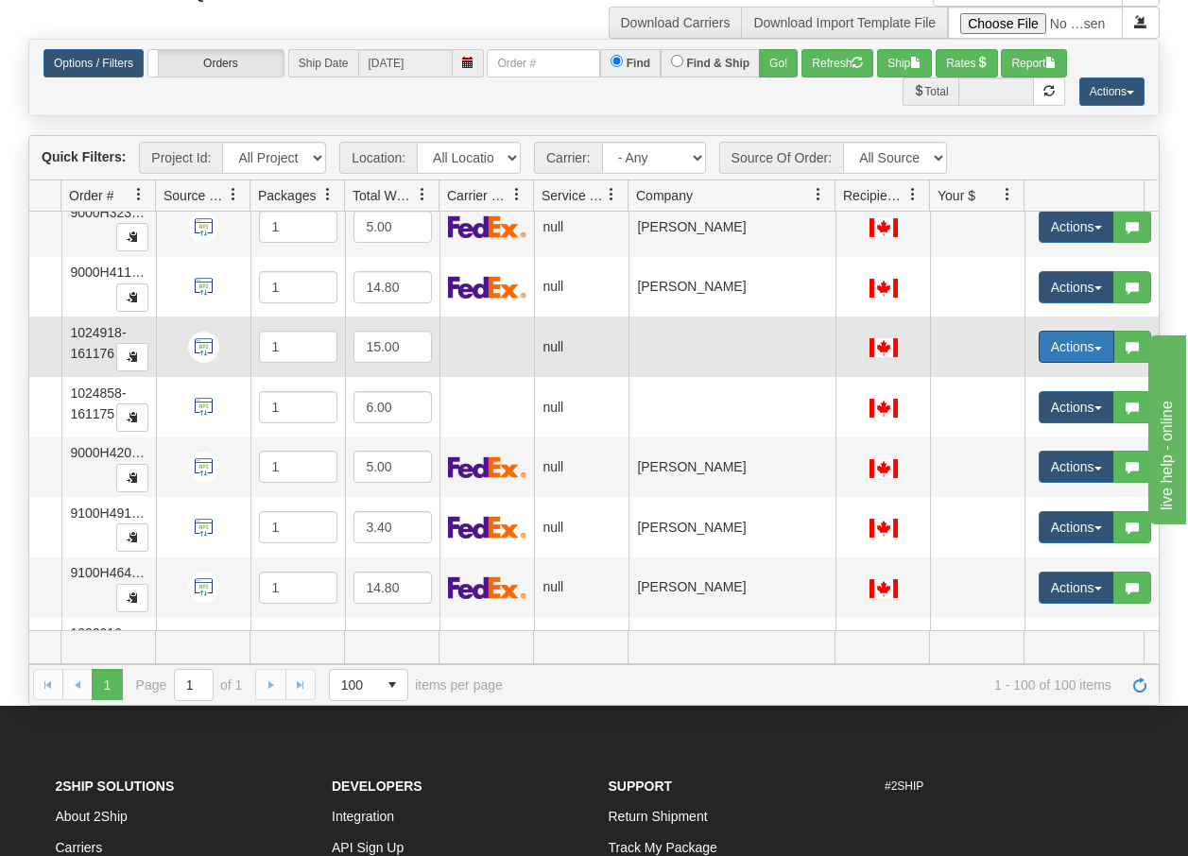
click at [1101, 344] on button "Actions" at bounding box center [1076, 347] width 76 height 32
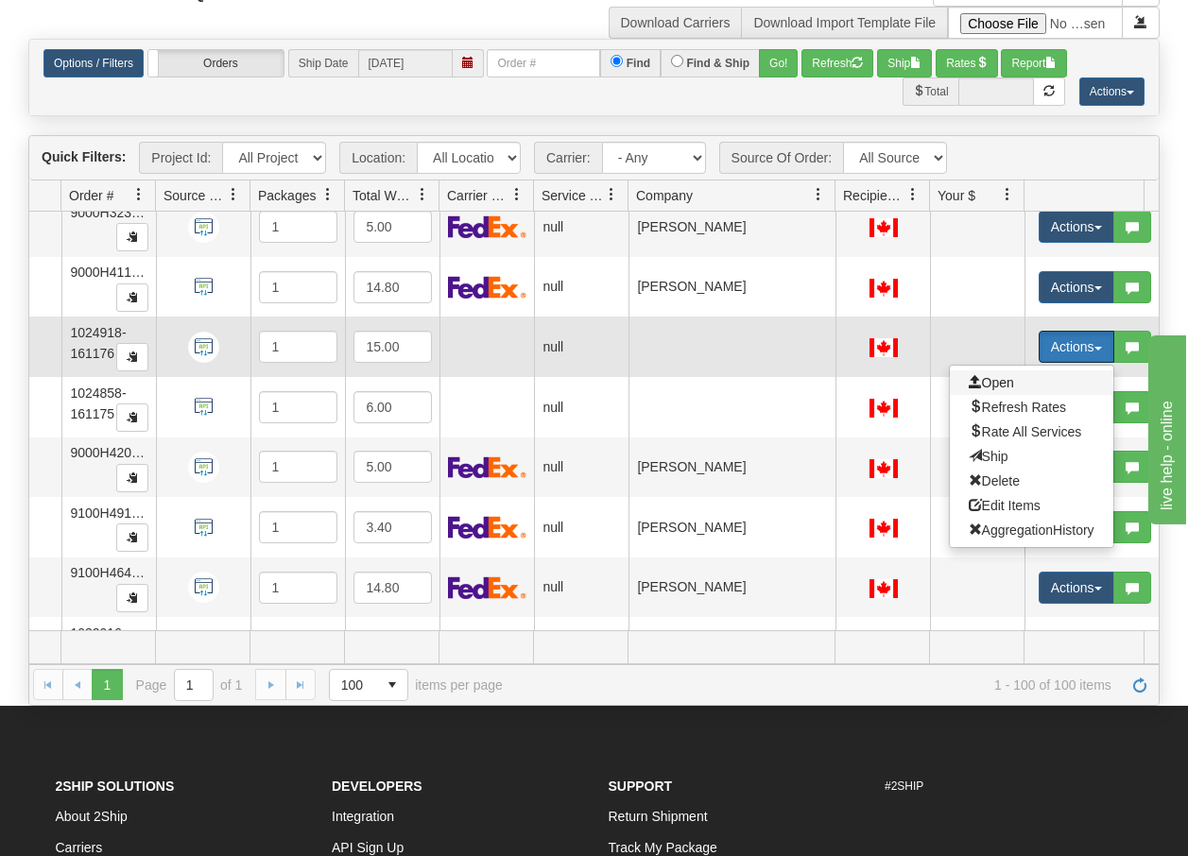
click at [997, 382] on span "Open" at bounding box center [990, 382] width 45 height 15
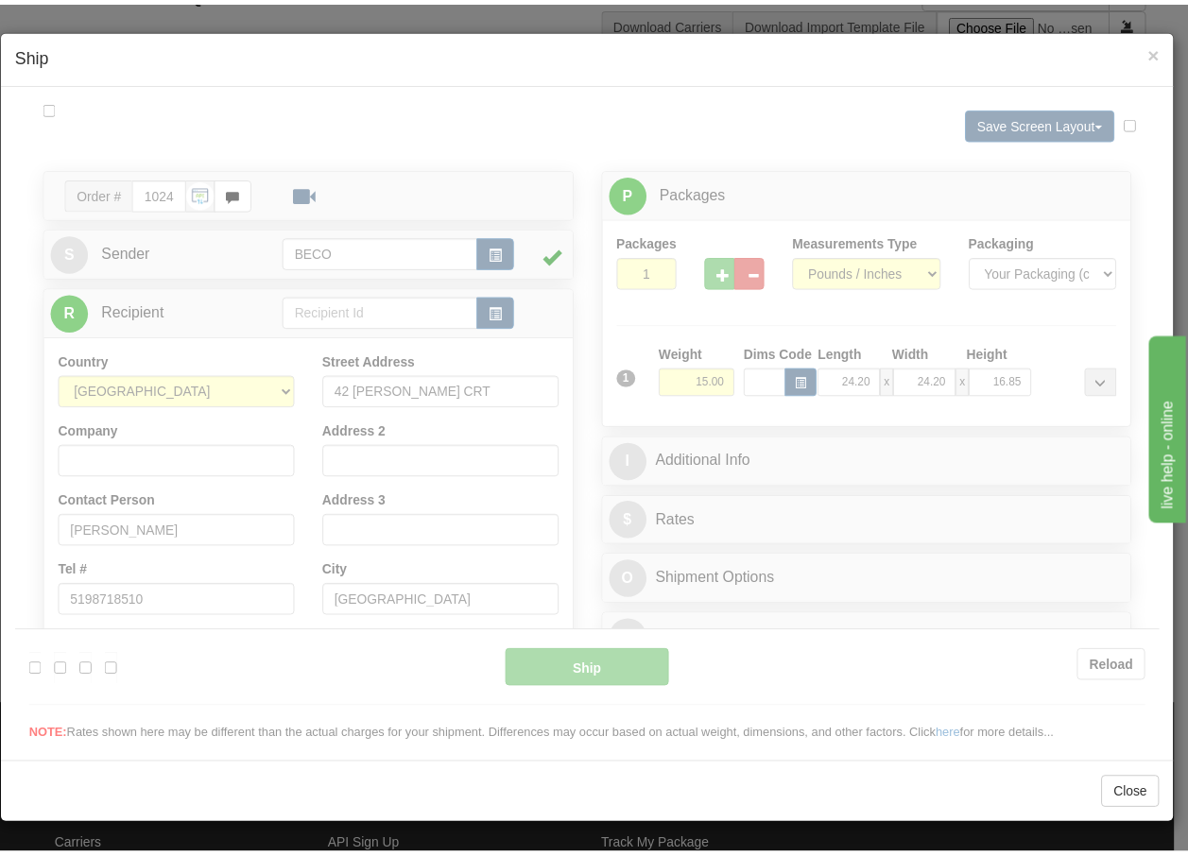
scroll to position [0, 0]
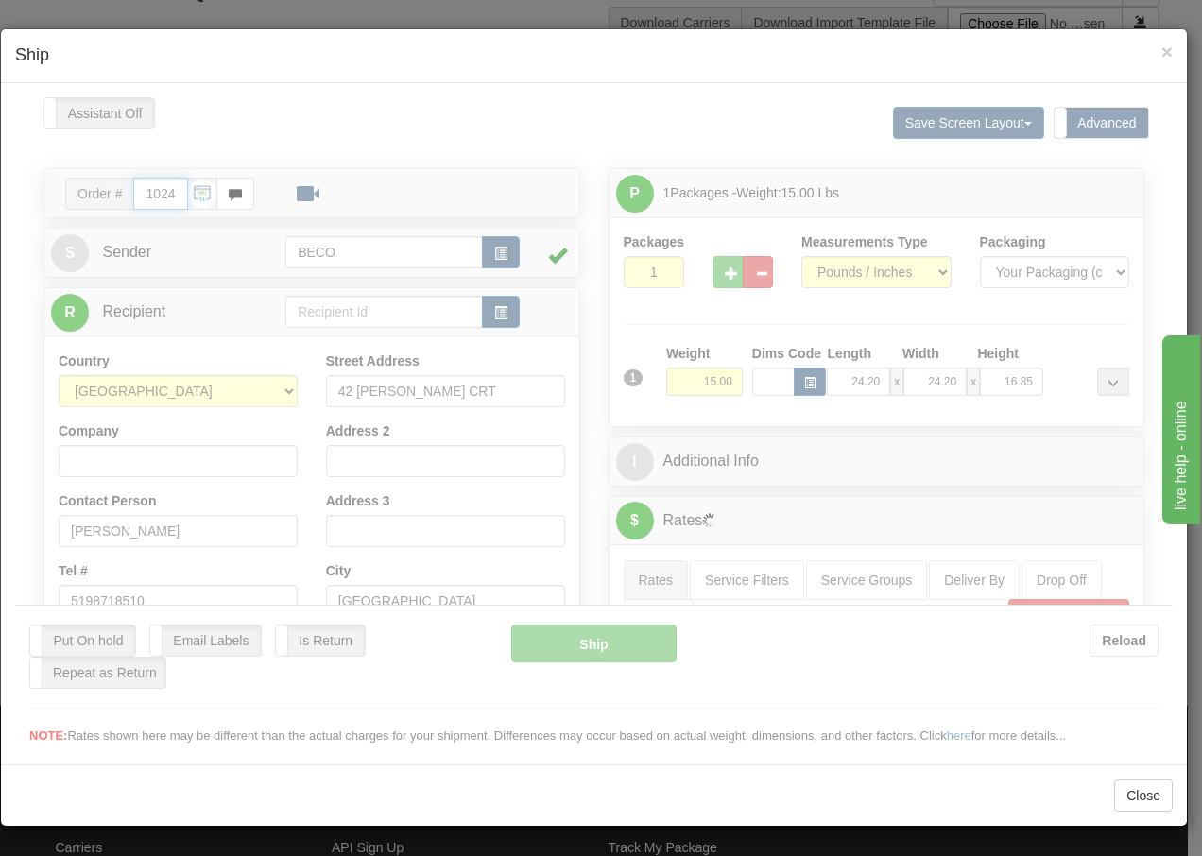
type input "09:18"
type input "16:00"
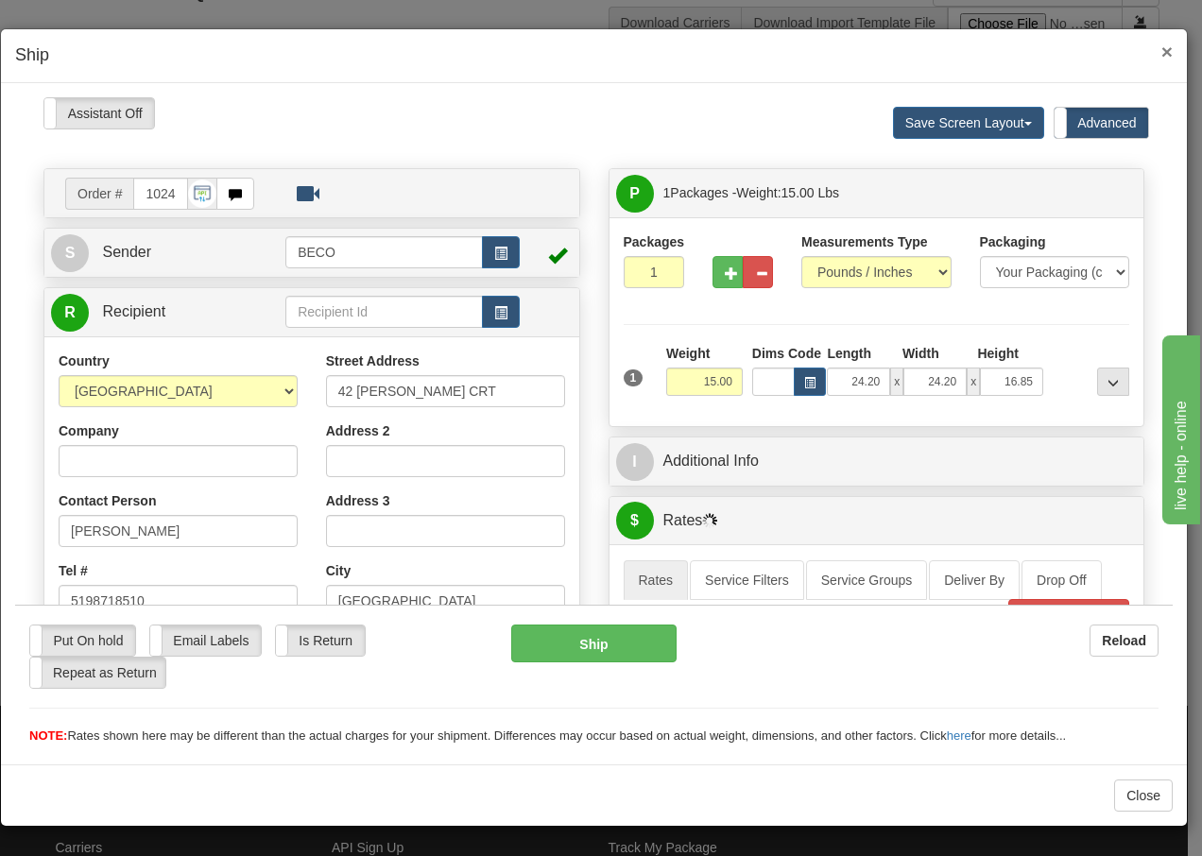
click at [1163, 49] on span "×" at bounding box center [1166, 52] width 11 height 22
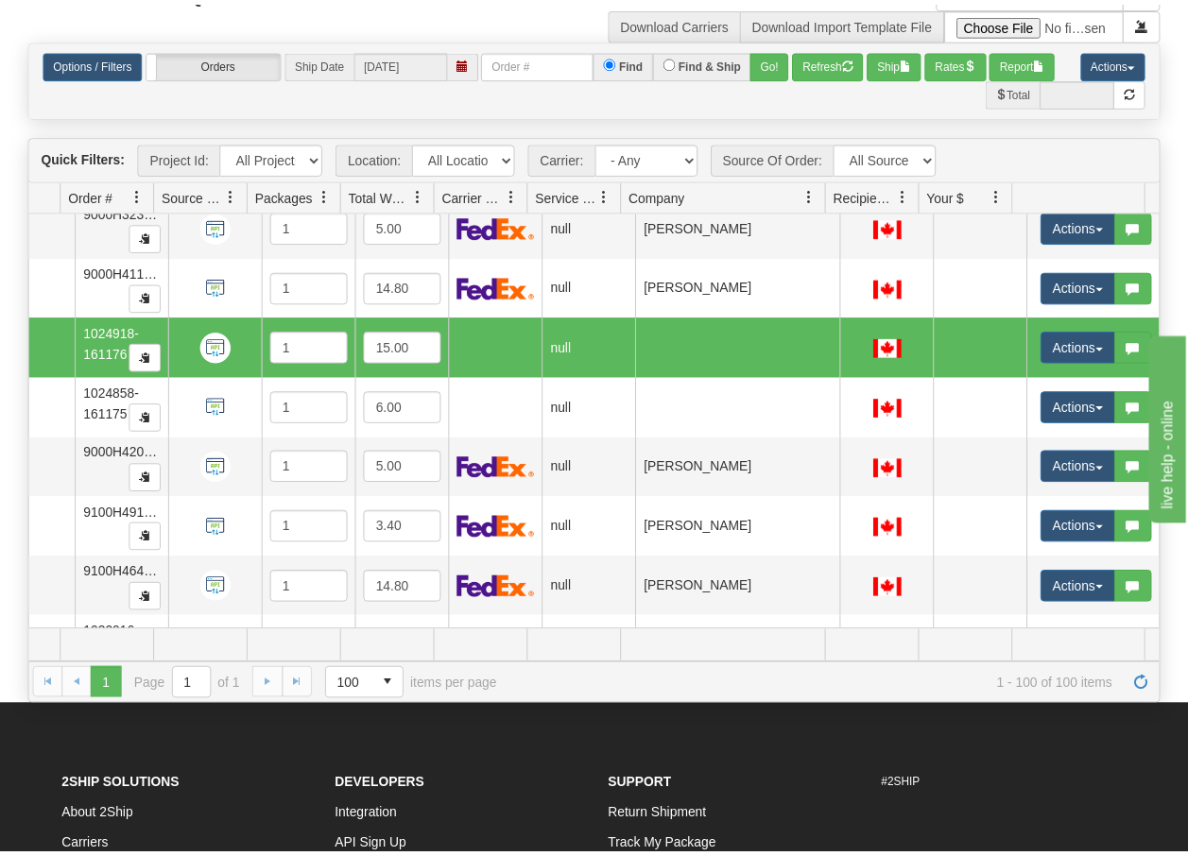
scroll to position [0, 131]
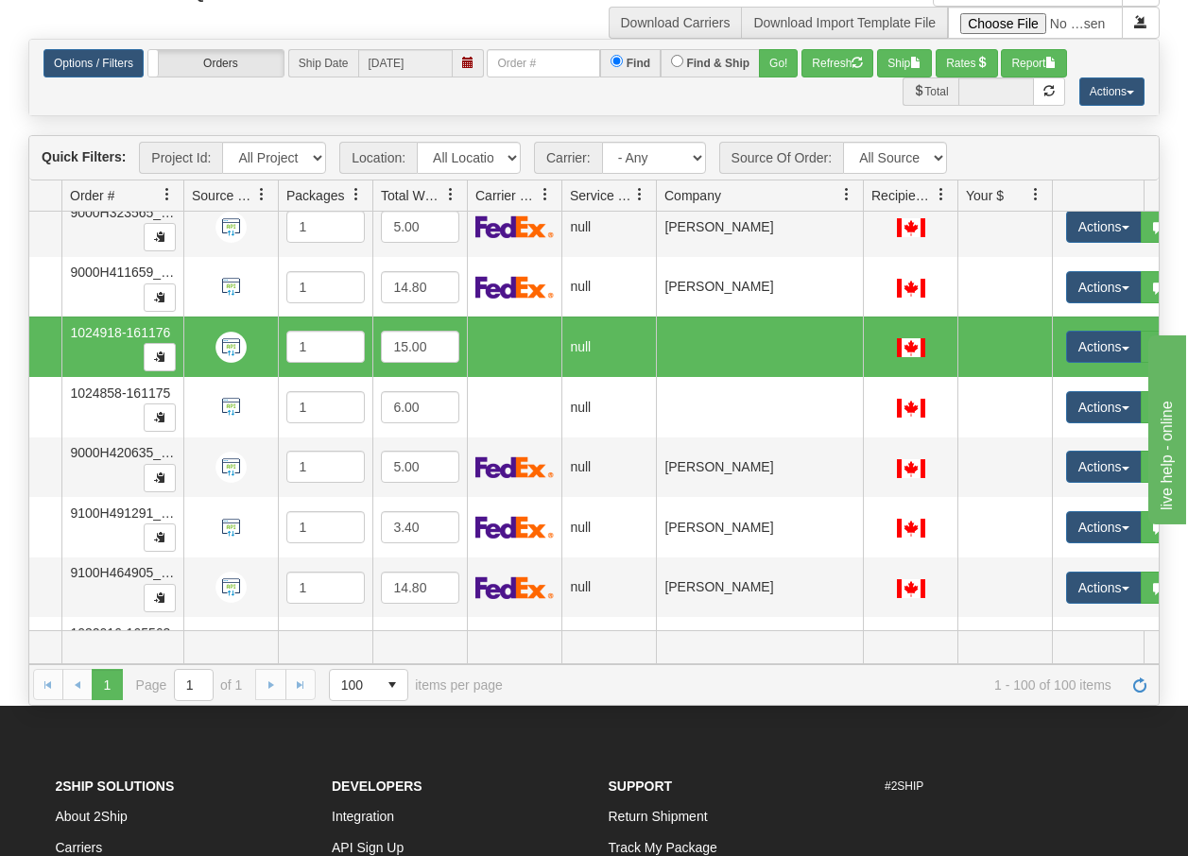
drag, startPoint x: 156, startPoint y: 200, endPoint x: 184, endPoint y: 206, distance: 28.9
click at [184, 206] on div "Aggregation Group Id Id Location Request Id Reply Id Order # Source Of Order Pa…" at bounding box center [586, 195] width 1115 height 30
click at [1117, 635] on td at bounding box center [1119, 647] width 134 height 32
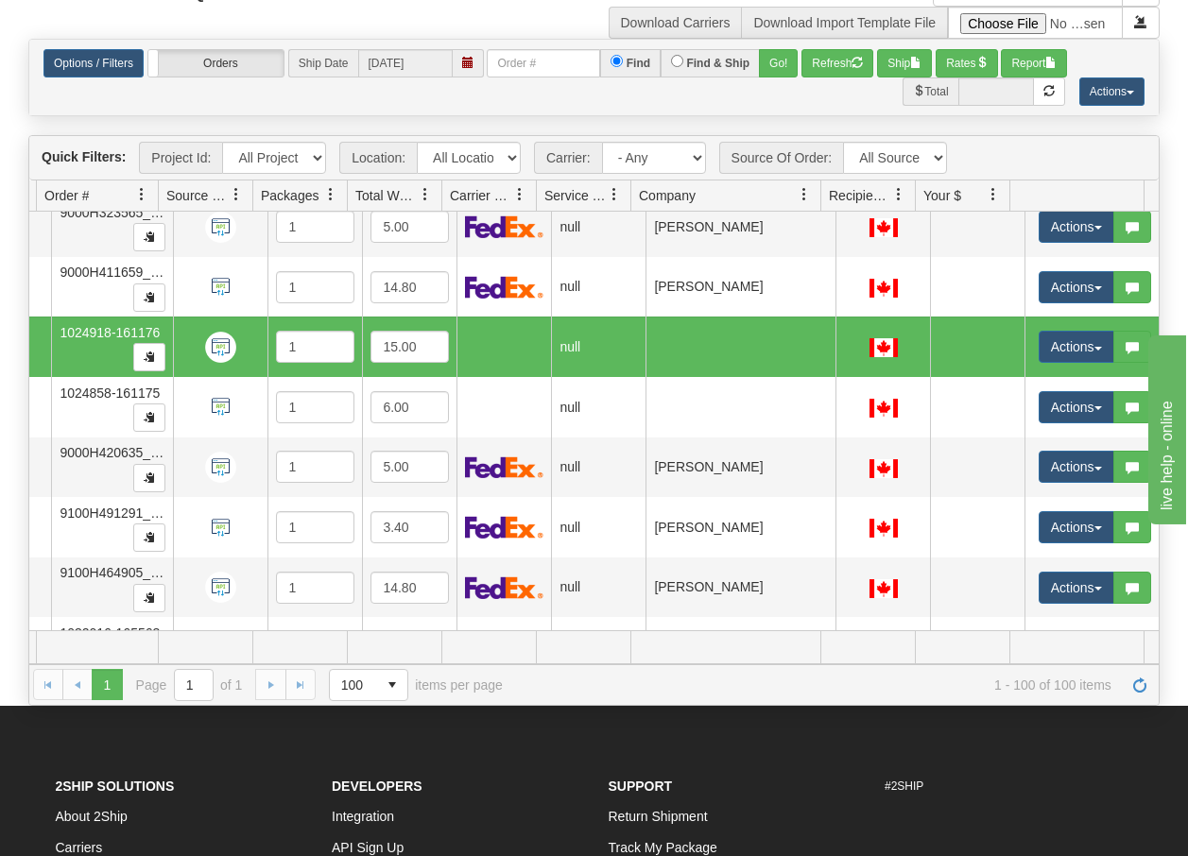
scroll to position [0, 0]
drag, startPoint x: 819, startPoint y: 203, endPoint x: 799, endPoint y: 211, distance: 21.2
click at [799, 211] on div "Aggregation Group Id Id Location Request Id Reply Id Order # Source Of Order Pa…" at bounding box center [586, 195] width 1115 height 30
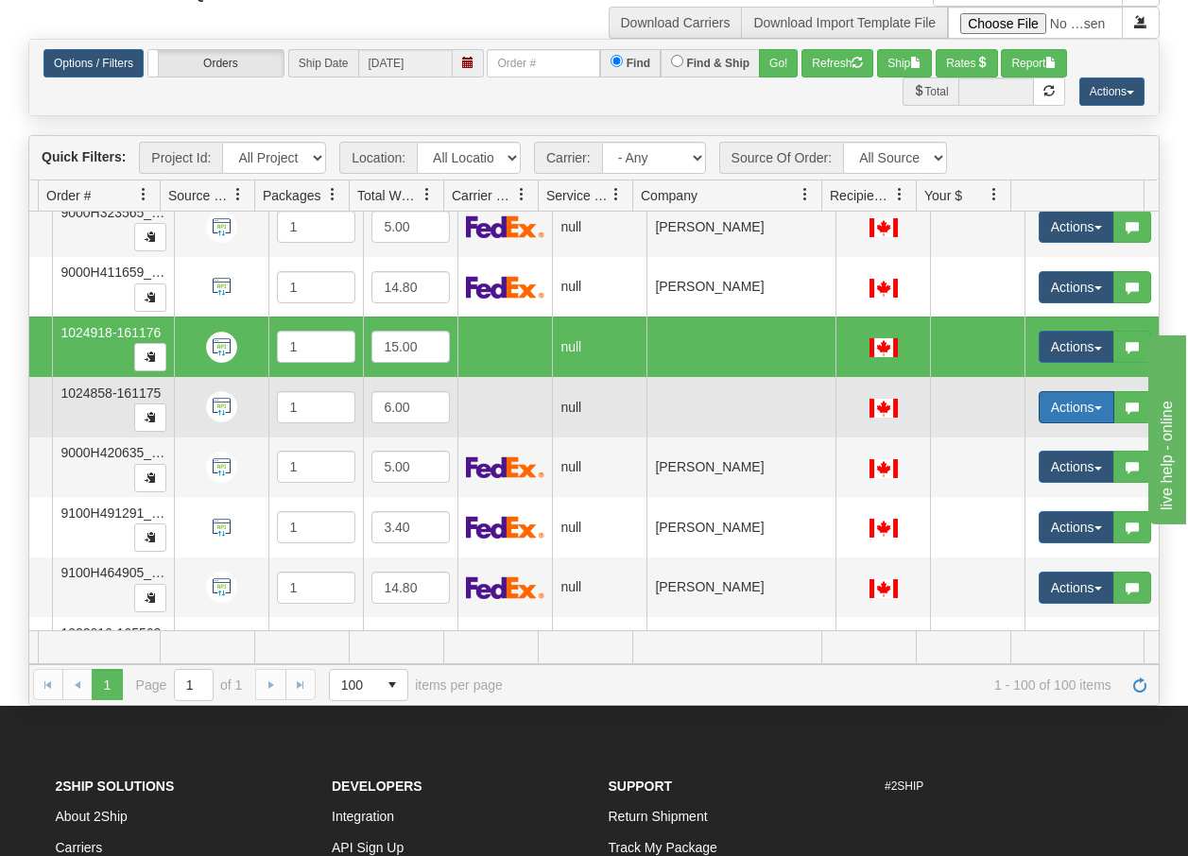
click at [1084, 412] on button "Actions" at bounding box center [1076, 407] width 76 height 32
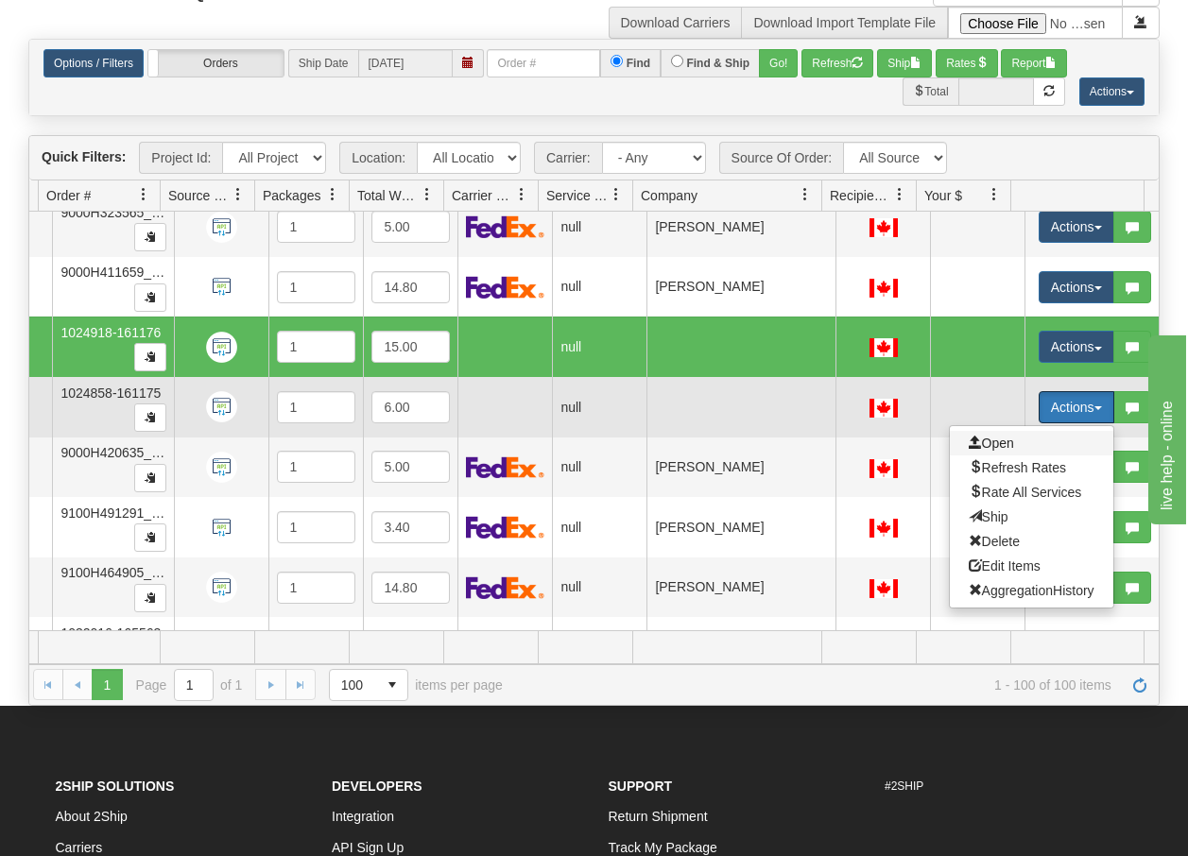
click at [994, 447] on span "Open" at bounding box center [990, 443] width 45 height 15
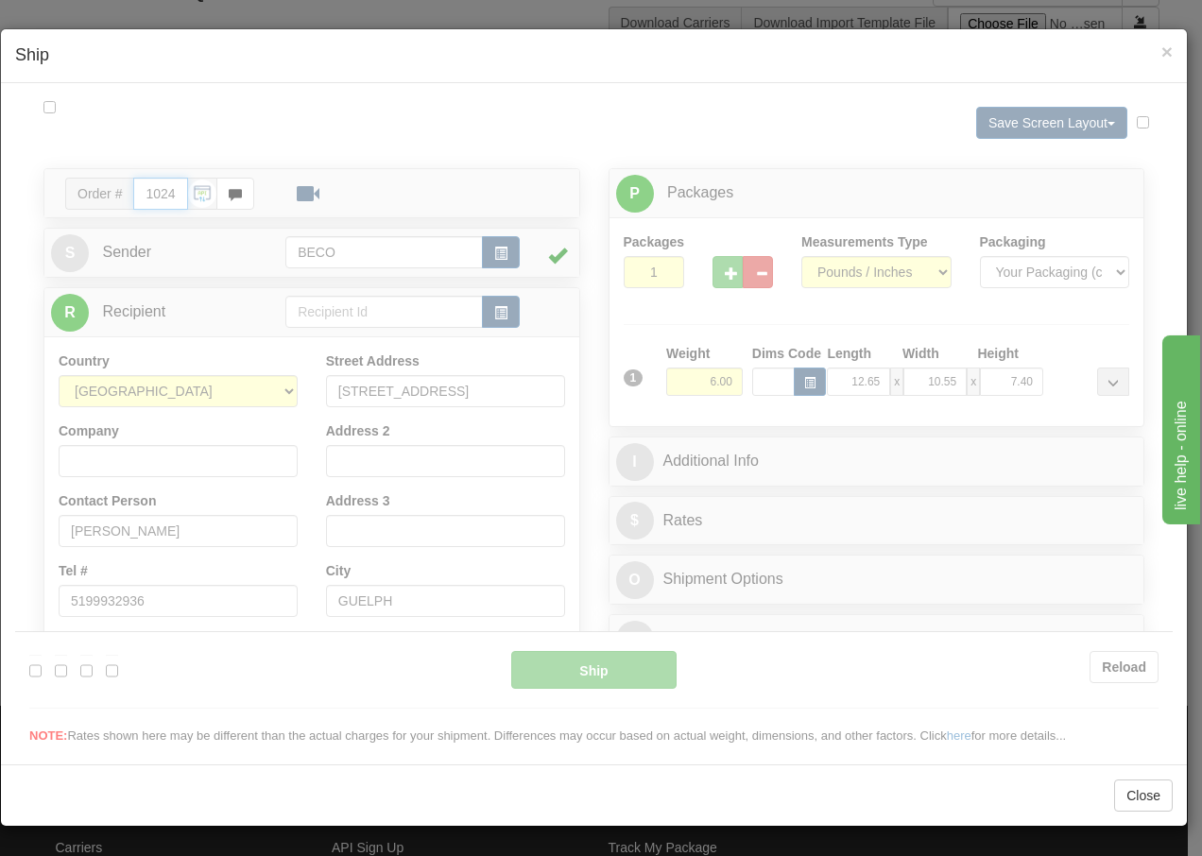
type input "09:19"
type input "16:00"
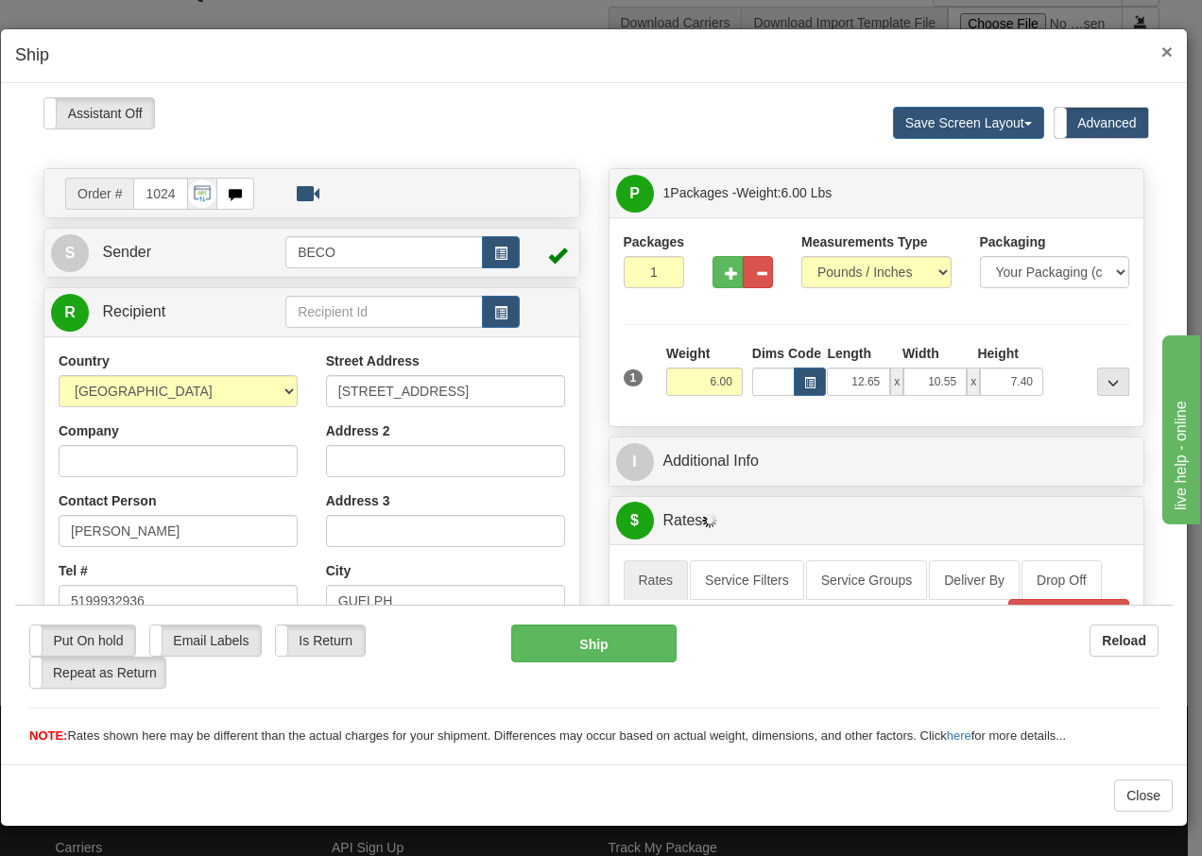
click at [1165, 48] on span "×" at bounding box center [1166, 52] width 11 height 22
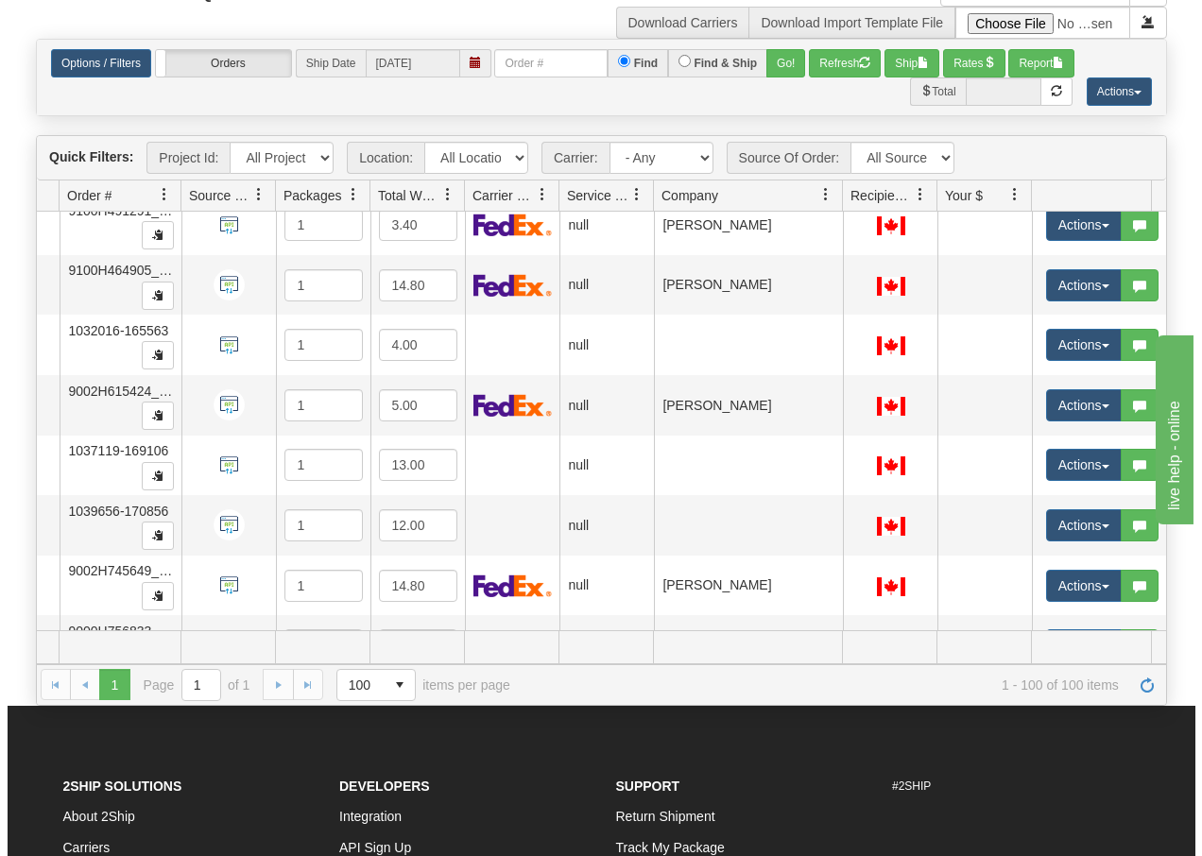
scroll to position [3312, 142]
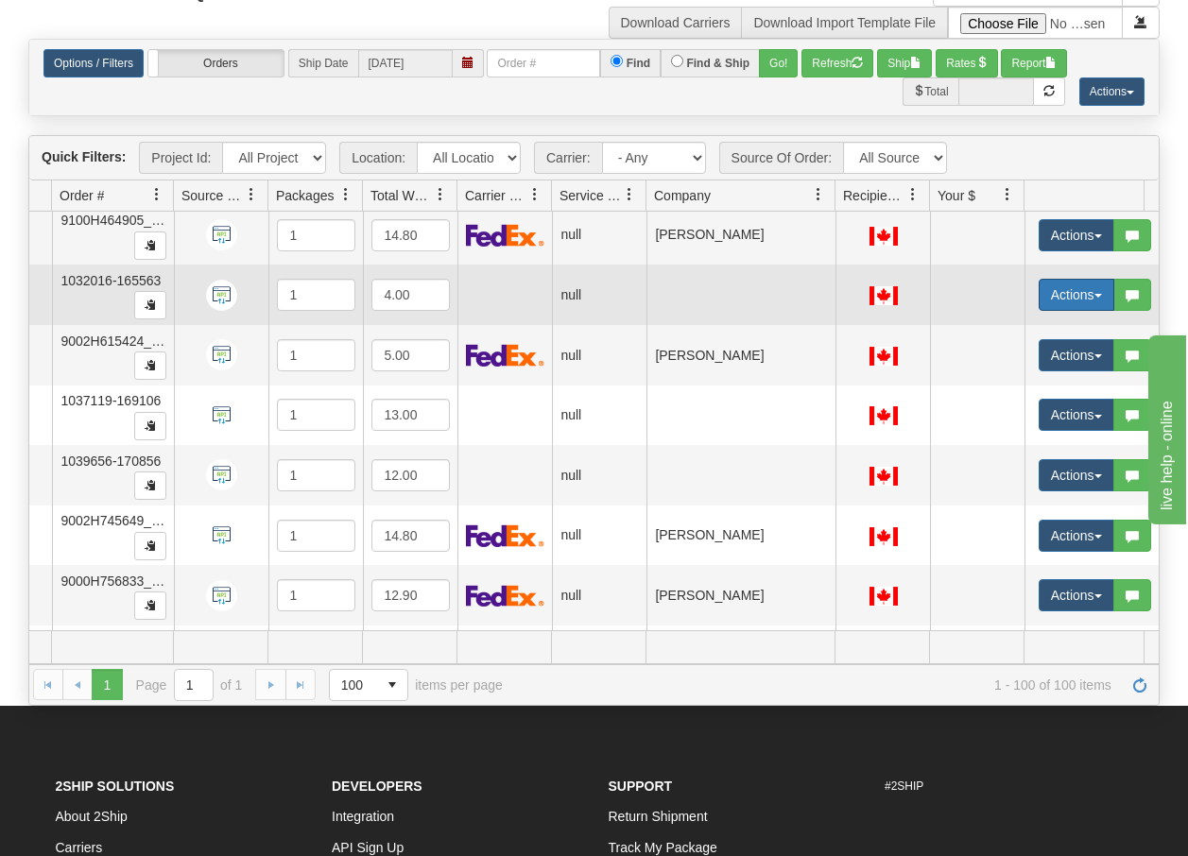
click at [1099, 298] on span "button" at bounding box center [1098, 296] width 8 height 4
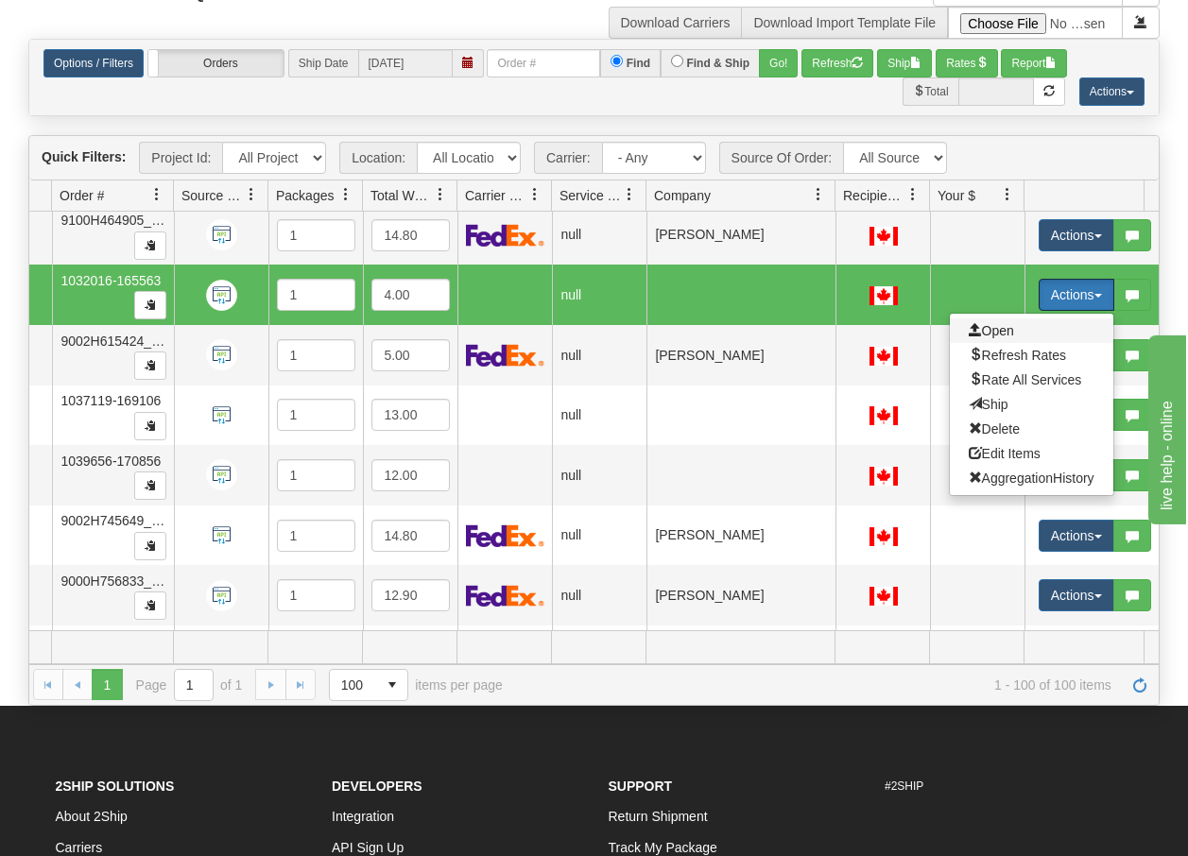
click at [993, 330] on span "Open" at bounding box center [990, 330] width 45 height 15
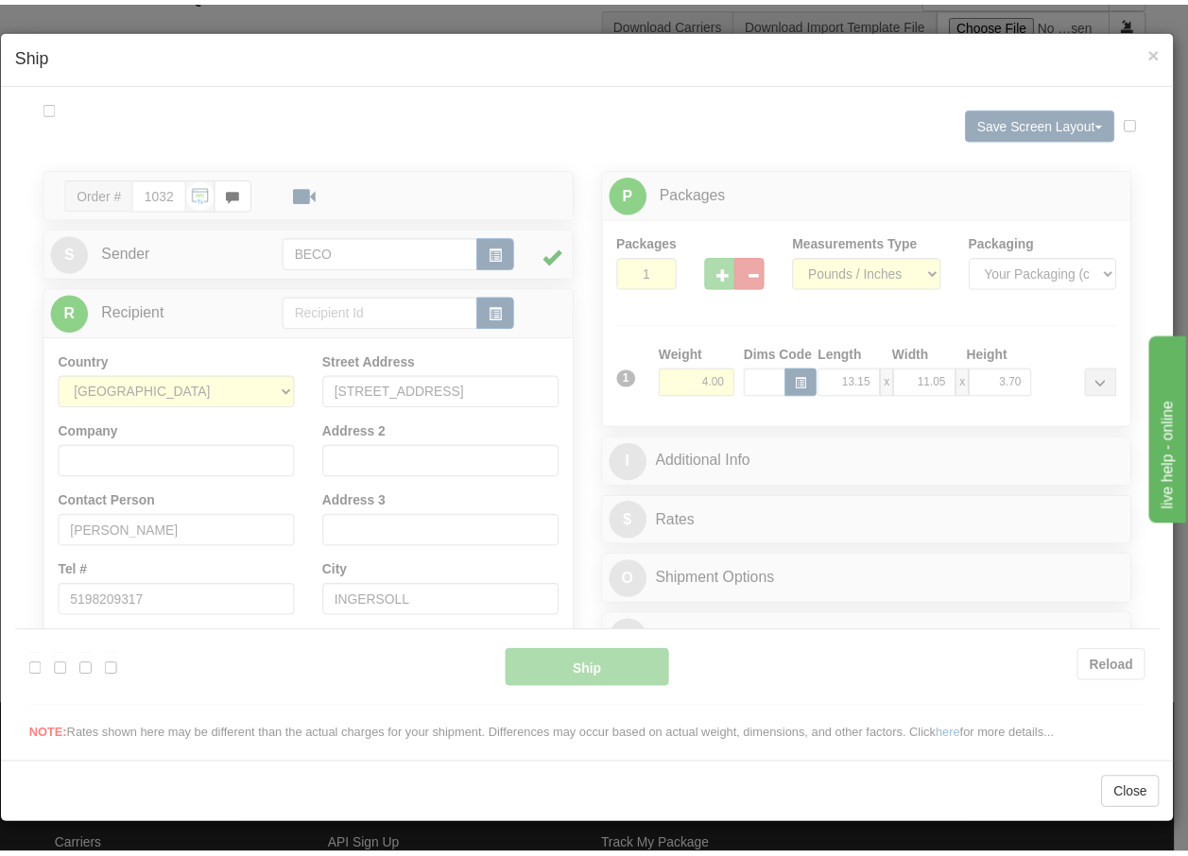
scroll to position [0, 0]
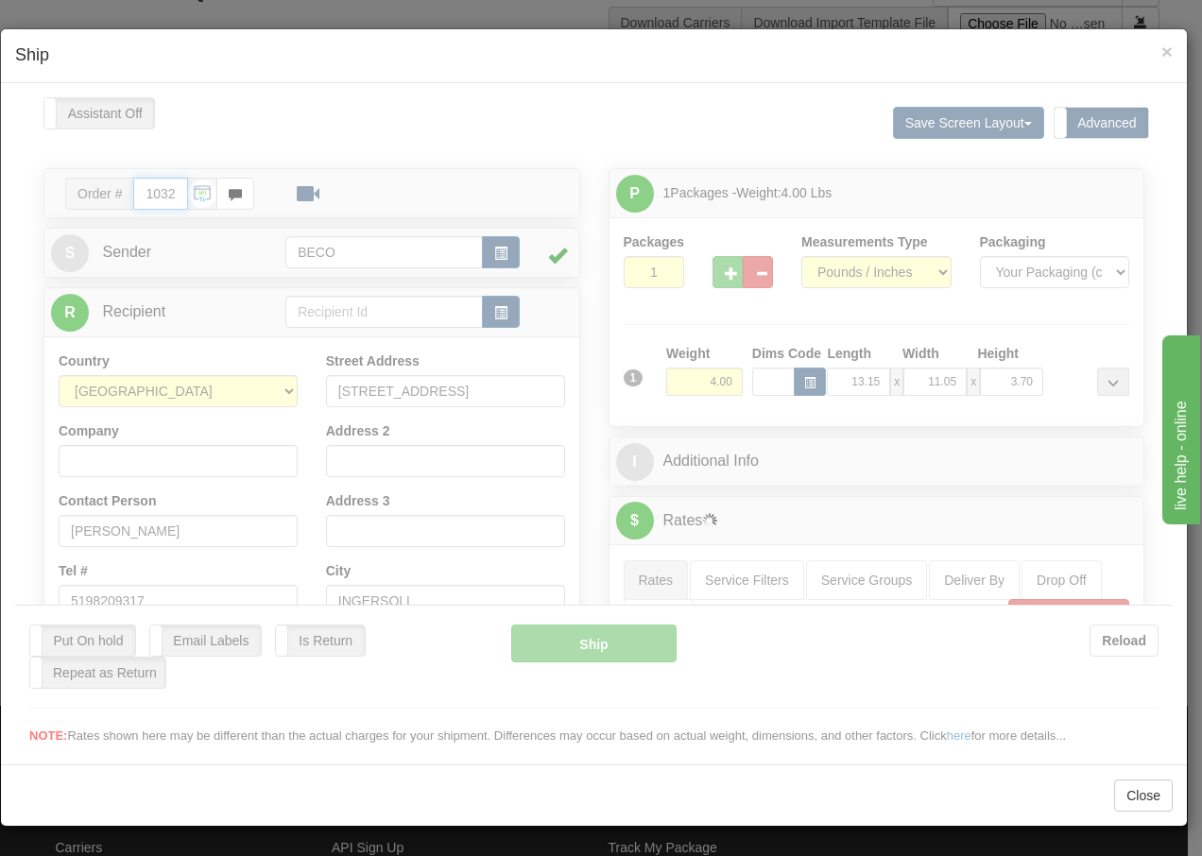
type input "09:19"
type input "16:00"
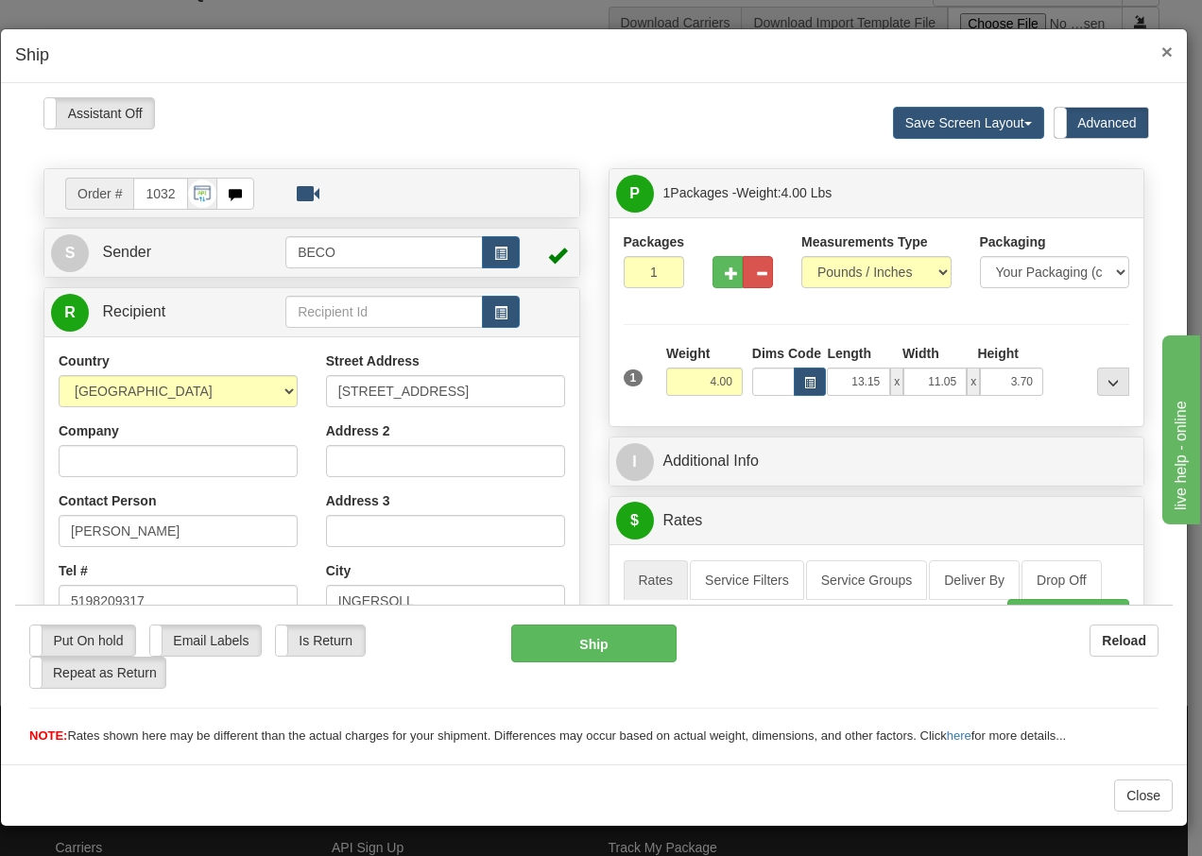
click at [1163, 52] on span "×" at bounding box center [1166, 52] width 11 height 22
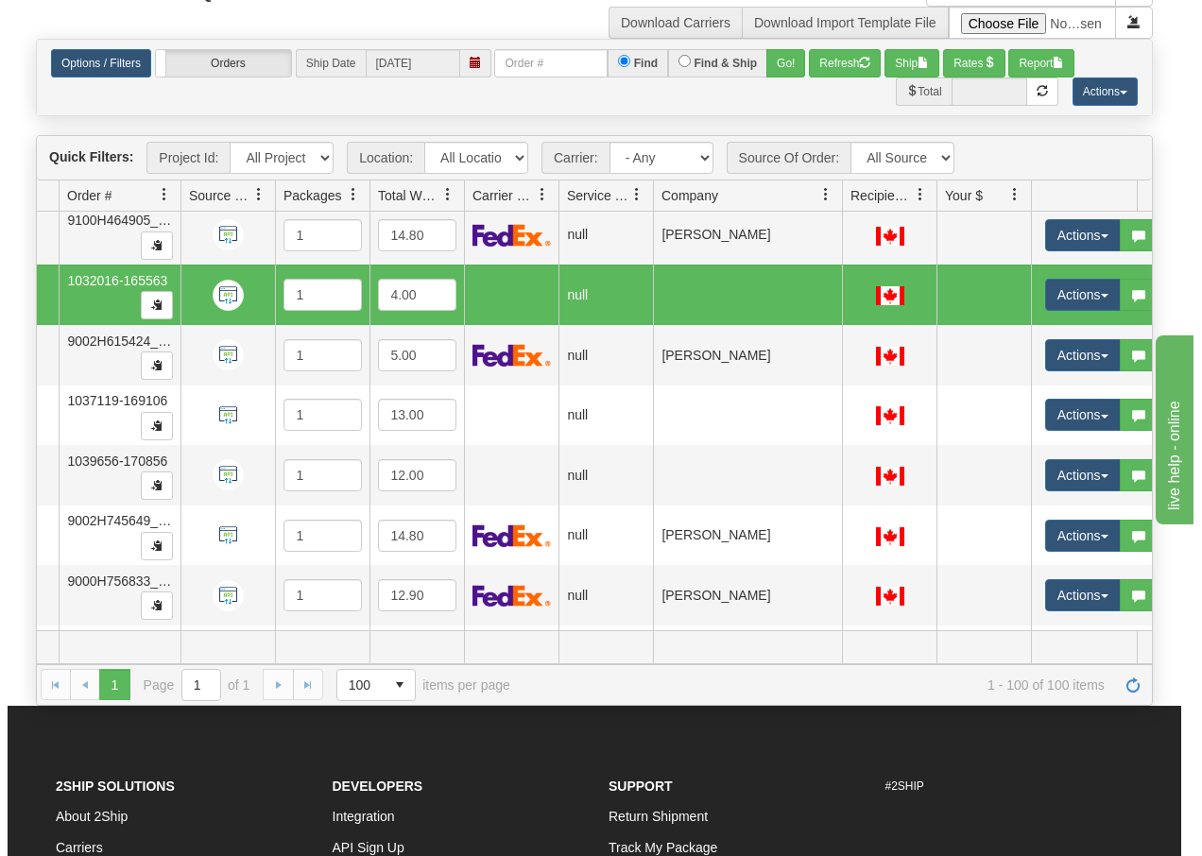
scroll to position [0, 141]
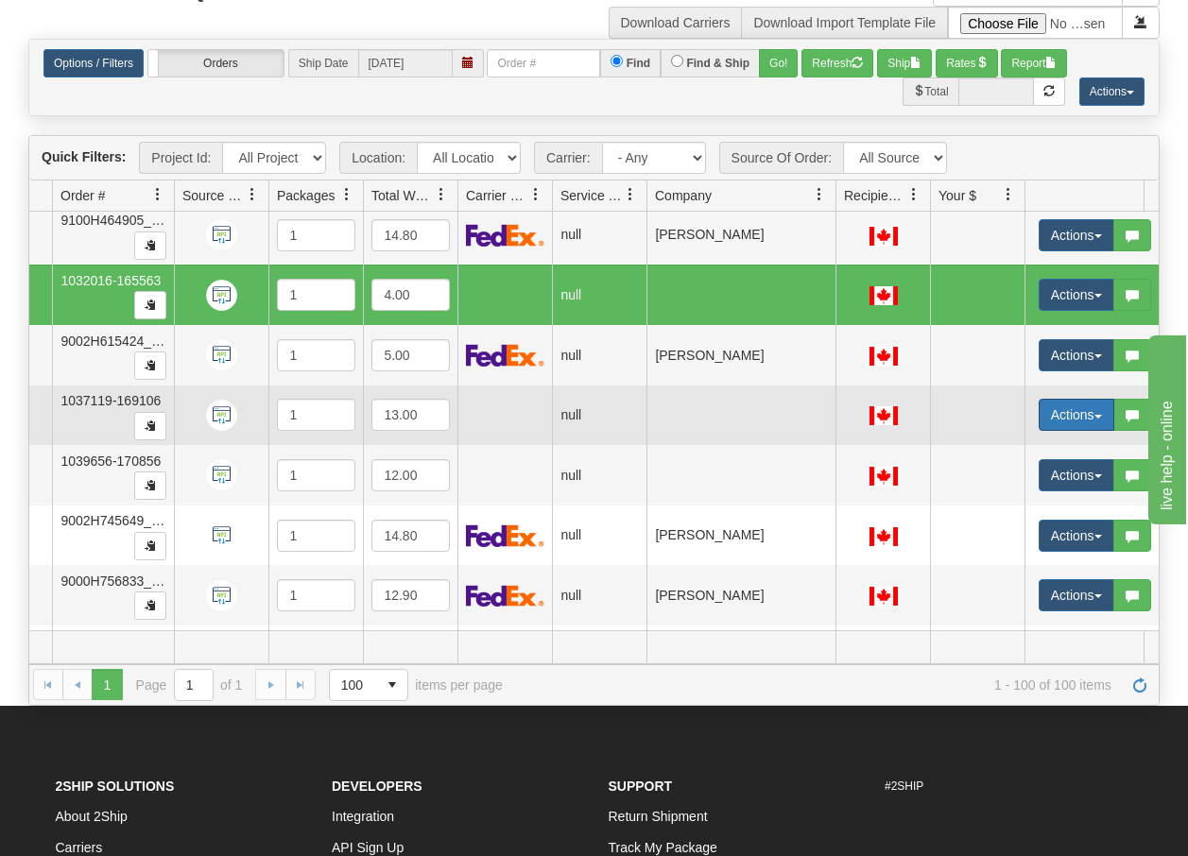
click at [1101, 417] on span "button" at bounding box center [1098, 417] width 8 height 4
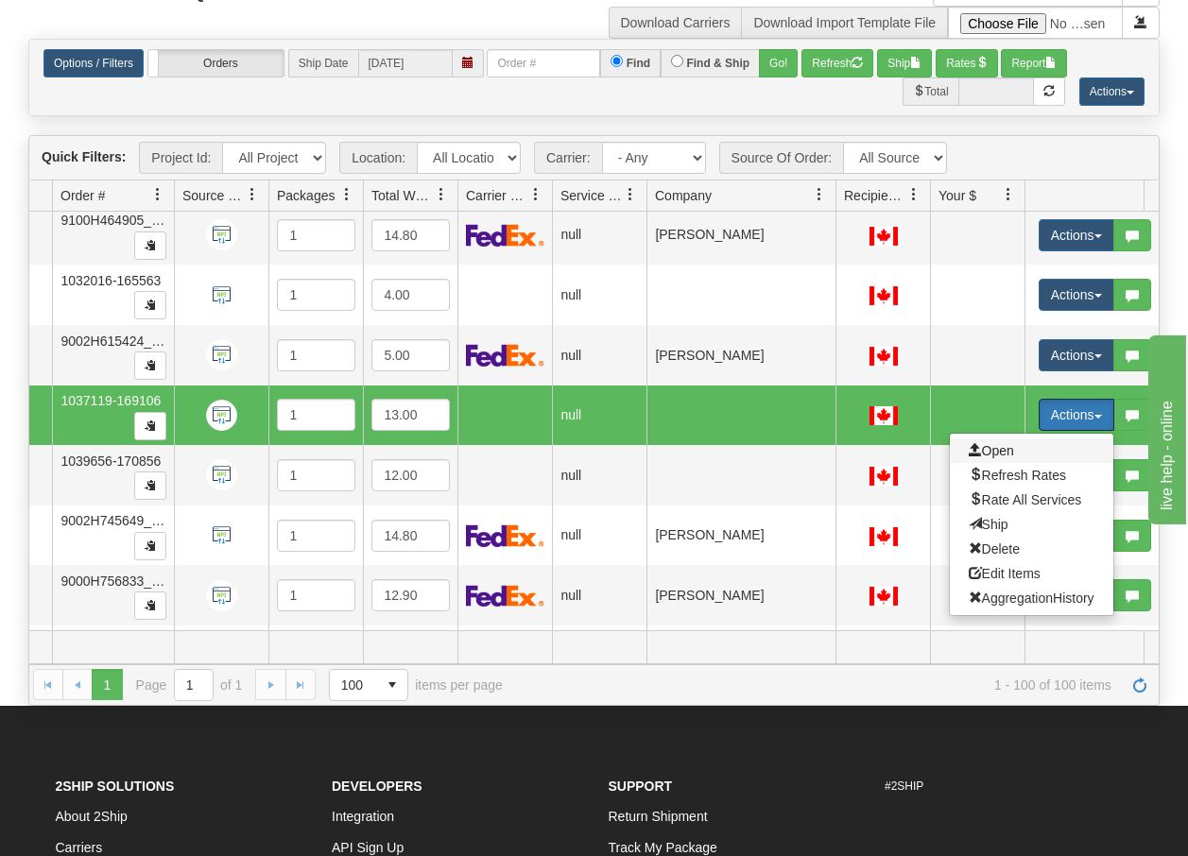
click at [1012, 453] on span "Open" at bounding box center [990, 450] width 45 height 15
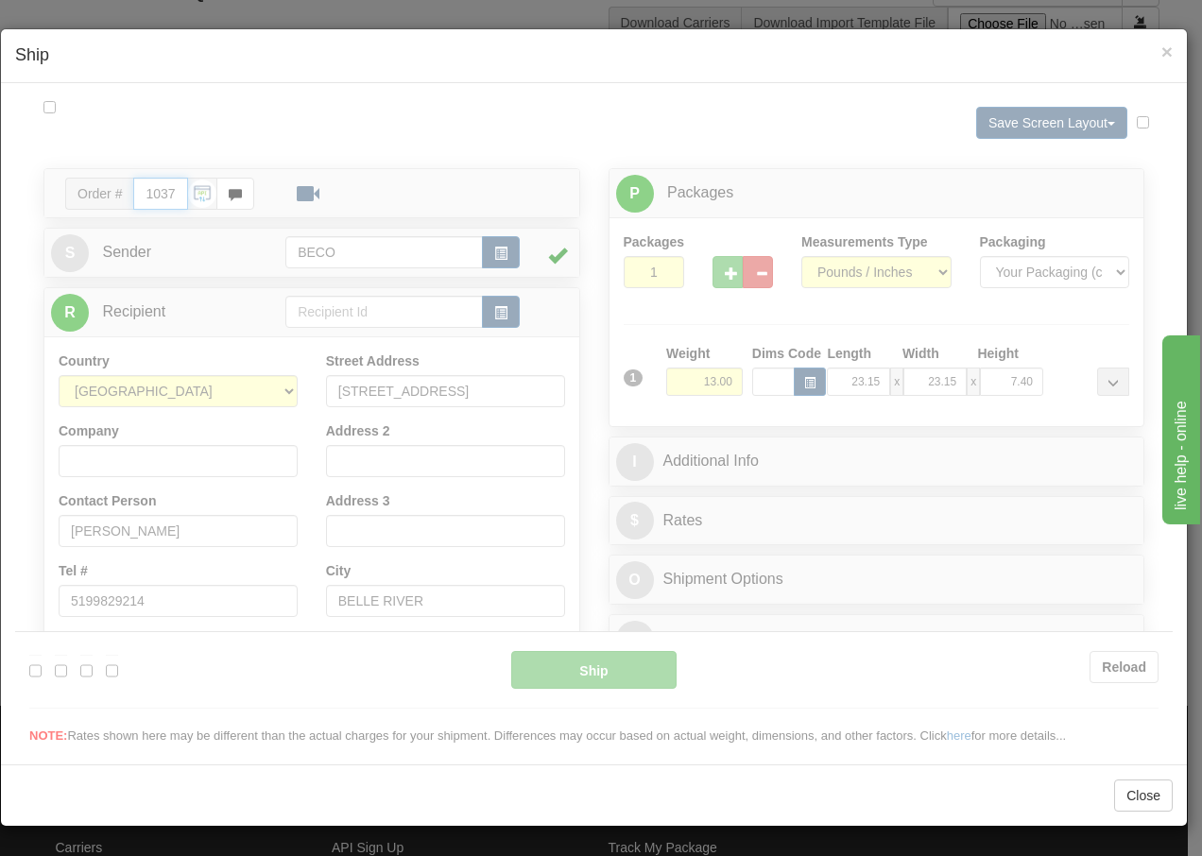
type input "09:19"
type input "16:00"
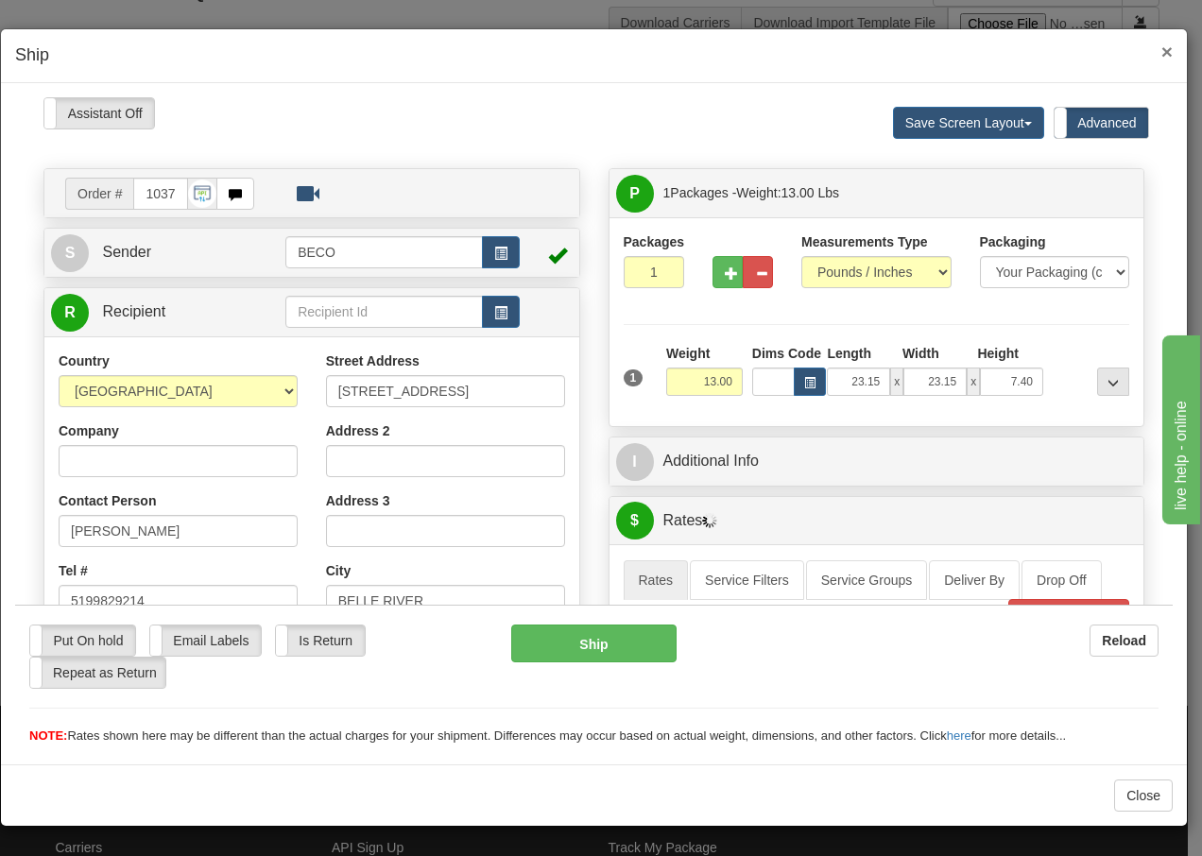
click at [1169, 51] on span "×" at bounding box center [1166, 52] width 11 height 22
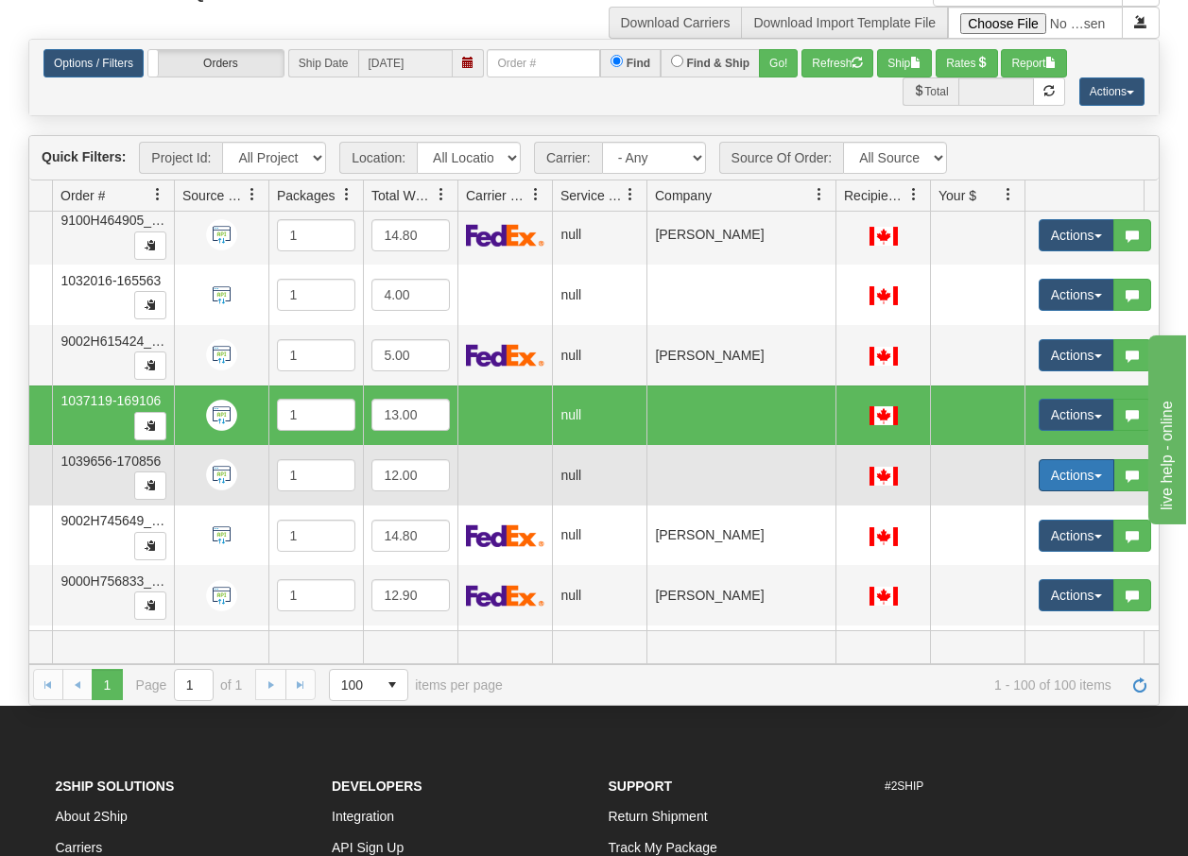
click at [1100, 476] on span "button" at bounding box center [1098, 476] width 8 height 4
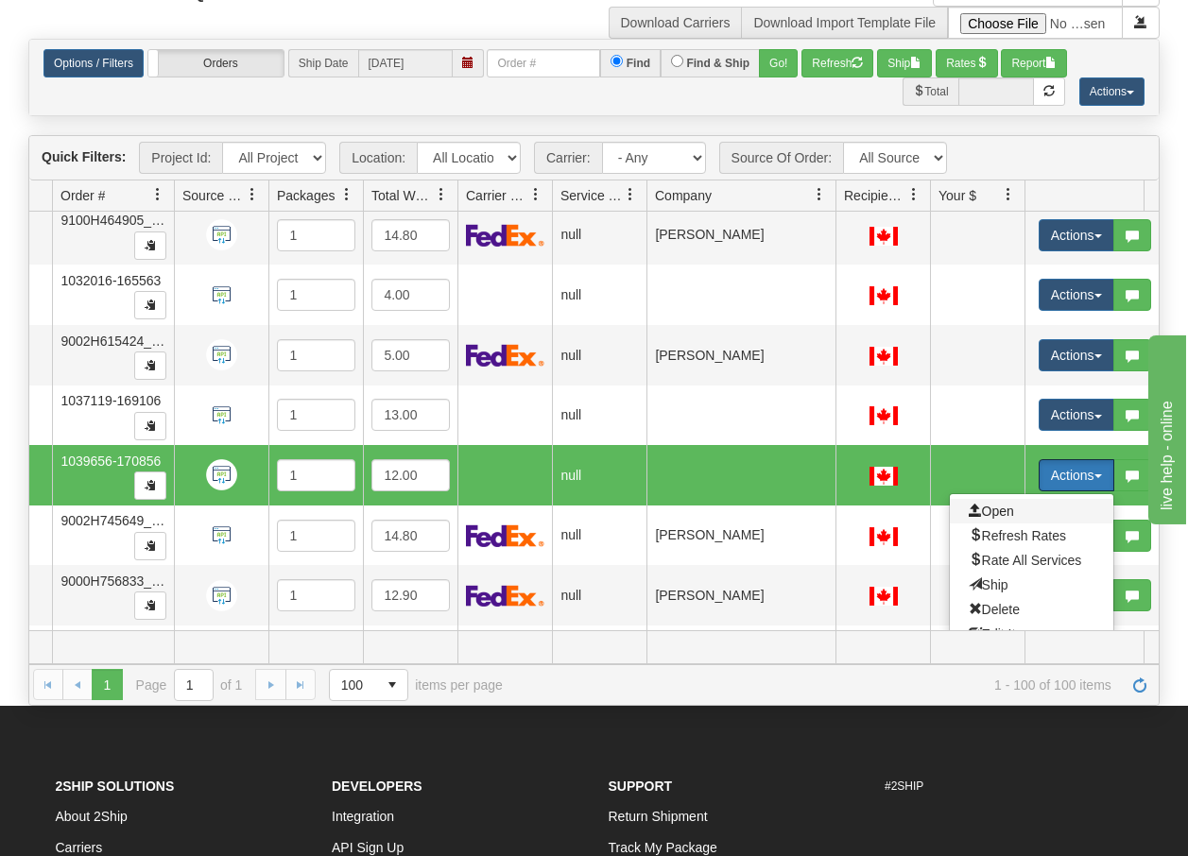
click at [999, 515] on span "Open" at bounding box center [990, 511] width 45 height 15
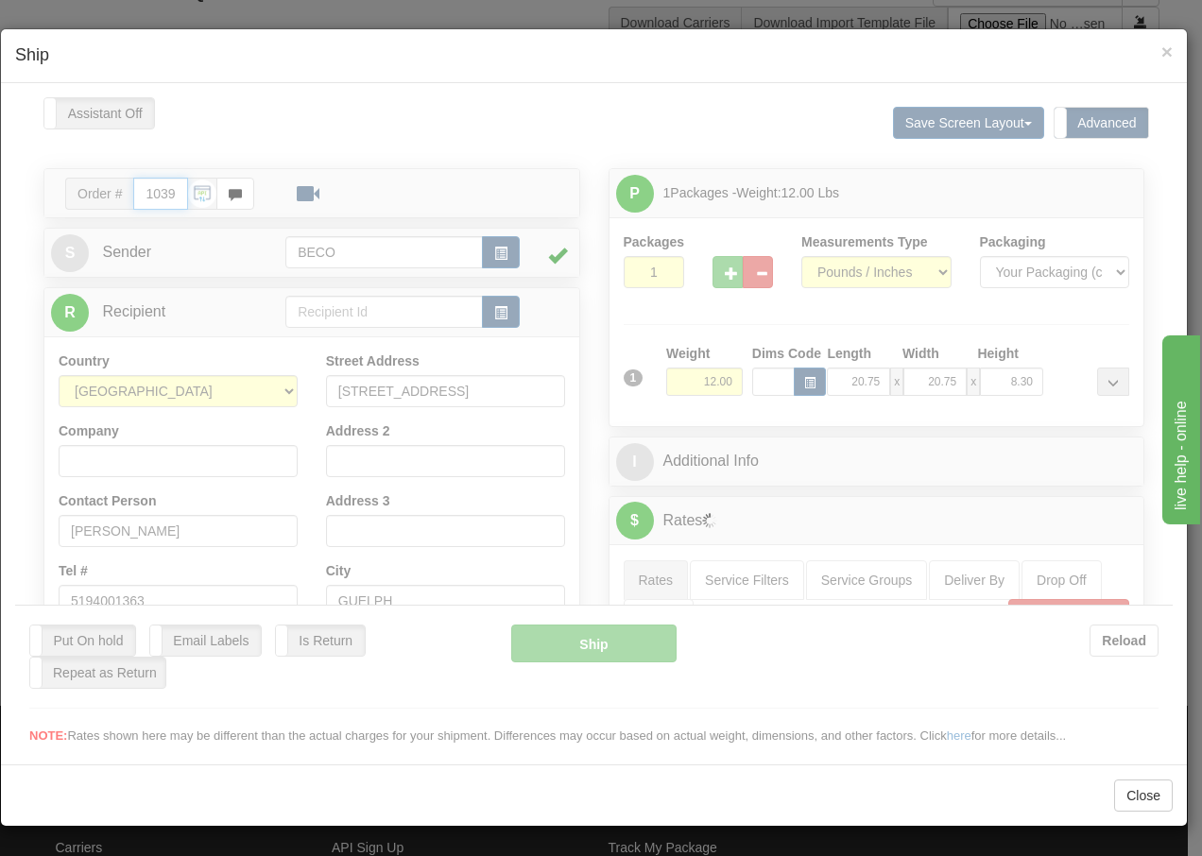
type input "09:19"
type input "16:00"
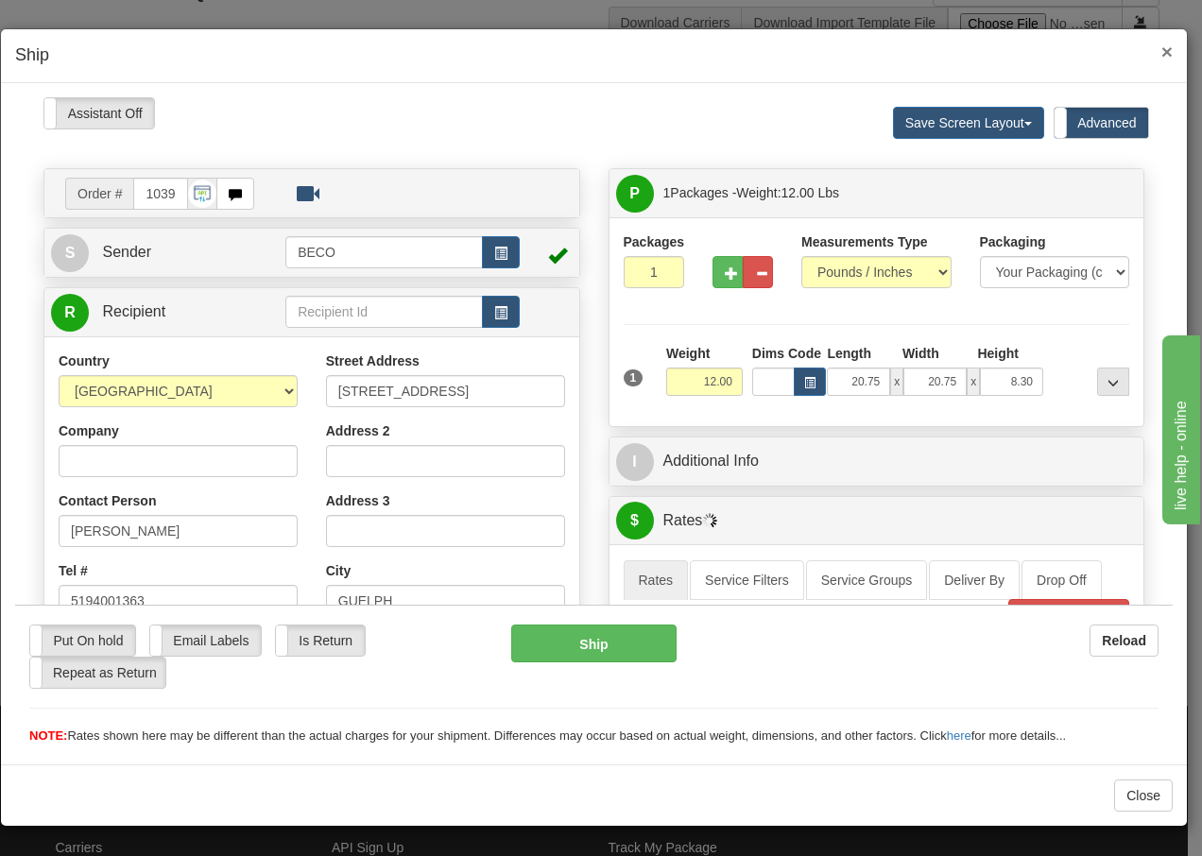
click at [1166, 54] on span "×" at bounding box center [1166, 52] width 11 height 22
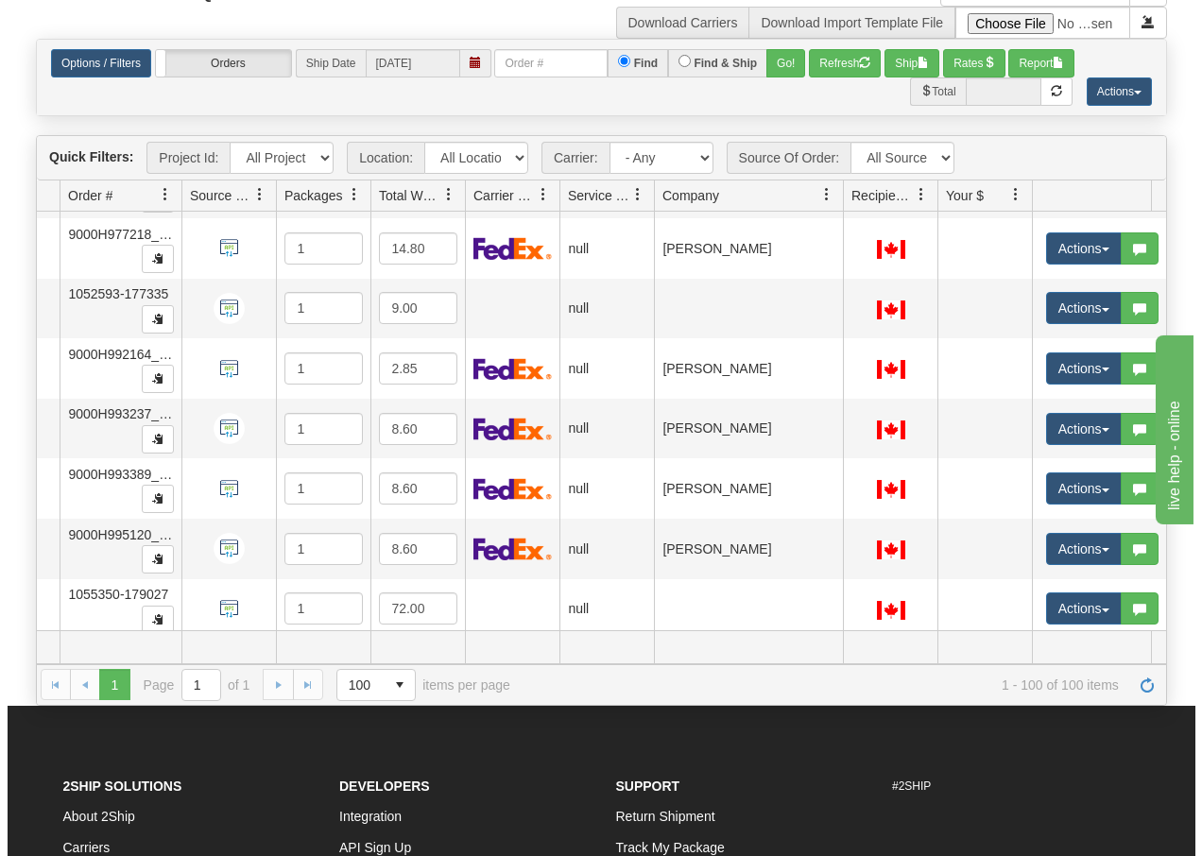
scroll to position [4458, 141]
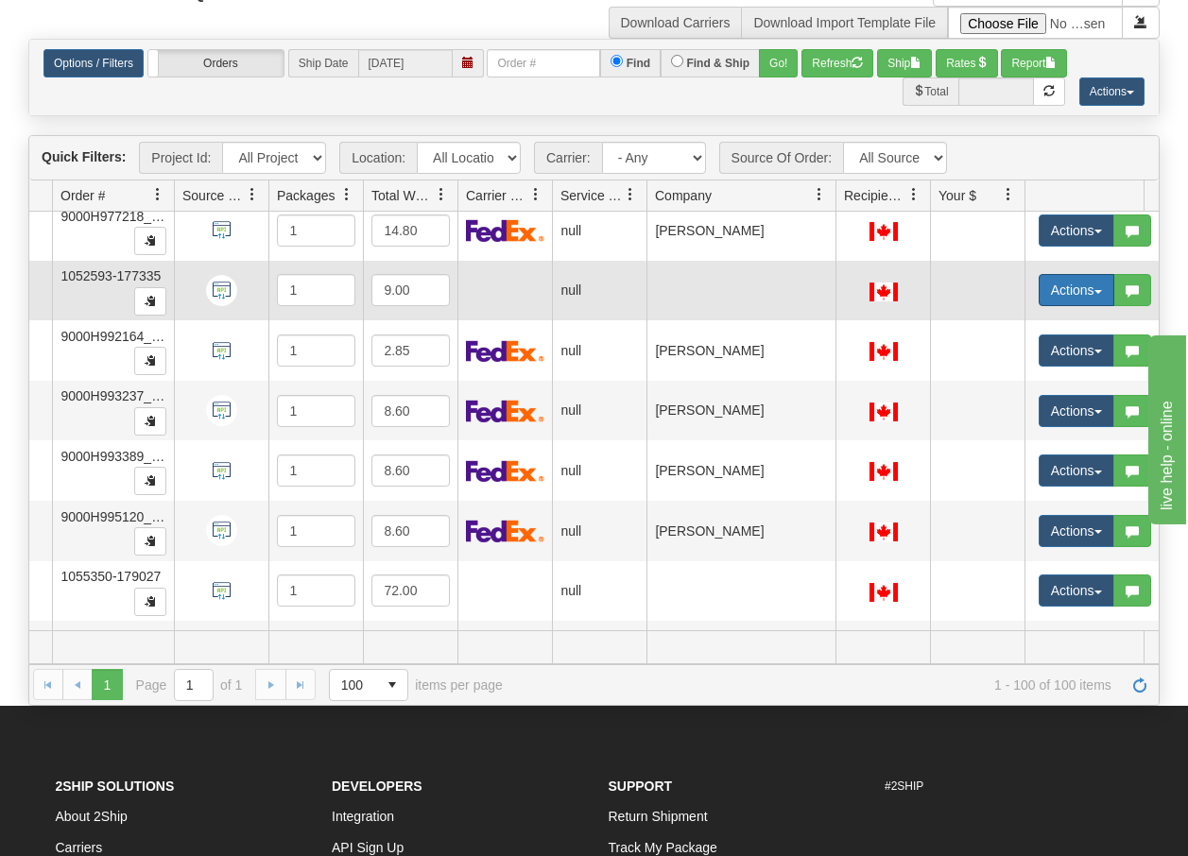
click at [1096, 288] on button "Actions" at bounding box center [1076, 290] width 76 height 32
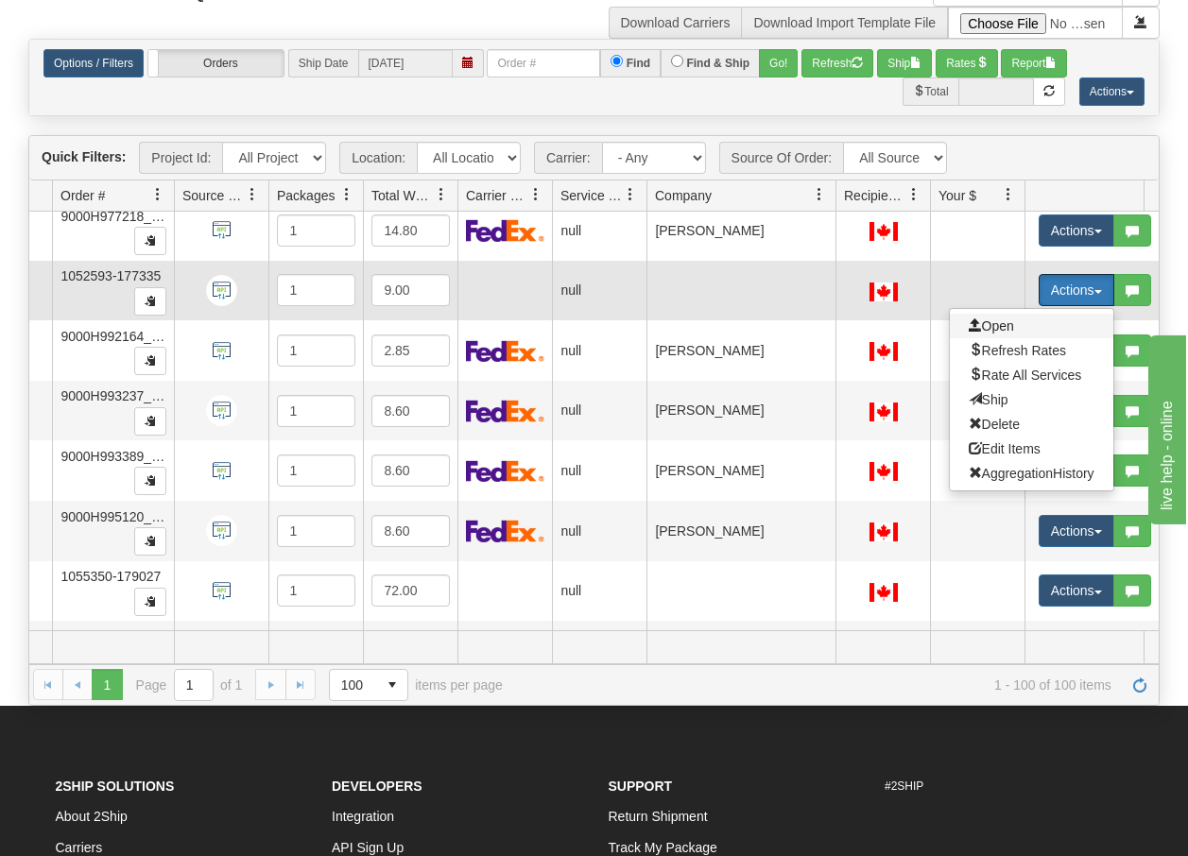
click at [1001, 327] on span "Open" at bounding box center [990, 325] width 45 height 15
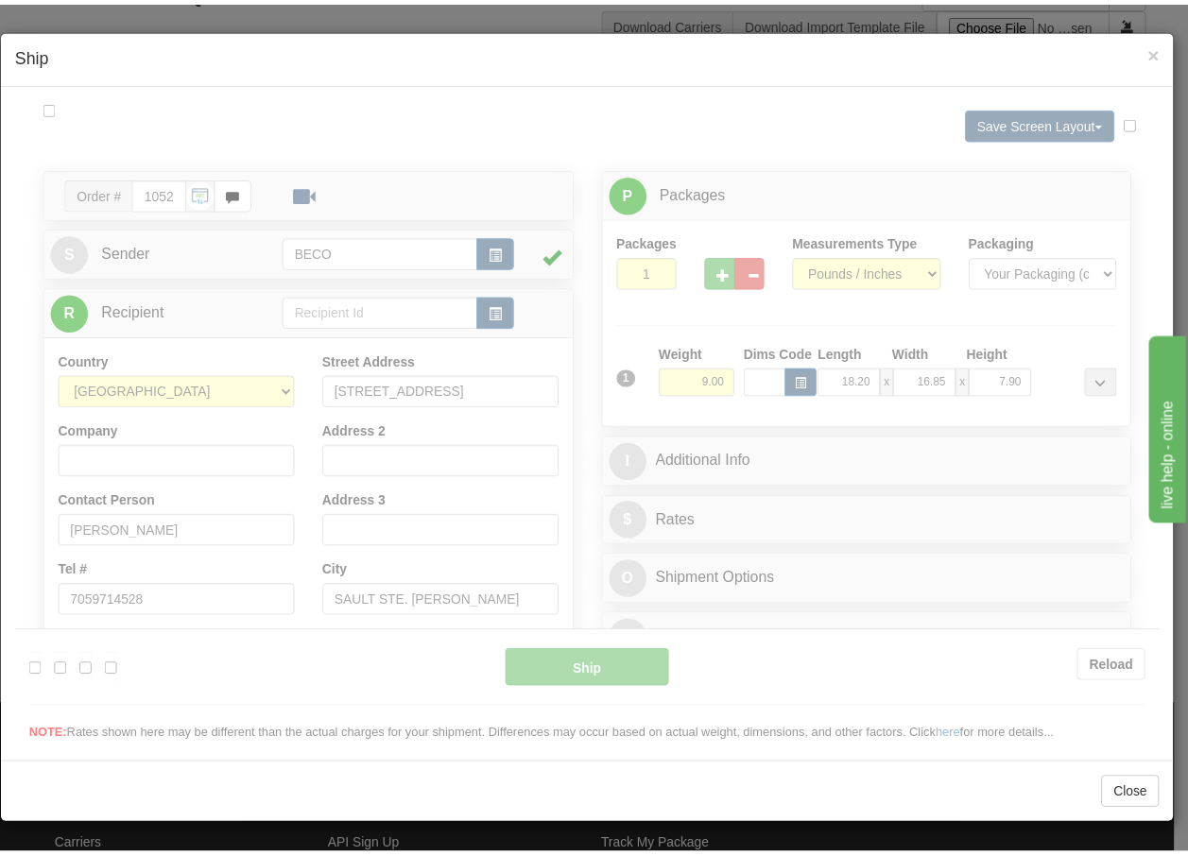
scroll to position [0, 0]
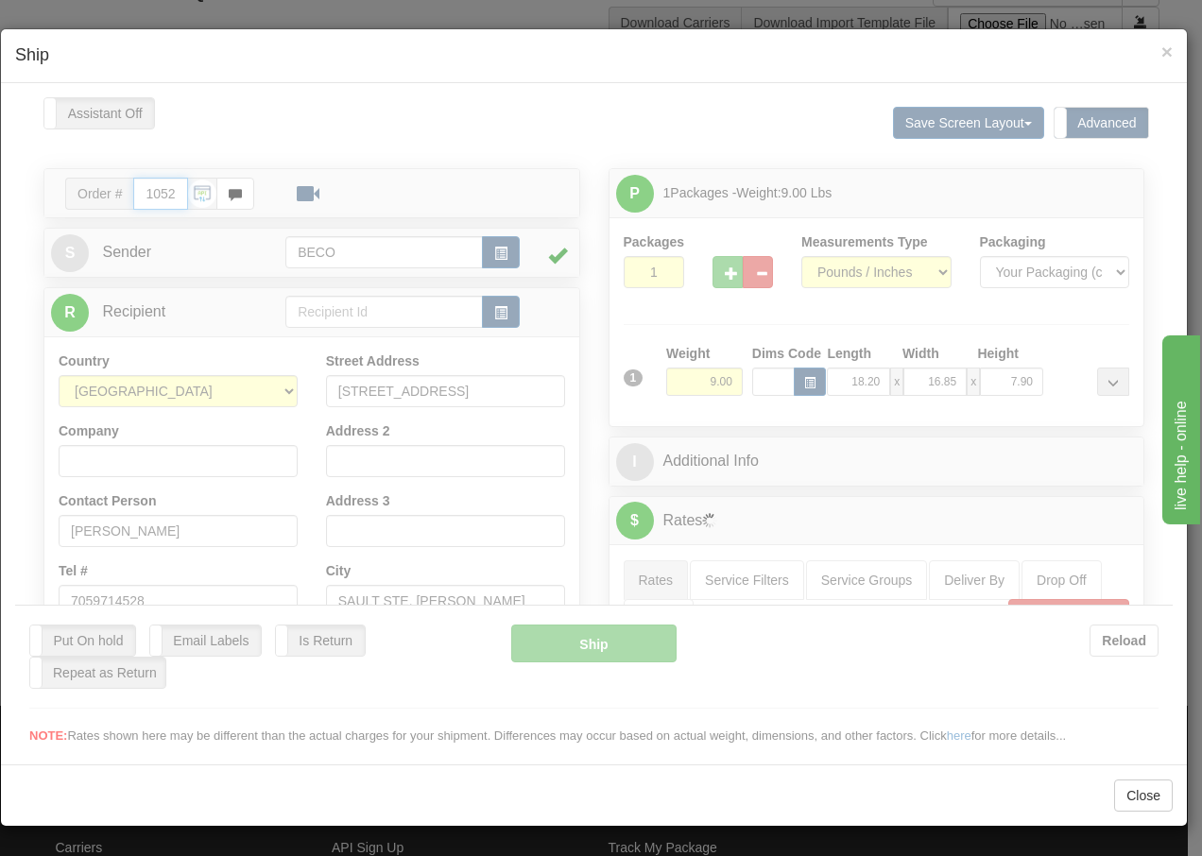
type input "09:19"
type input "16:00"
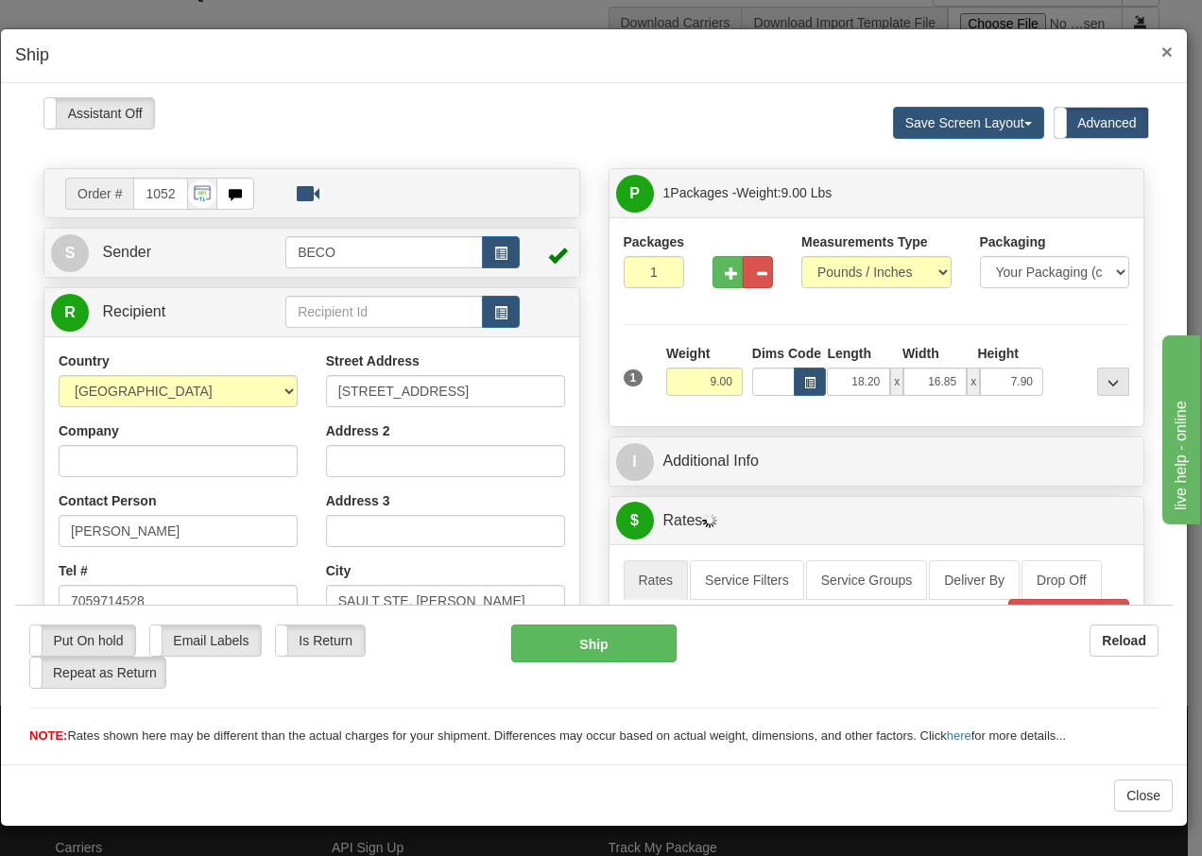
click at [1164, 47] on span "×" at bounding box center [1166, 52] width 11 height 22
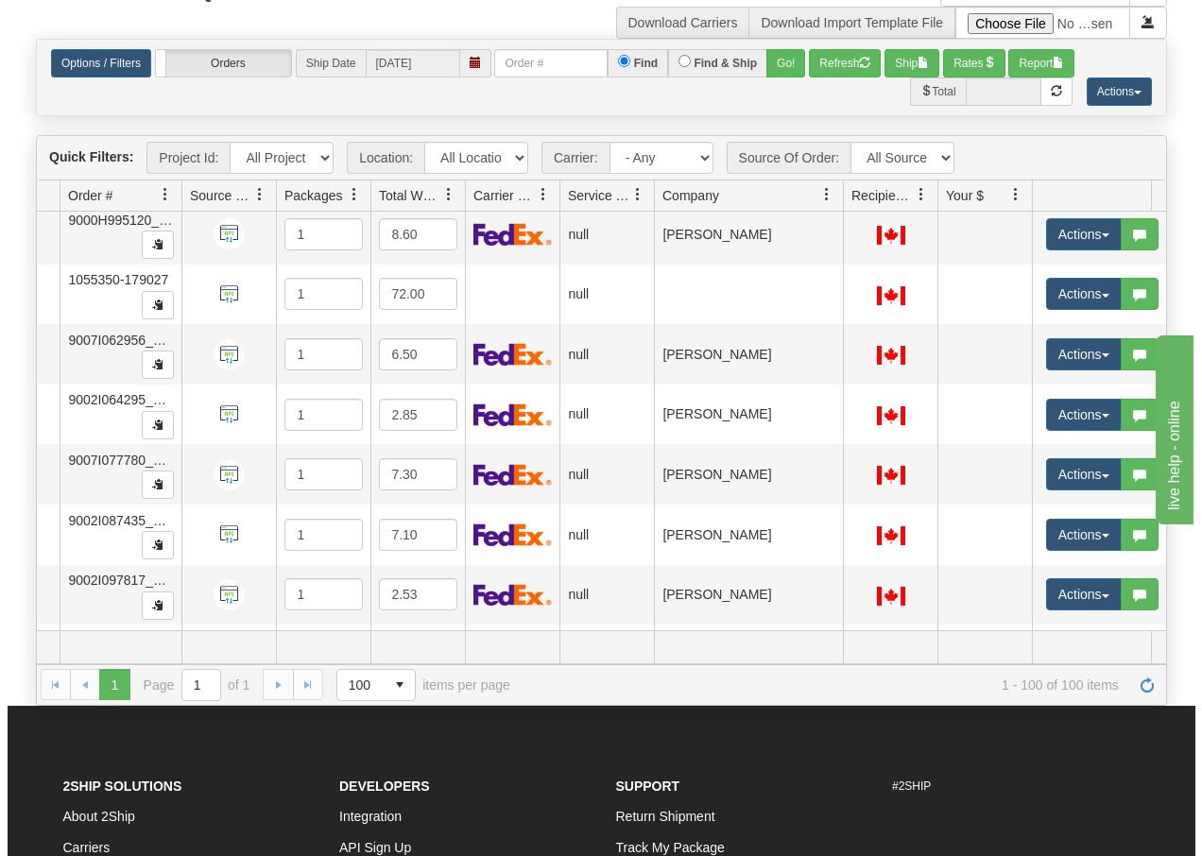
scroll to position [4772, 141]
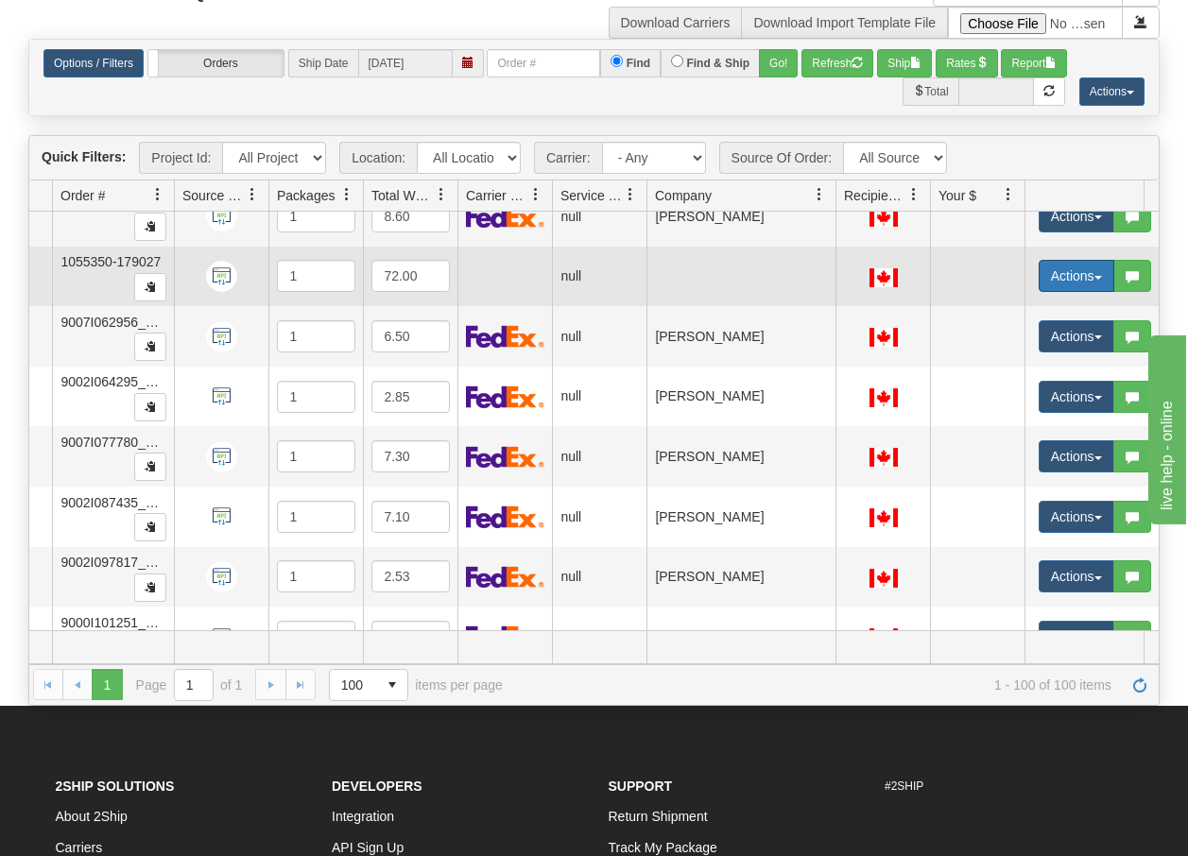
click at [1092, 278] on button "Actions" at bounding box center [1076, 276] width 76 height 32
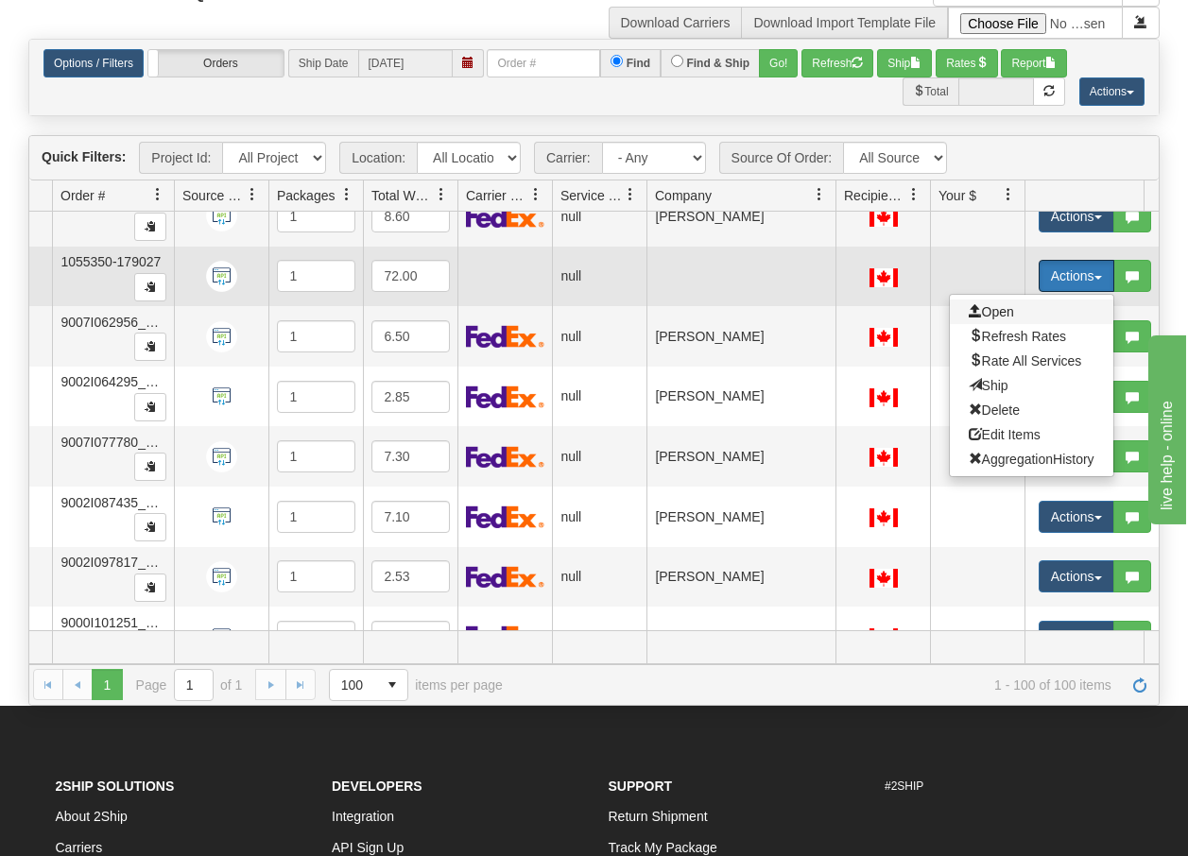
click at [989, 313] on span "Open" at bounding box center [990, 311] width 45 height 15
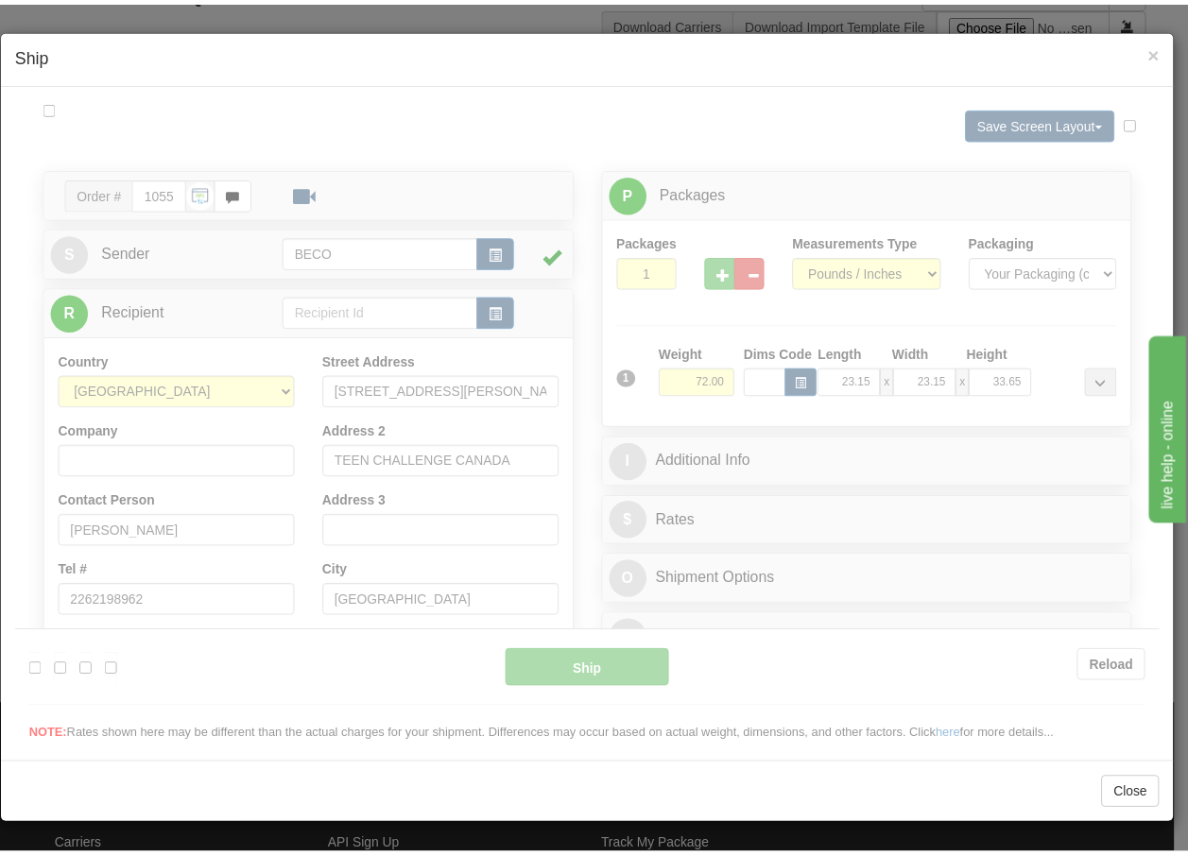
scroll to position [0, 0]
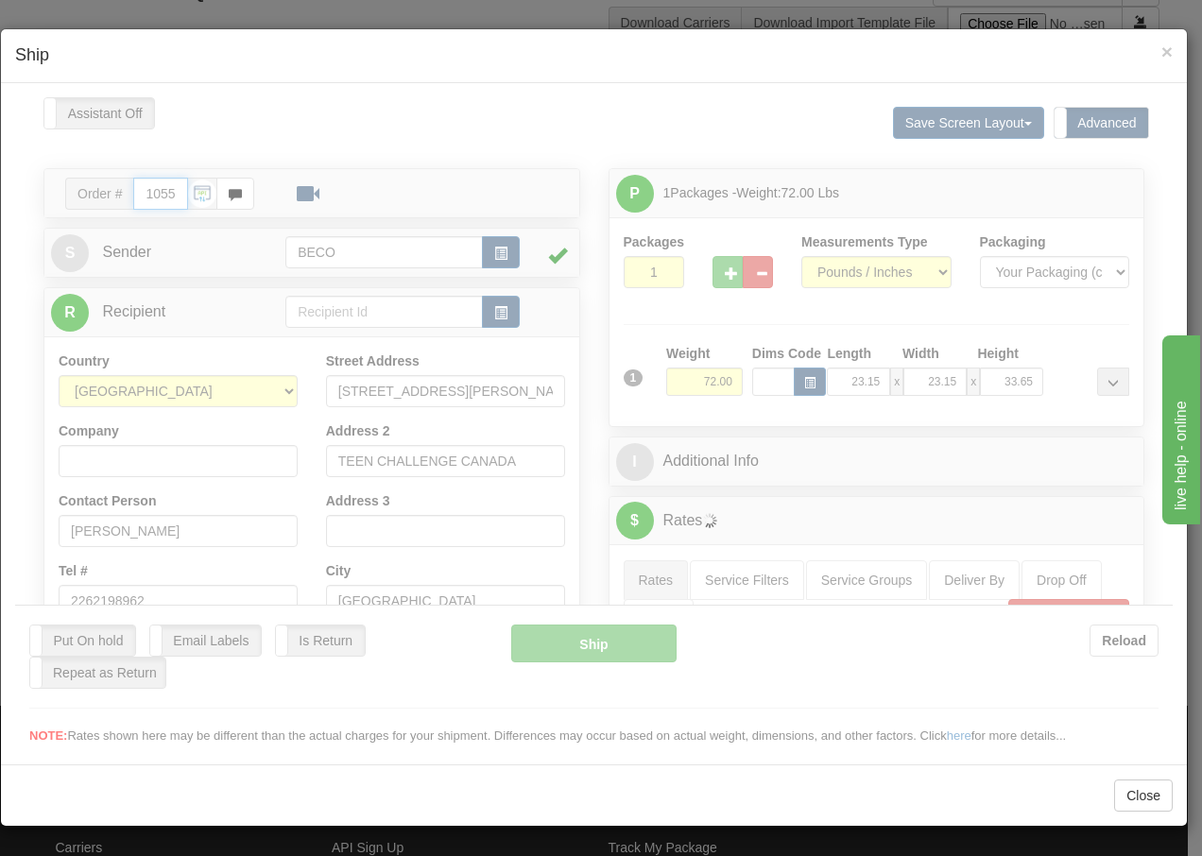
type input "09:20"
type input "16:00"
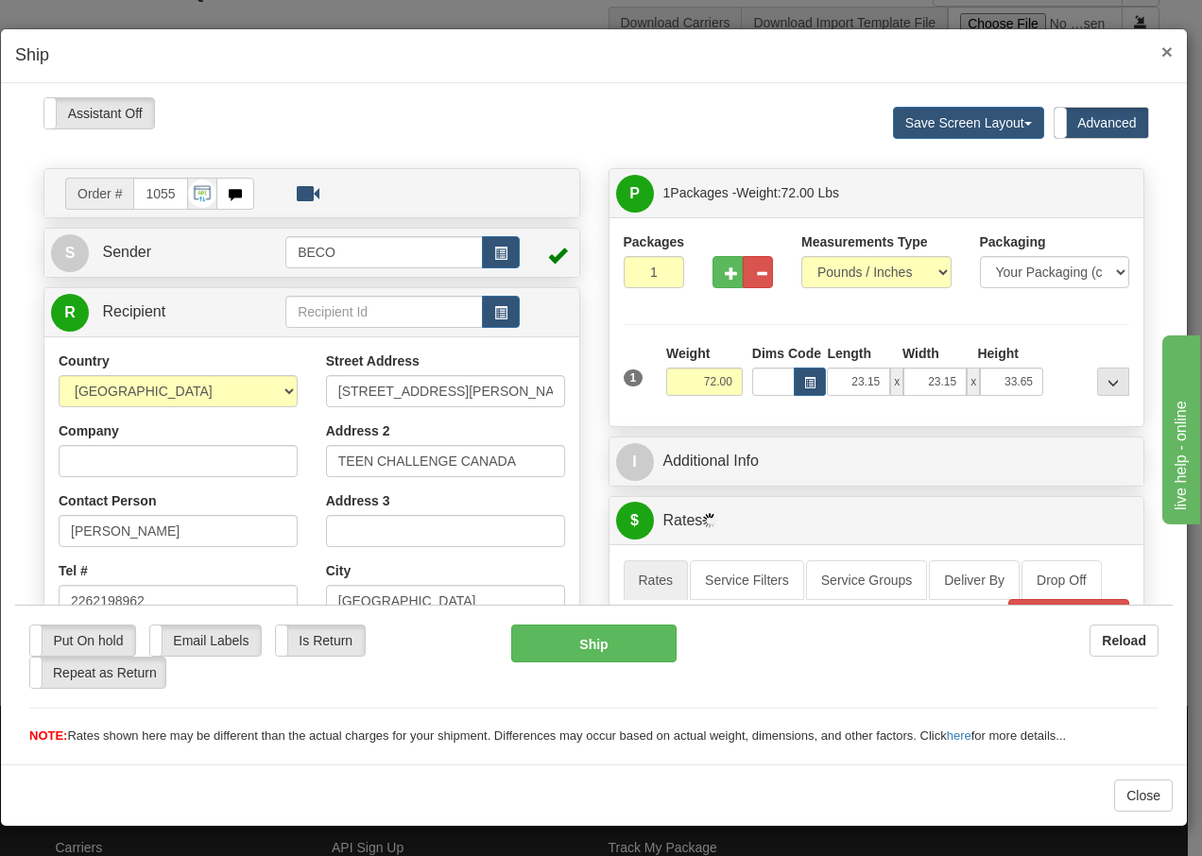
click at [1163, 53] on span "×" at bounding box center [1166, 52] width 11 height 22
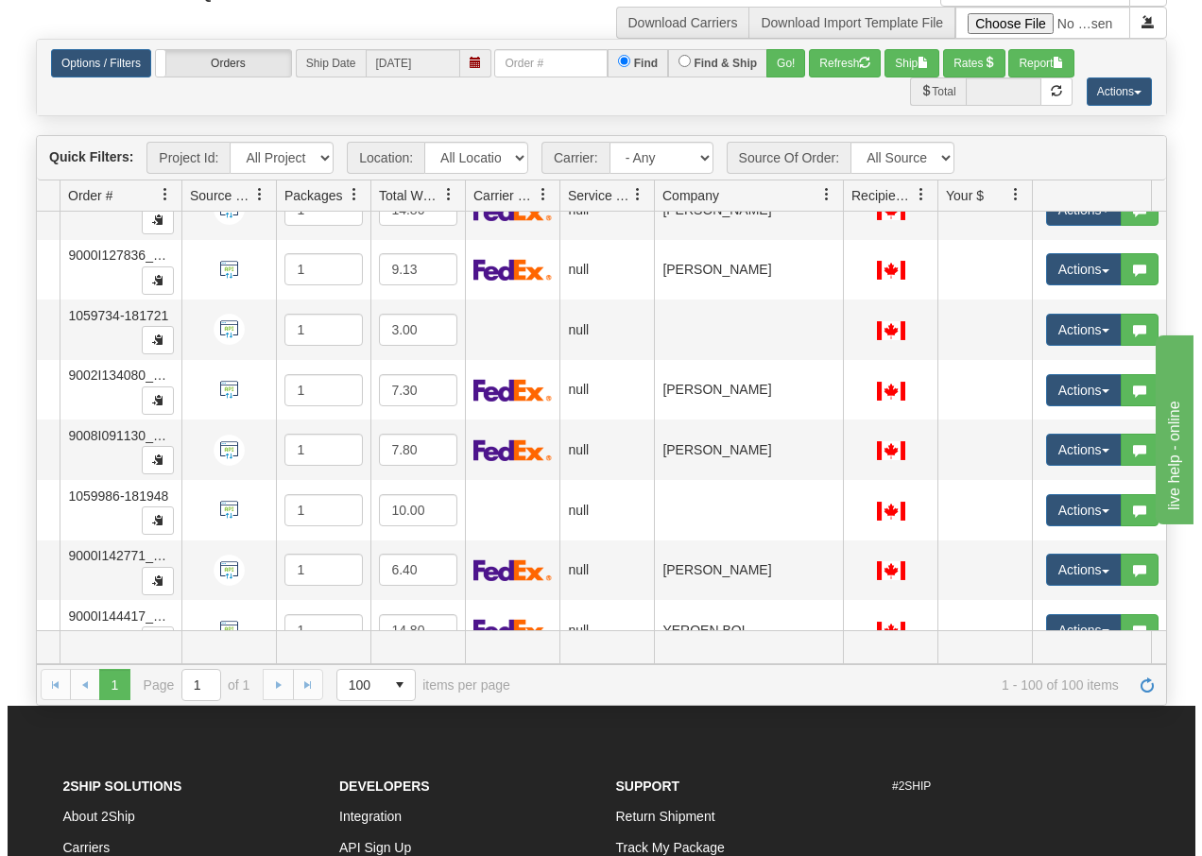
scroll to position [5402, 141]
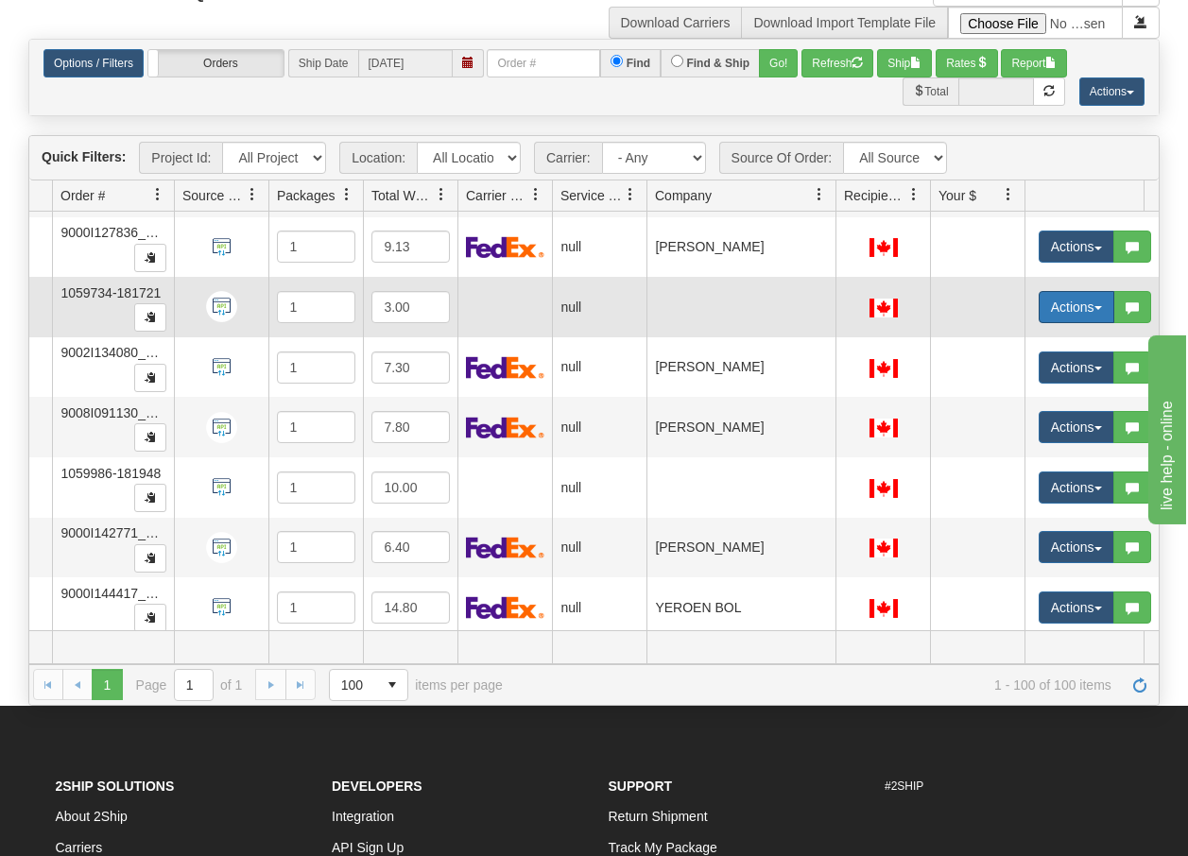
click at [1096, 303] on button "Actions" at bounding box center [1076, 307] width 76 height 32
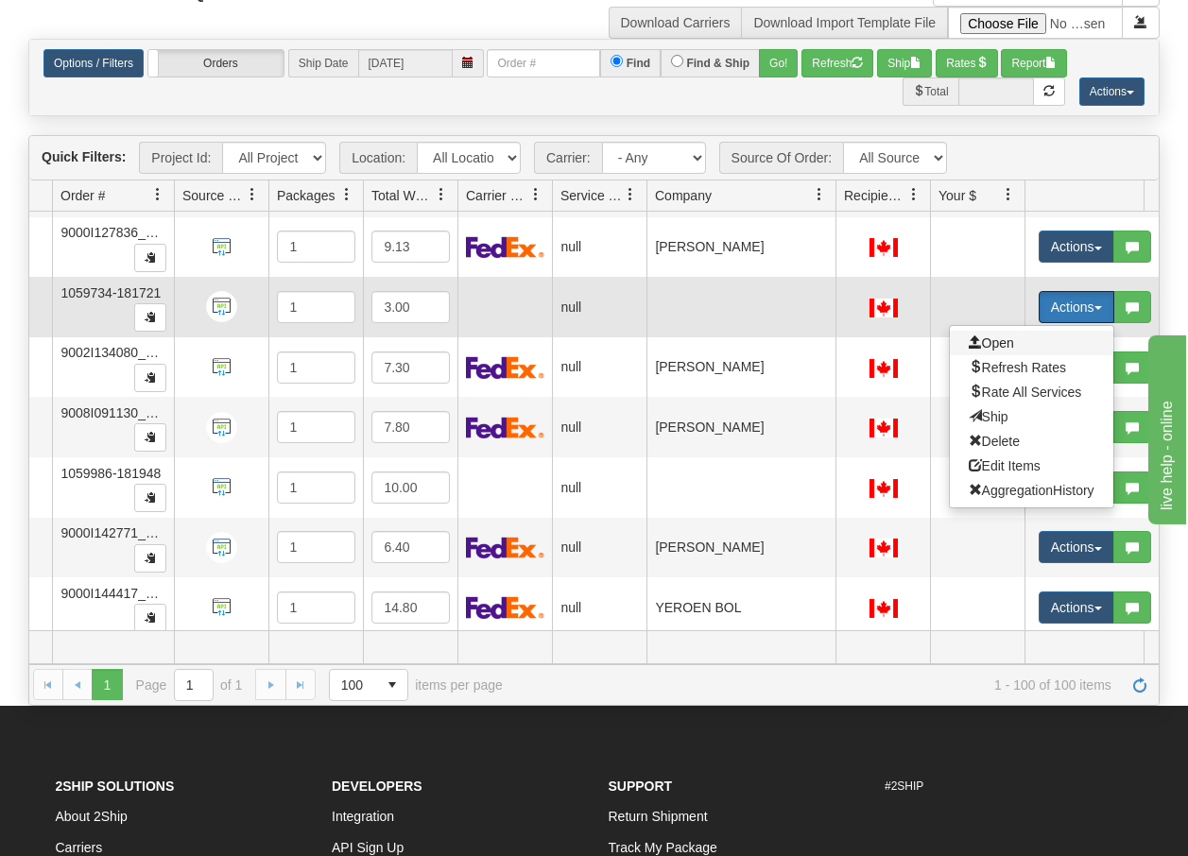
click at [1009, 341] on span "Open" at bounding box center [990, 342] width 45 height 15
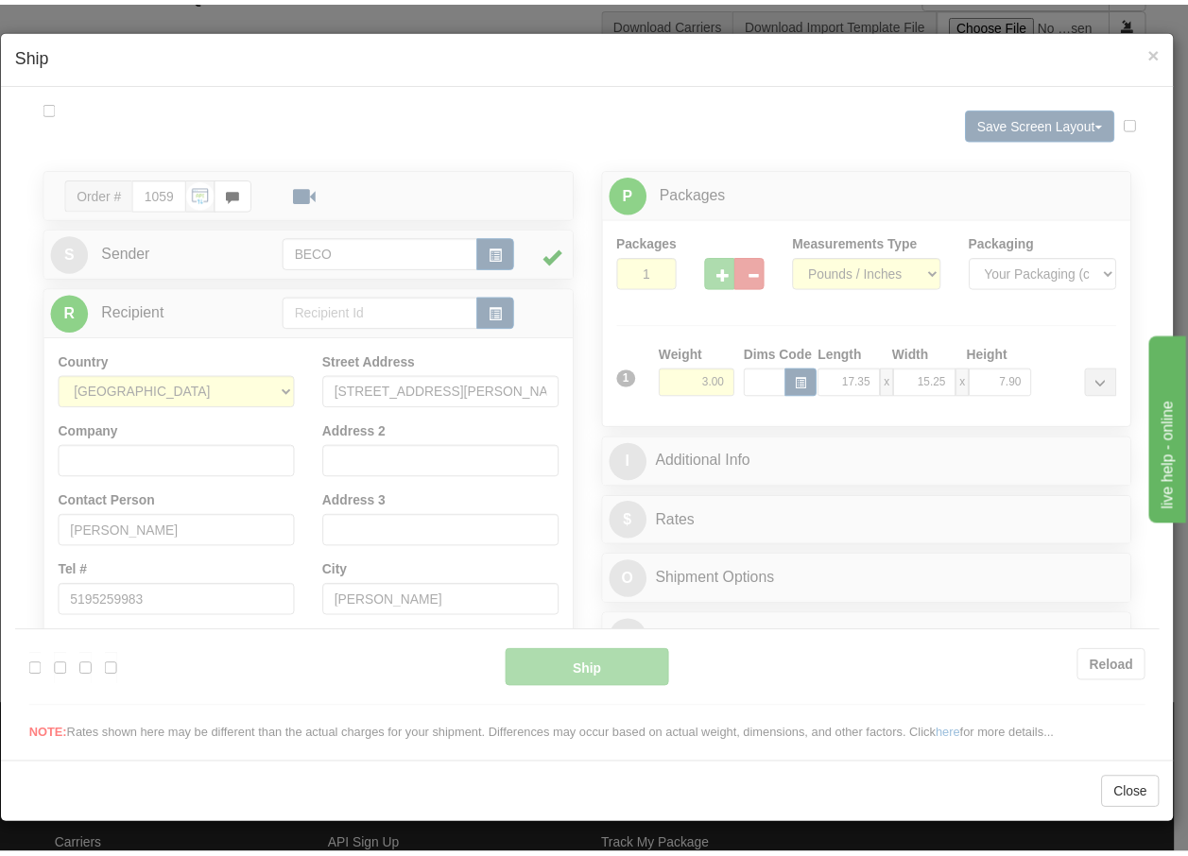
scroll to position [0, 0]
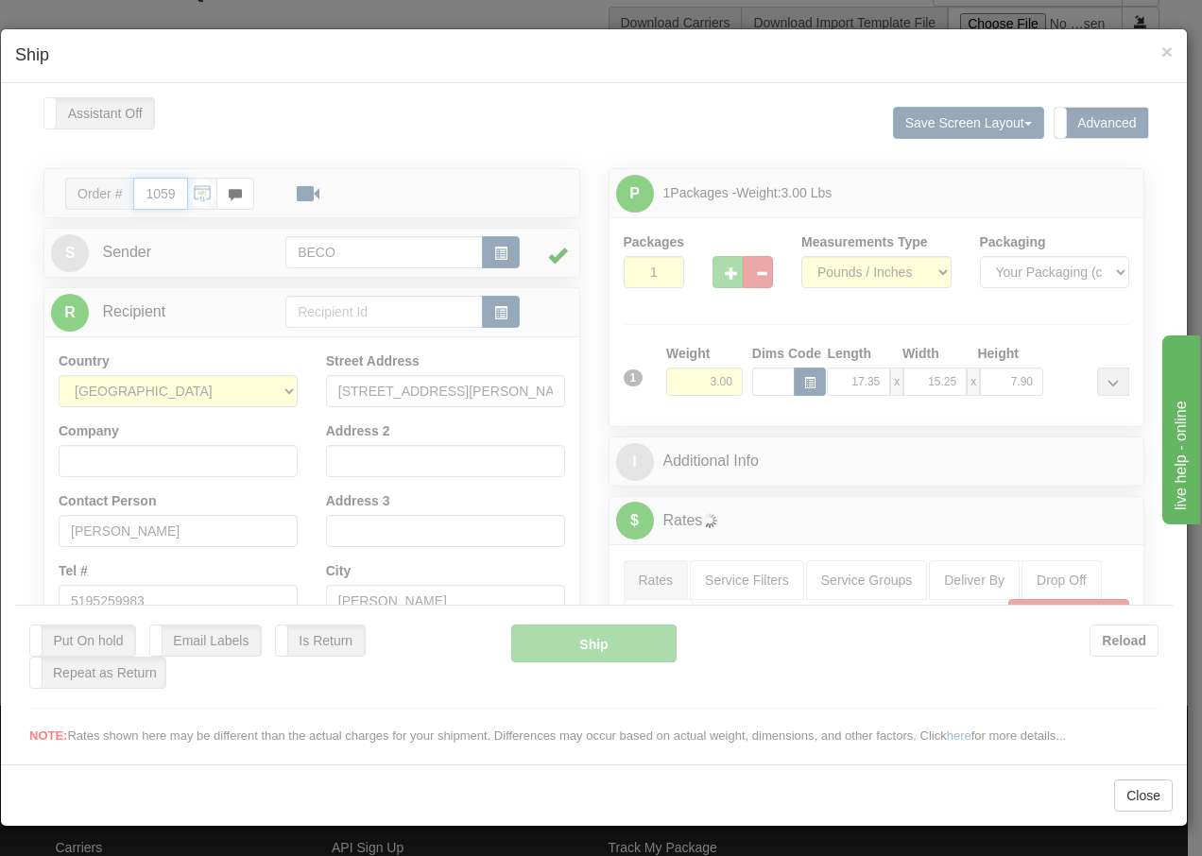
type input "09:20"
type input "16:00"
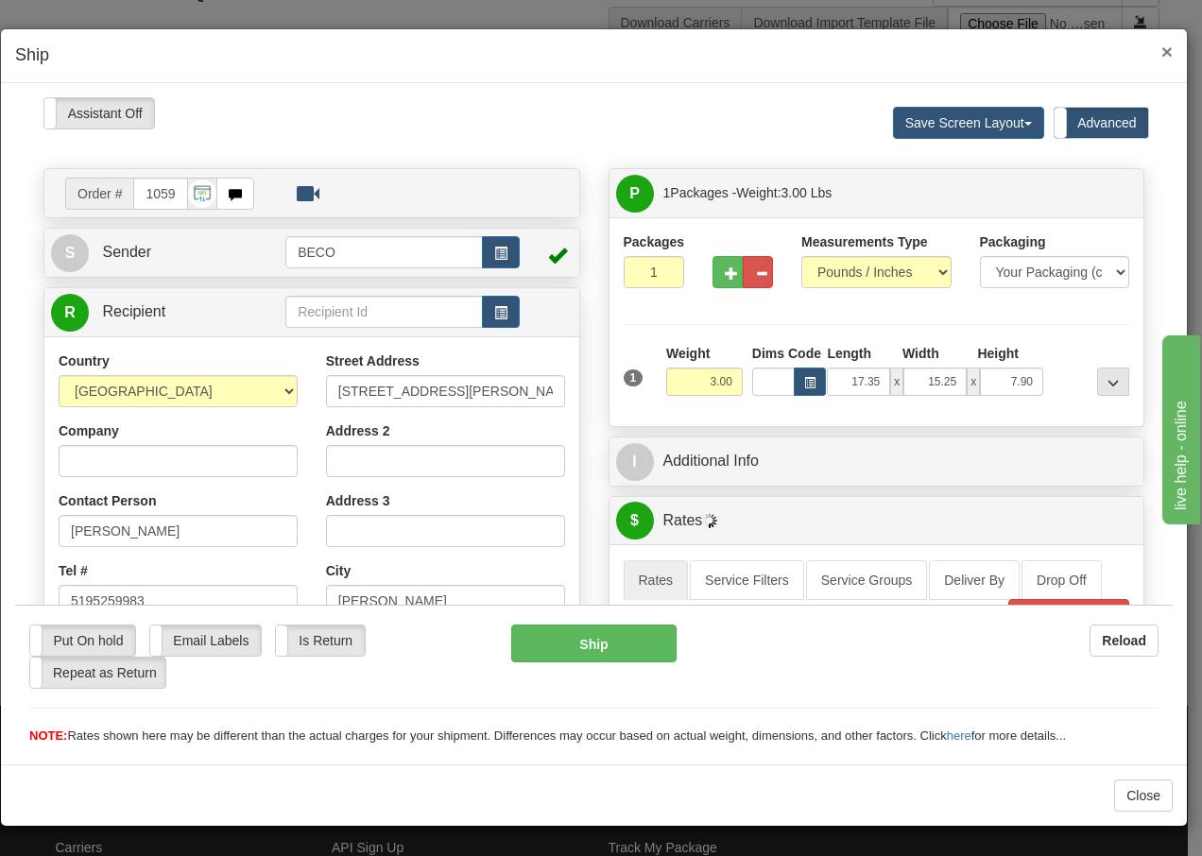
click at [1167, 56] on span "×" at bounding box center [1166, 52] width 11 height 22
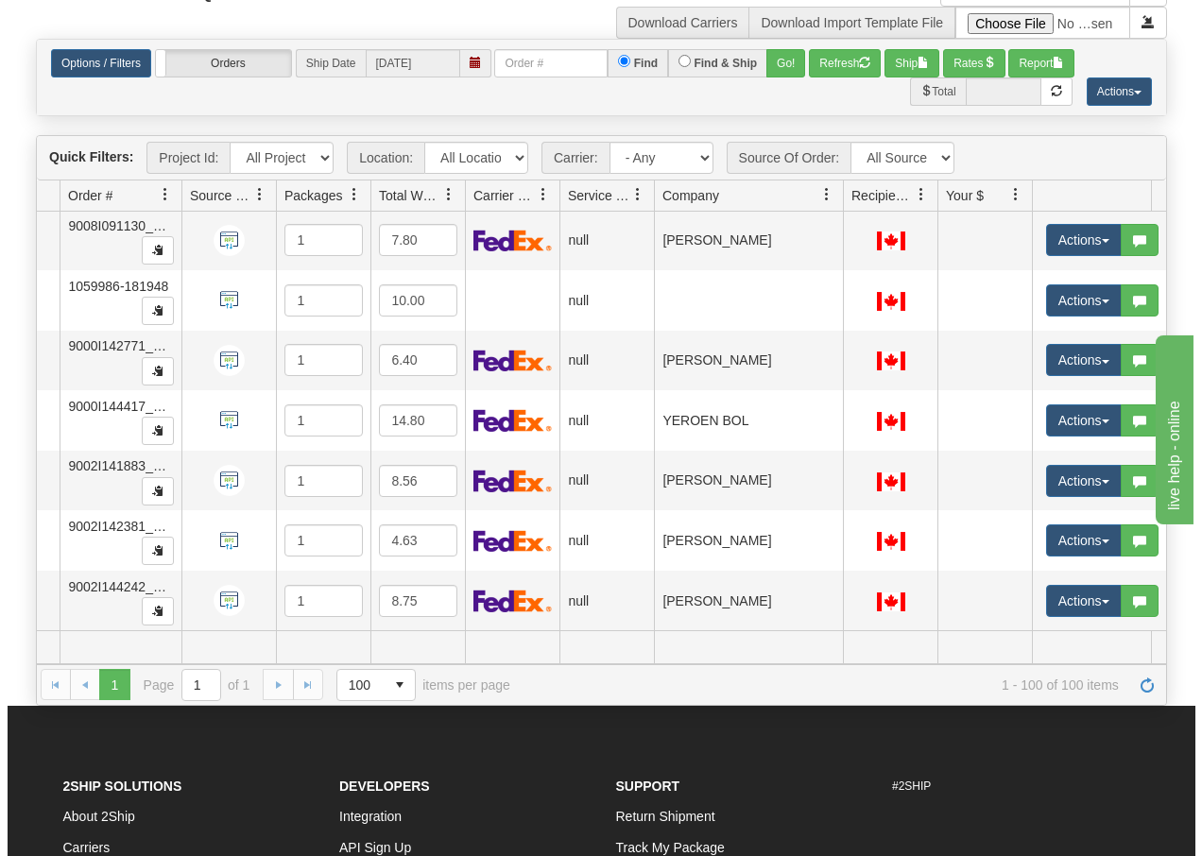
scroll to position [5604, 141]
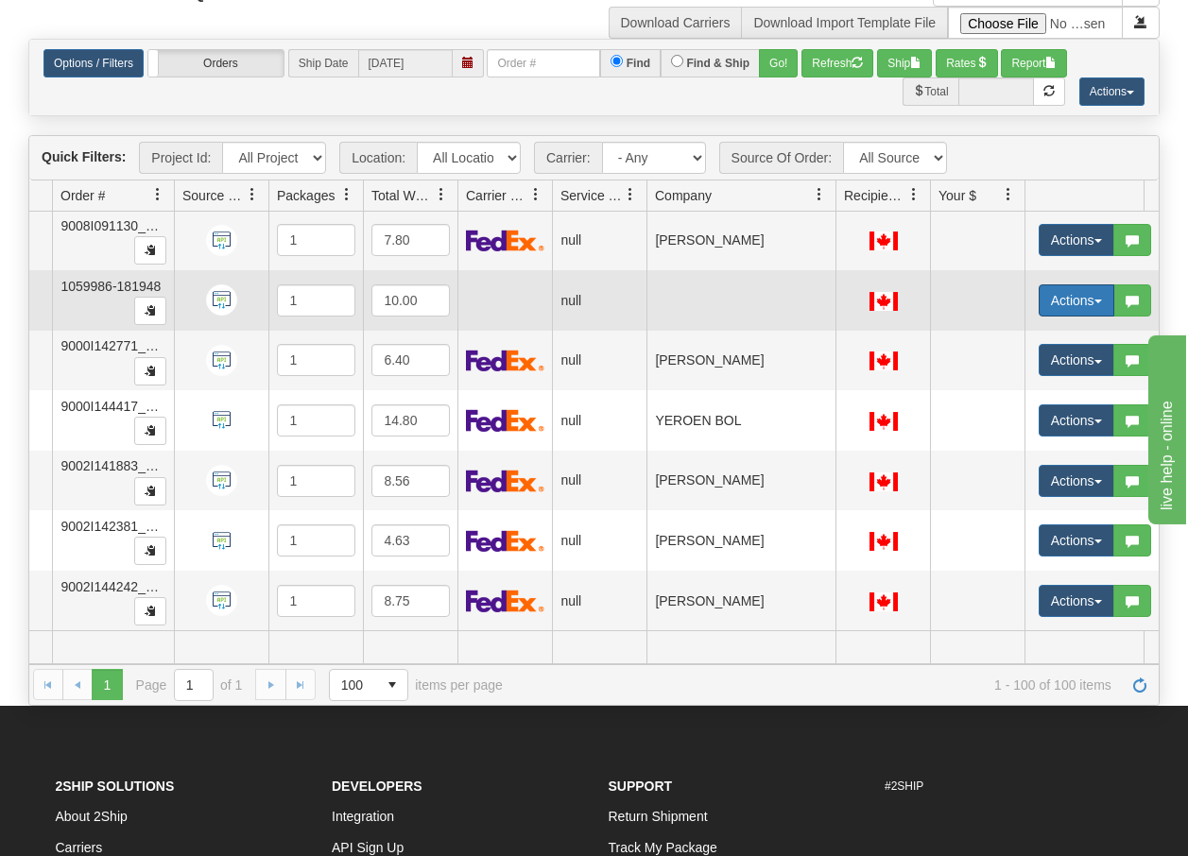
click at [1095, 300] on span "button" at bounding box center [1098, 302] width 8 height 4
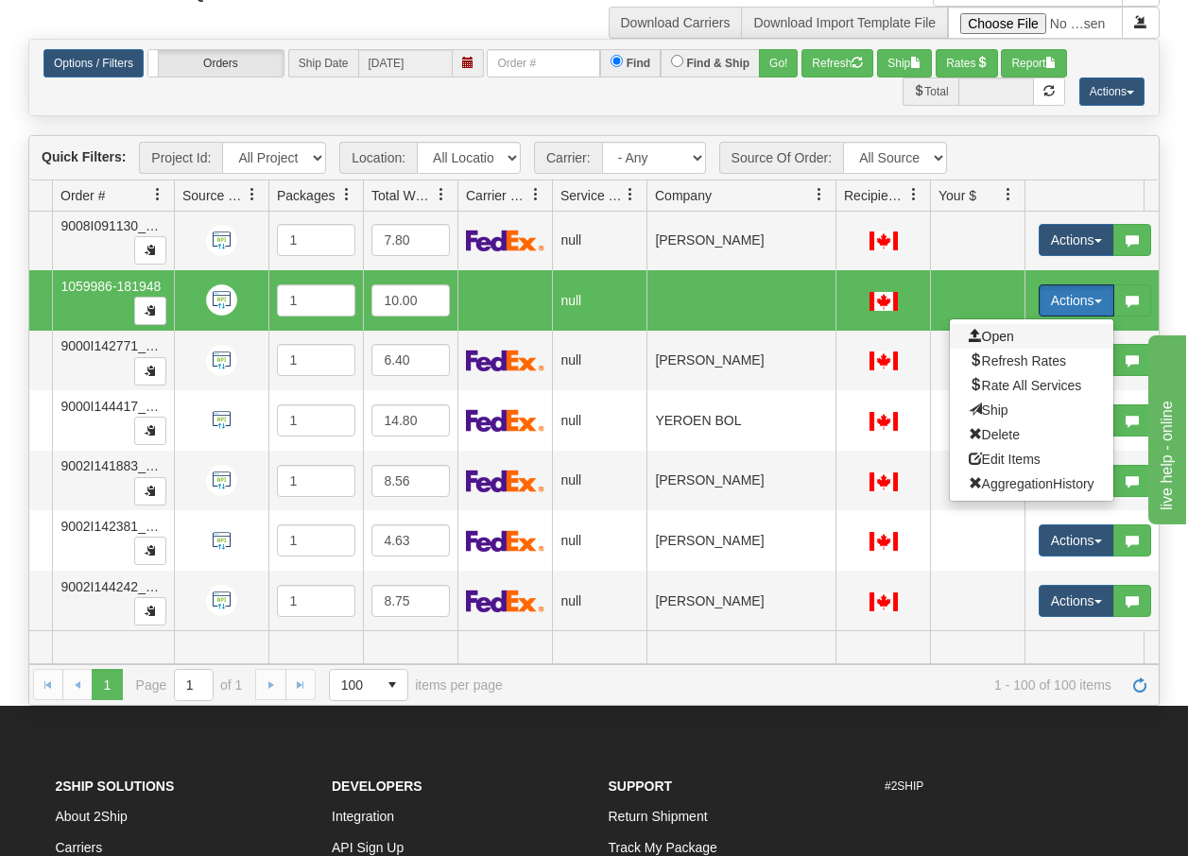
click at [988, 329] on span "Open" at bounding box center [990, 336] width 45 height 15
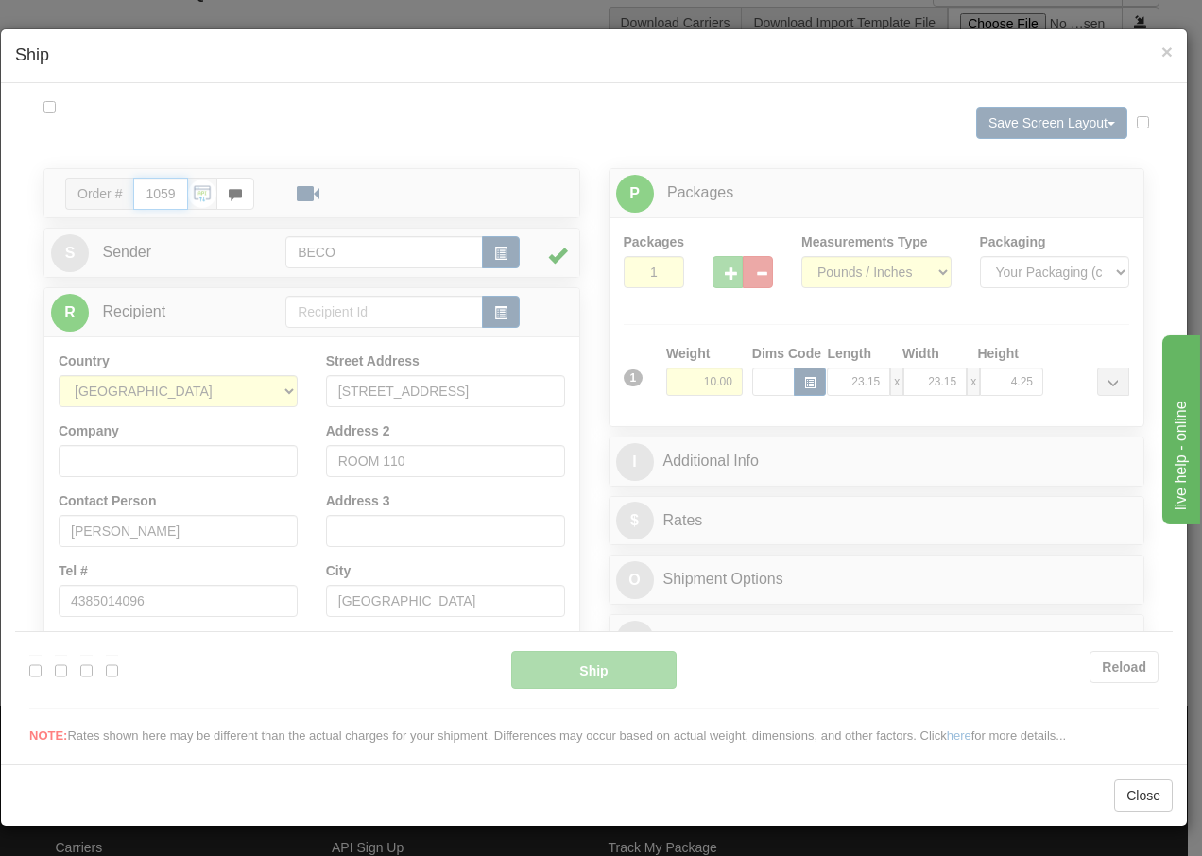
type input "09:20"
type input "16:00"
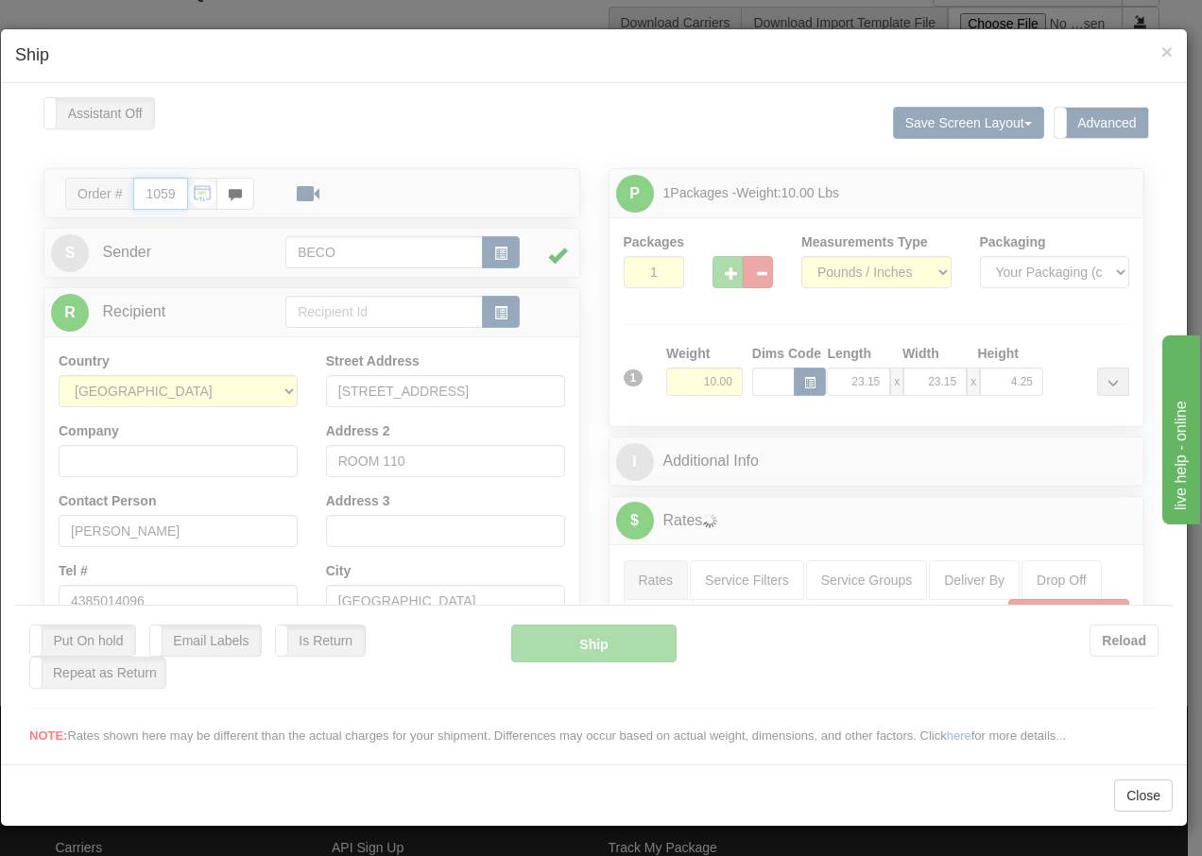
scroll to position [0, 0]
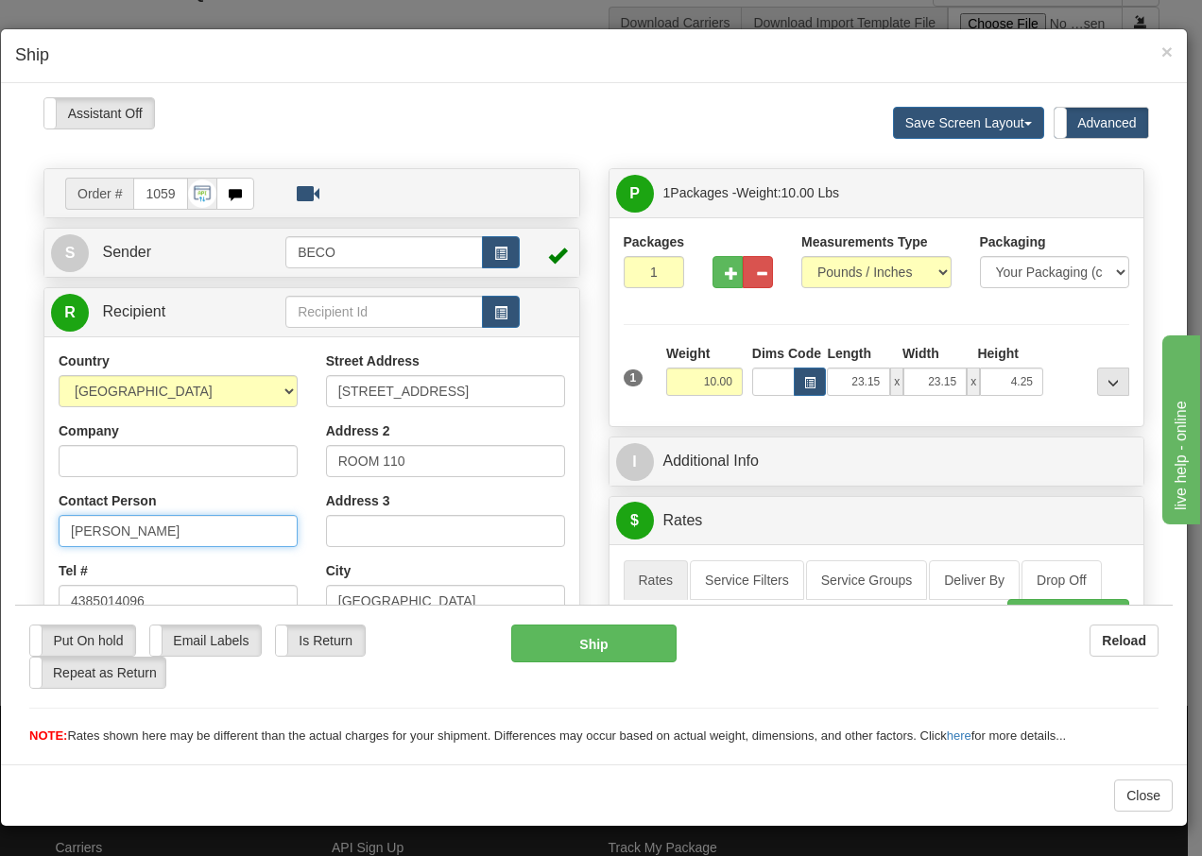
drag, startPoint x: 70, startPoint y: 529, endPoint x: 214, endPoint y: 529, distance: 143.6
click at [214, 529] on input "[PERSON_NAME]" at bounding box center [178, 530] width 239 height 32
paste input "[PERSON_NAME]"
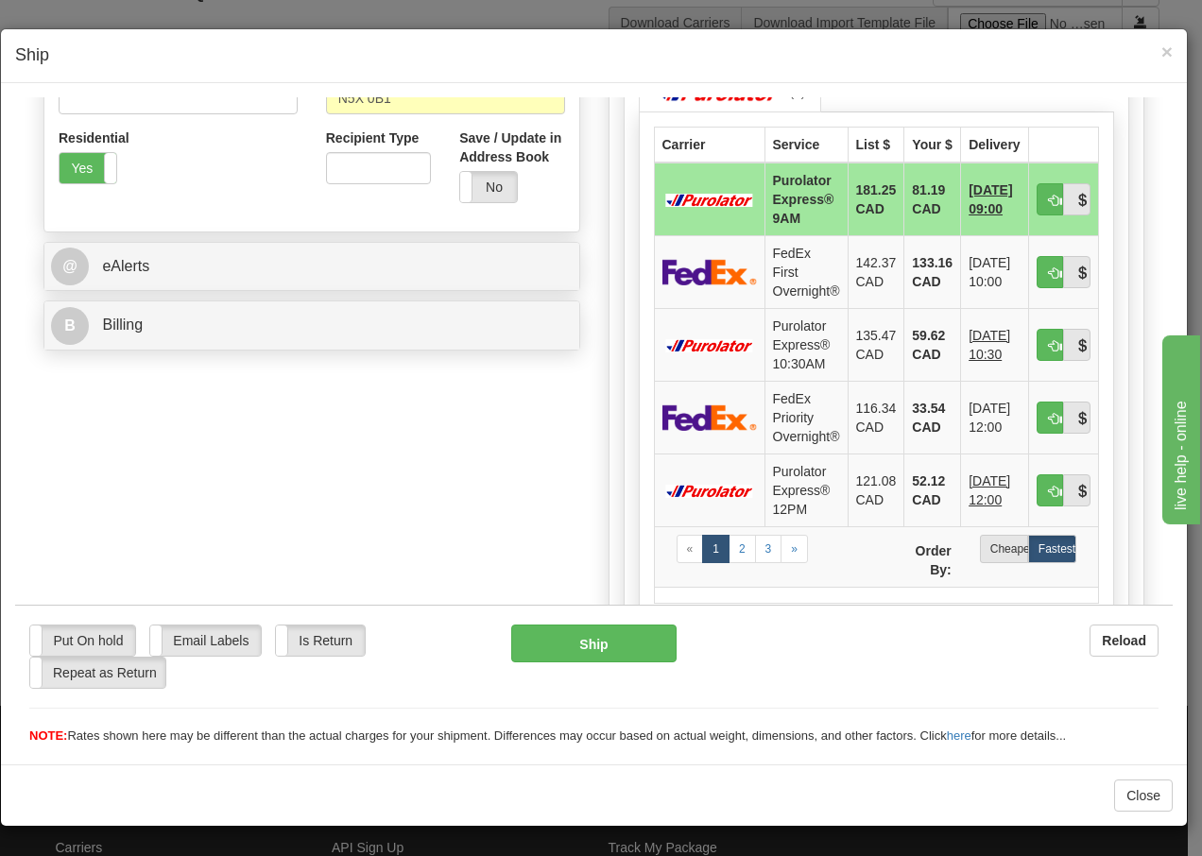
scroll to position [655, 0]
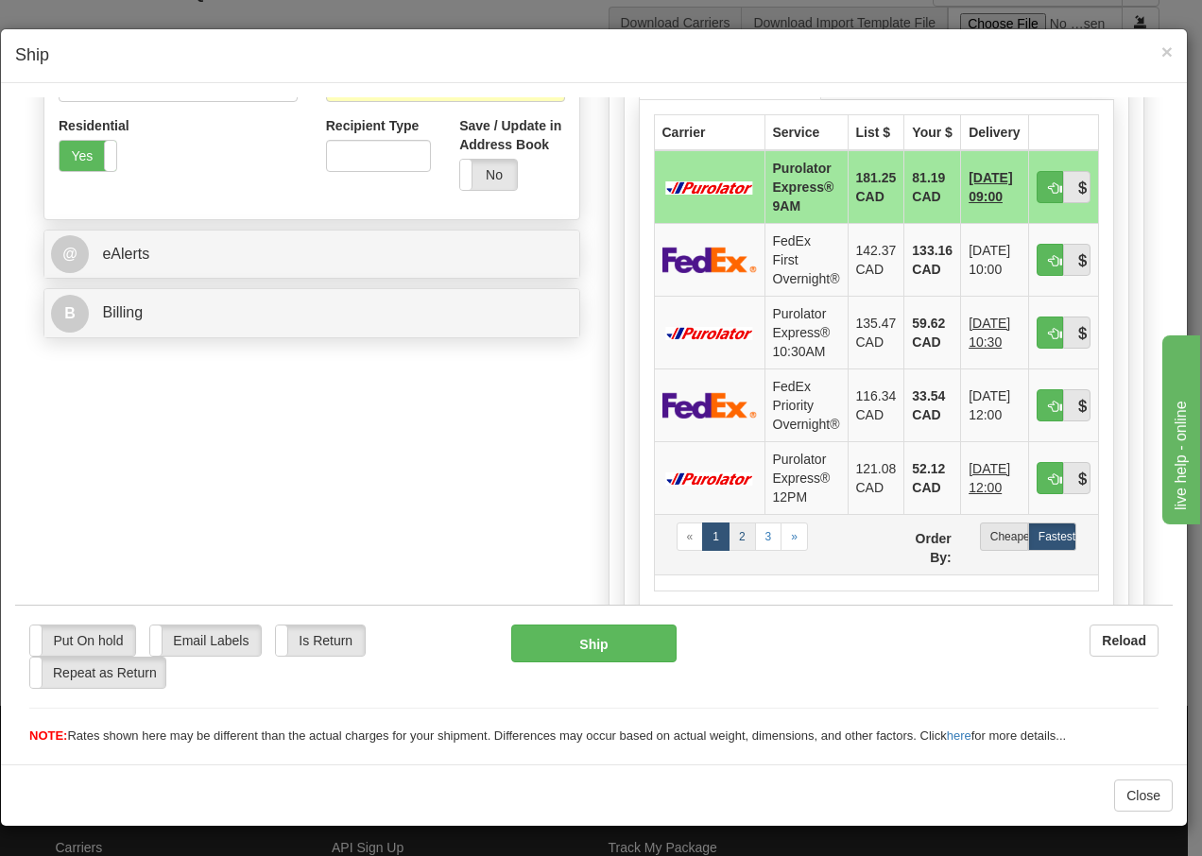
type input "[PERSON_NAME]"
click at [730, 538] on link "2" at bounding box center [741, 536] width 27 height 28
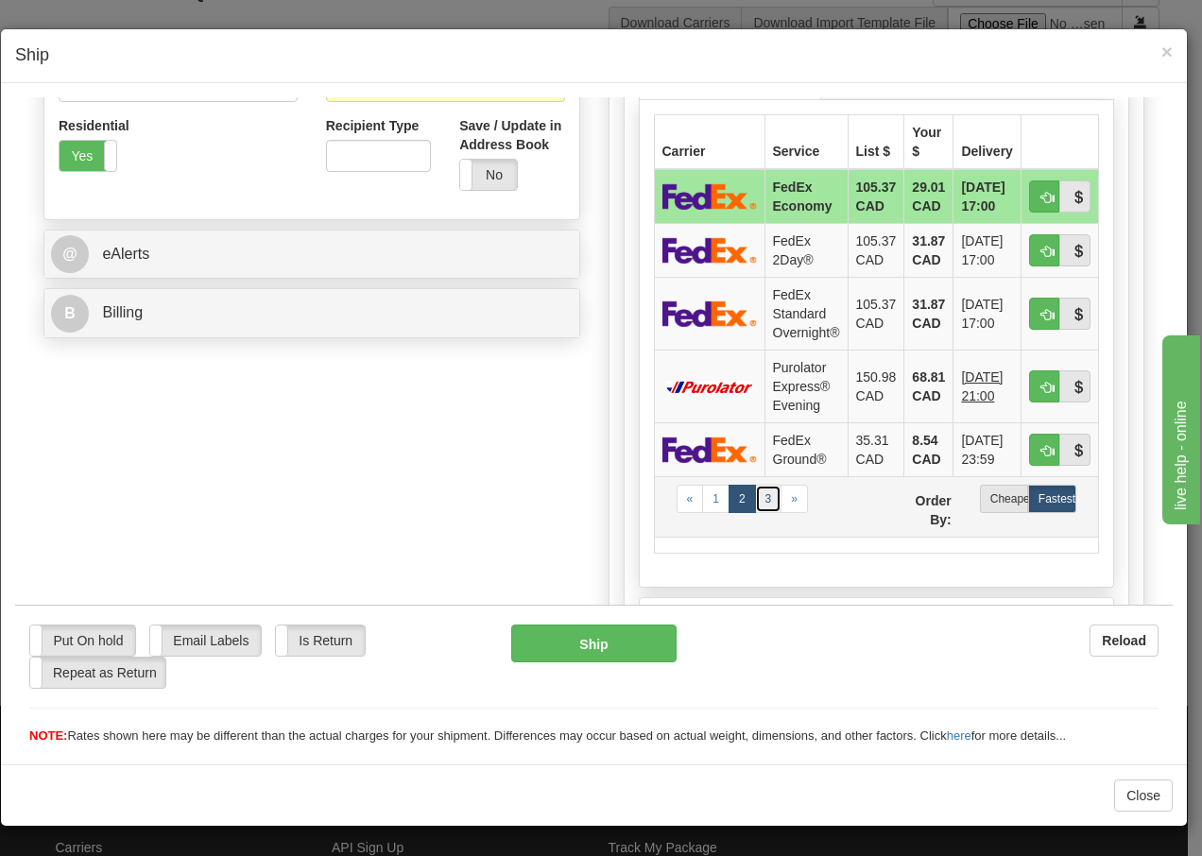
click at [758, 502] on link "3" at bounding box center [768, 498] width 27 height 28
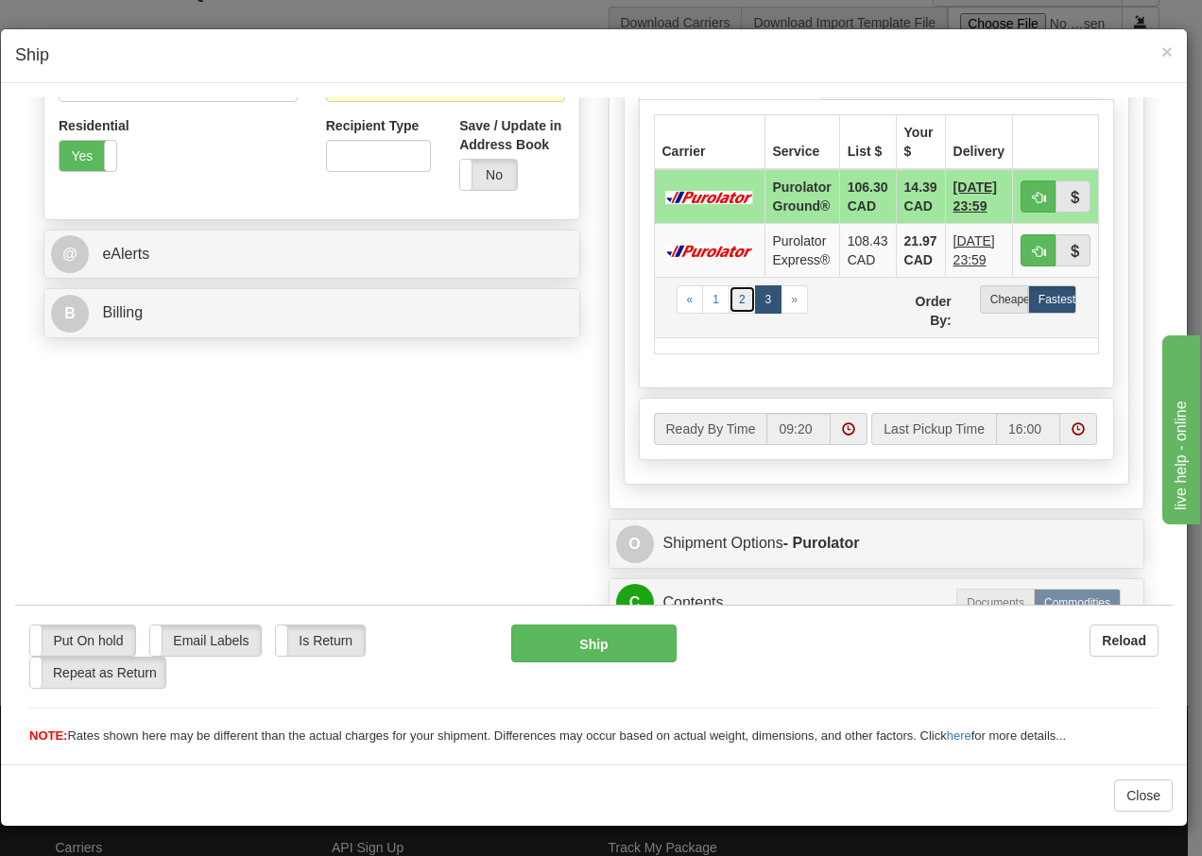
click at [731, 301] on link "2" at bounding box center [741, 298] width 27 height 28
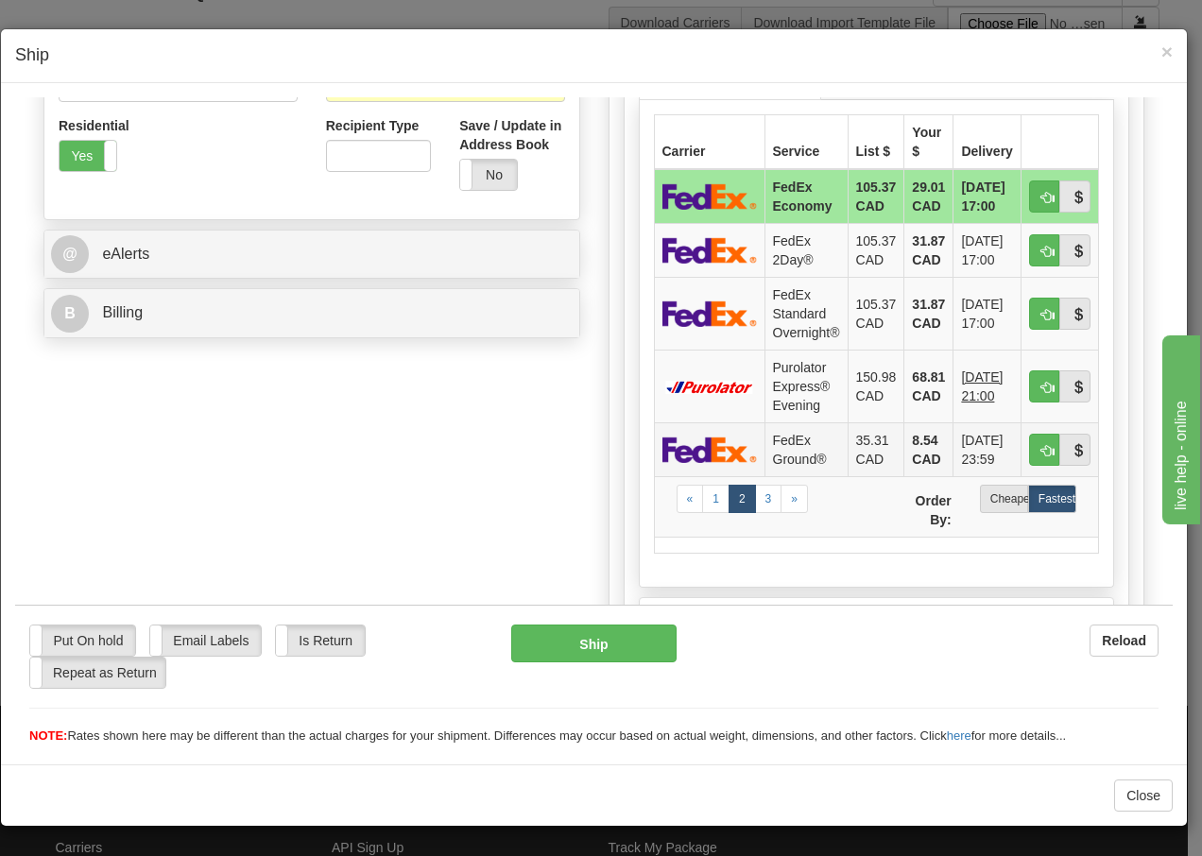
click at [803, 446] on td "FedEx Ground®" at bounding box center [805, 448] width 83 height 54
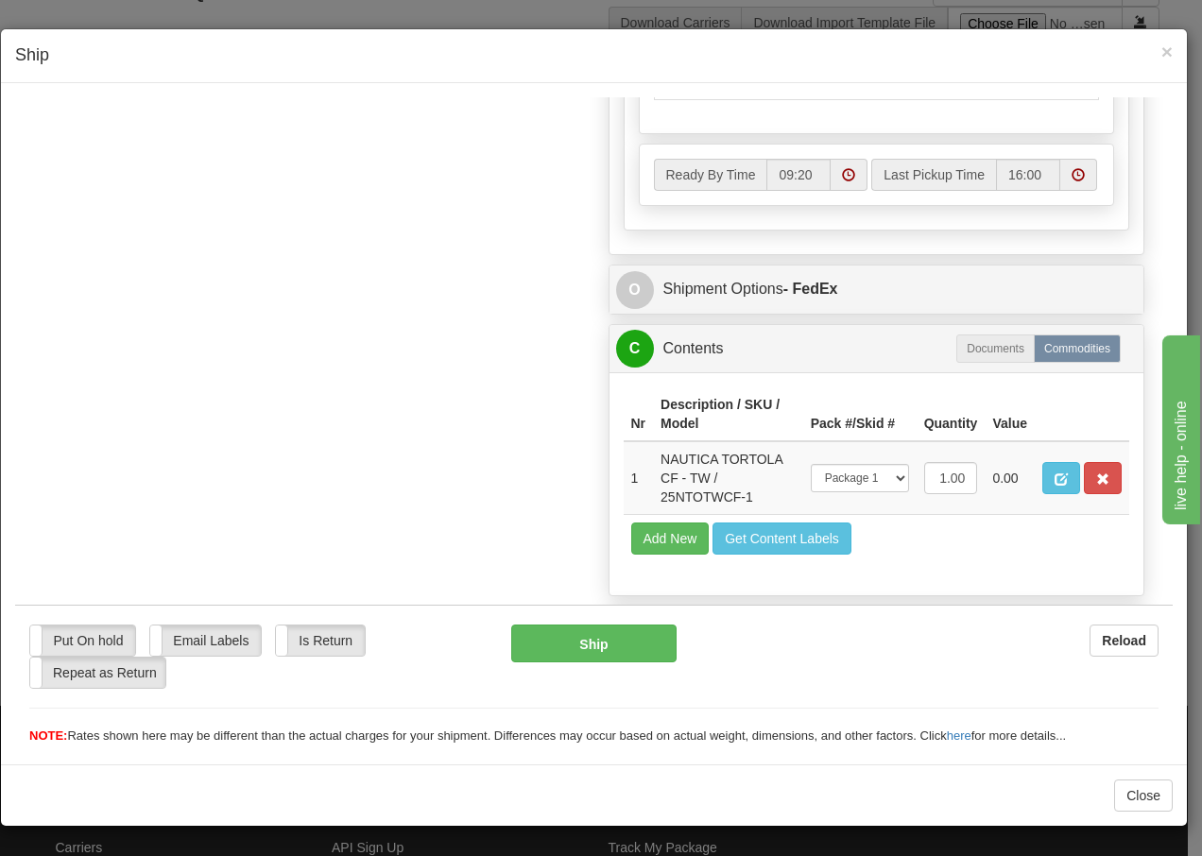
scroll to position [1157, 0]
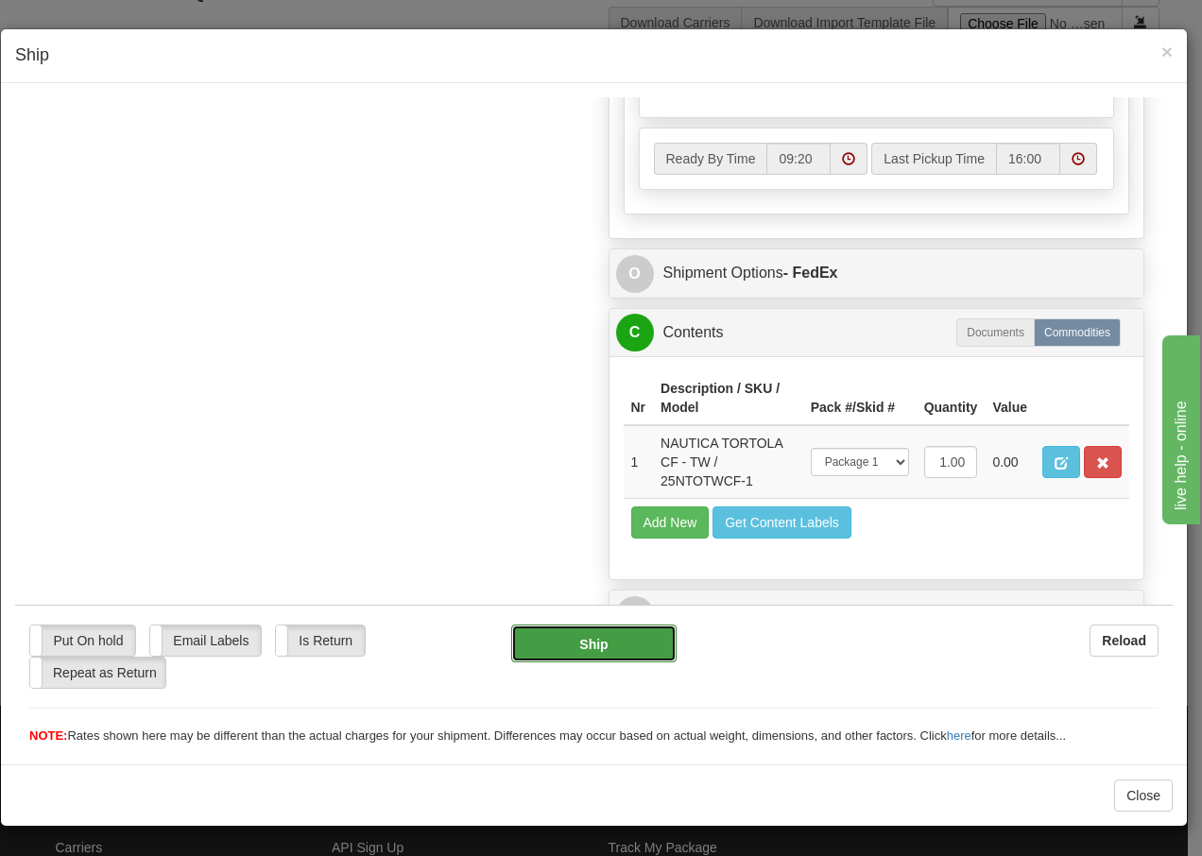
click at [556, 646] on button "Ship" at bounding box center [593, 643] width 164 height 38
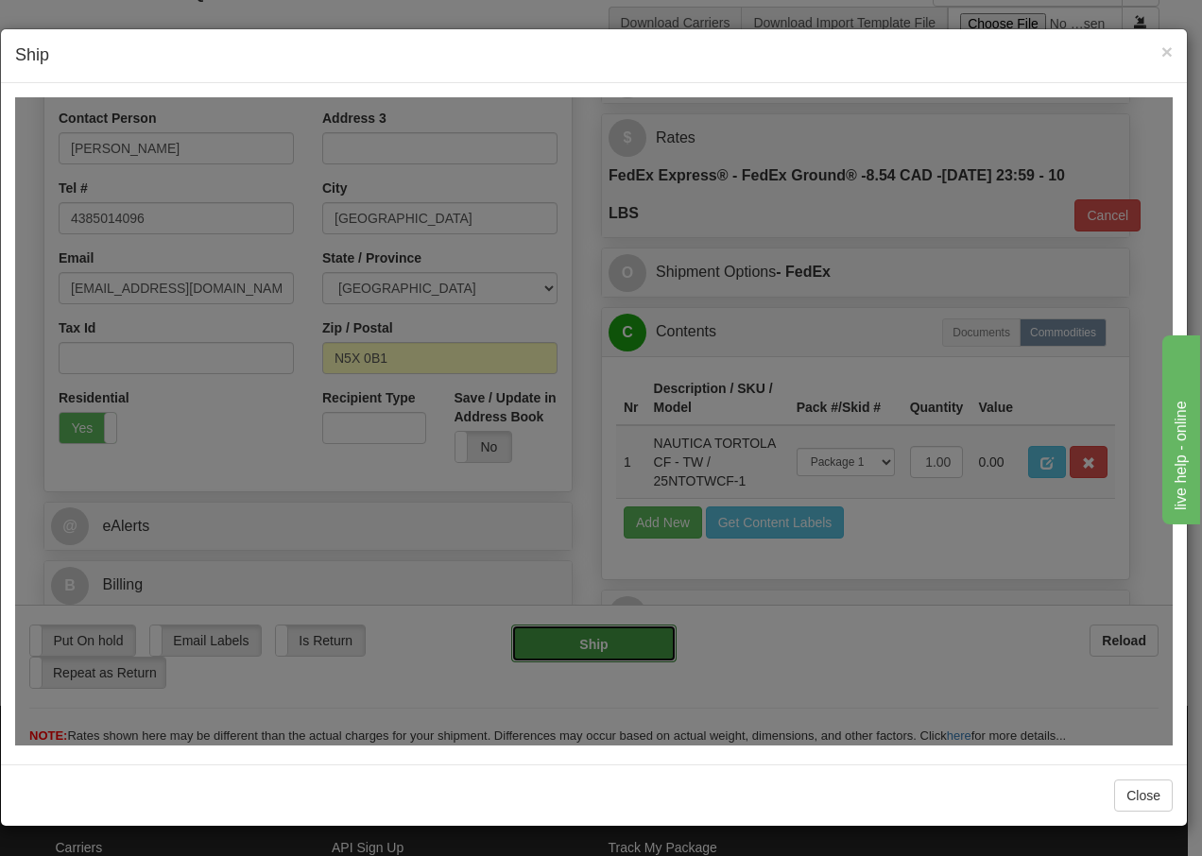
type input "92"
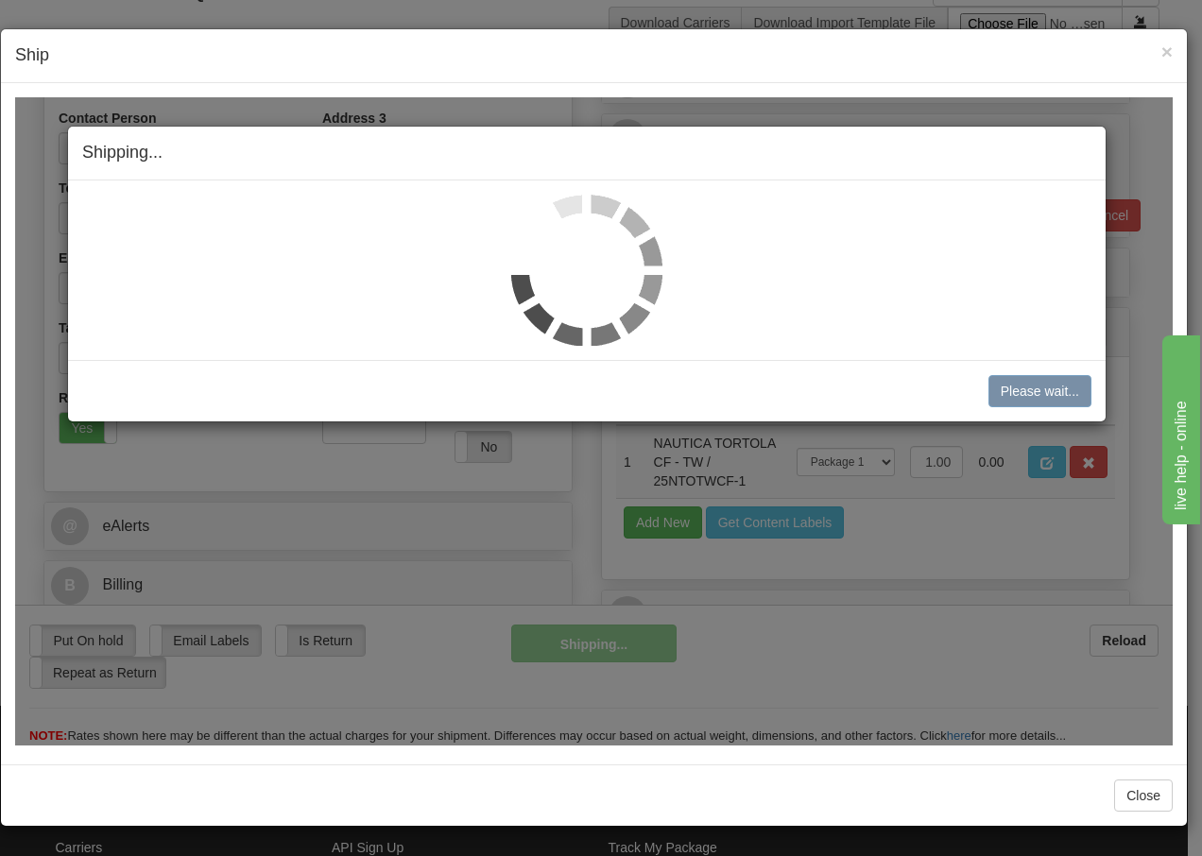
scroll to position [383, 0]
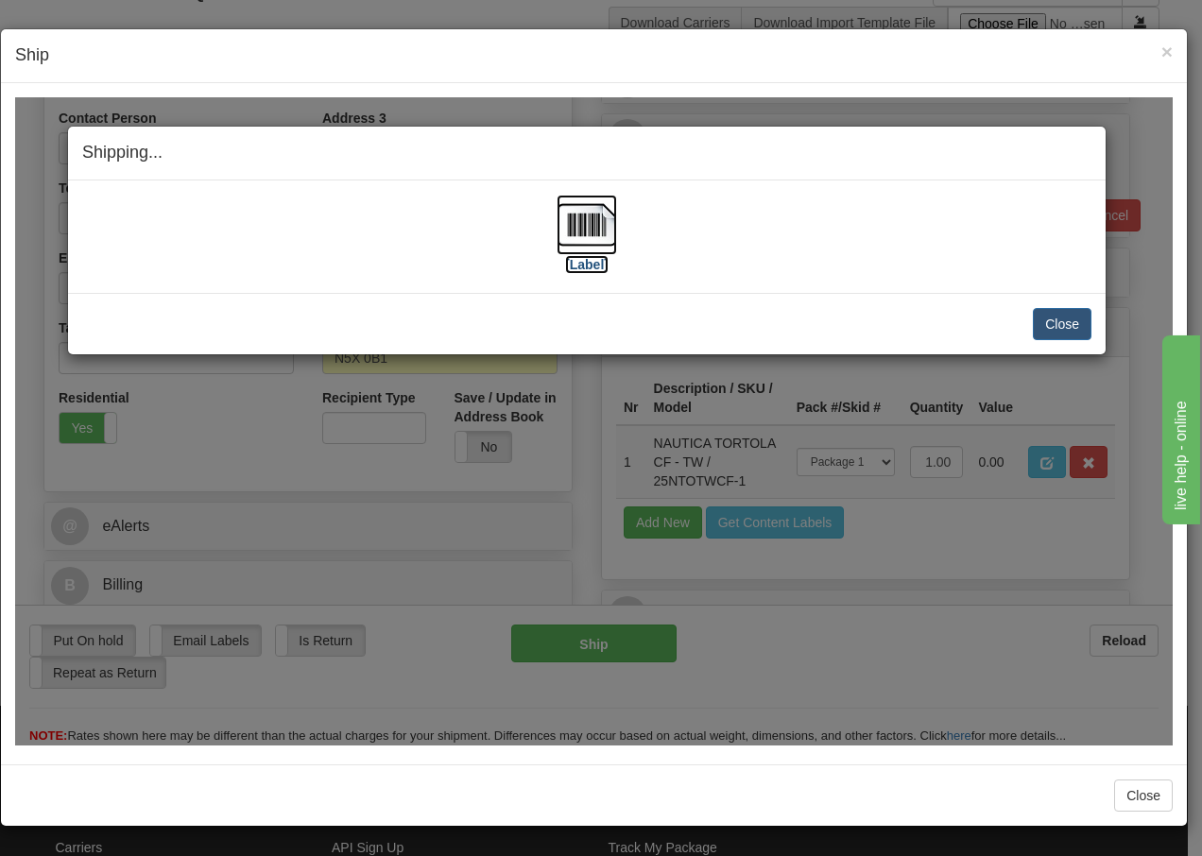
click at [591, 235] on img at bounding box center [586, 224] width 60 height 60
click at [1064, 322] on button "Close" at bounding box center [1062, 323] width 59 height 32
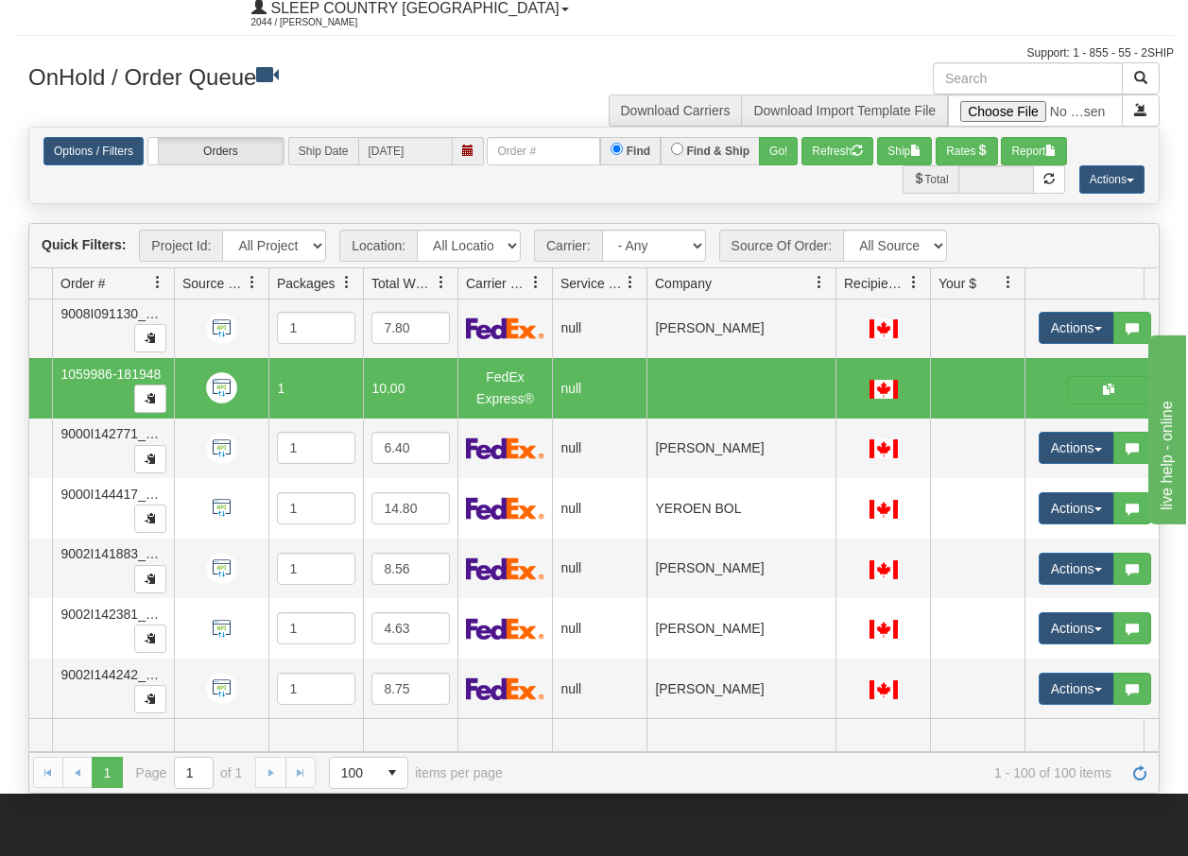
scroll to position [0, 0]
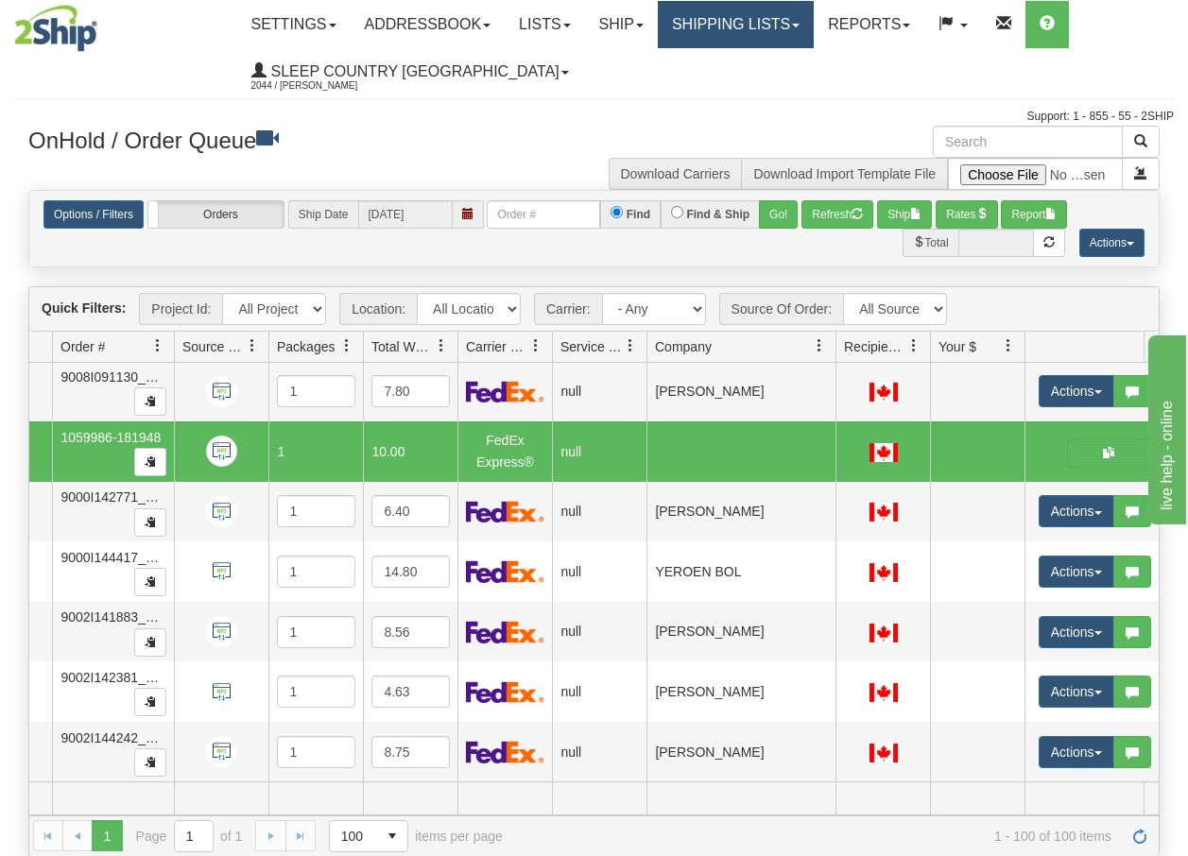
click at [767, 22] on link "Shipping lists" at bounding box center [736, 24] width 156 height 47
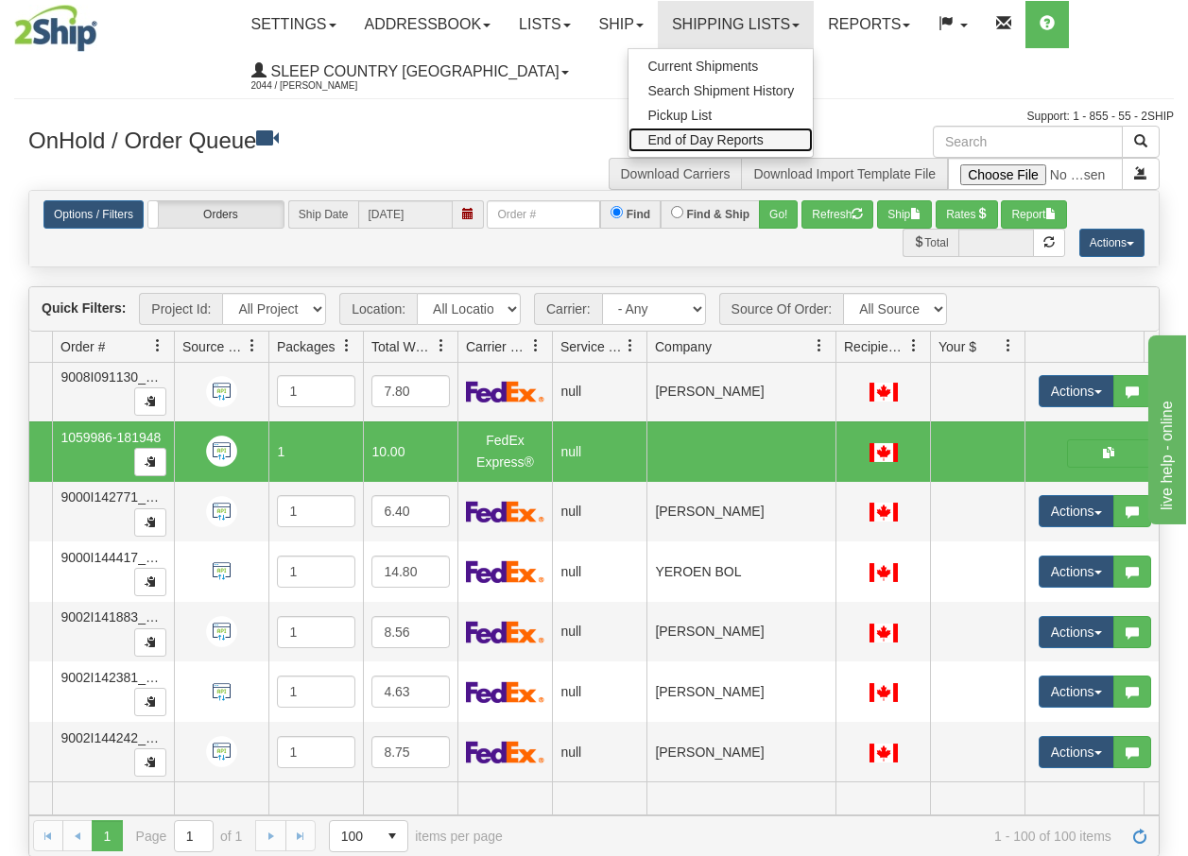
click at [725, 144] on span "End of Day Reports" at bounding box center [704, 139] width 115 height 15
